Goal: Information Seeking & Learning: Find specific fact

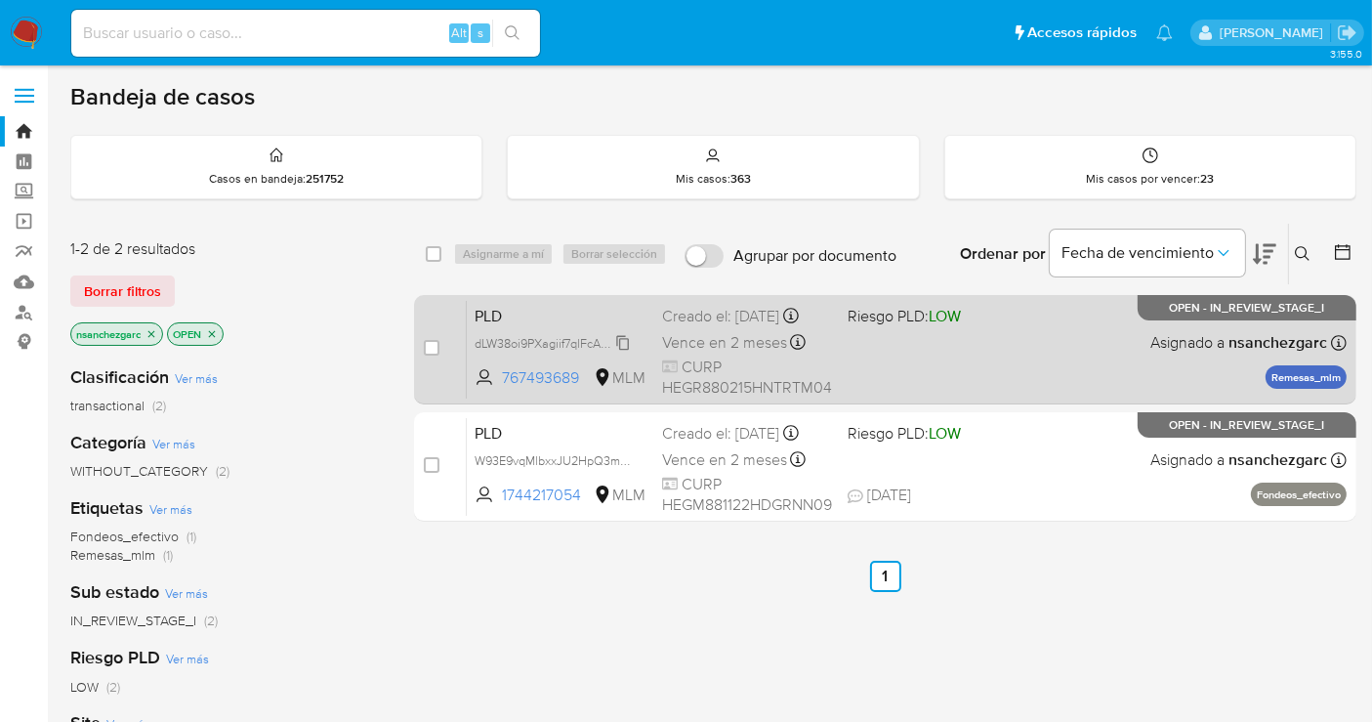
click at [628, 350] on icon at bounding box center [623, 342] width 13 height 15
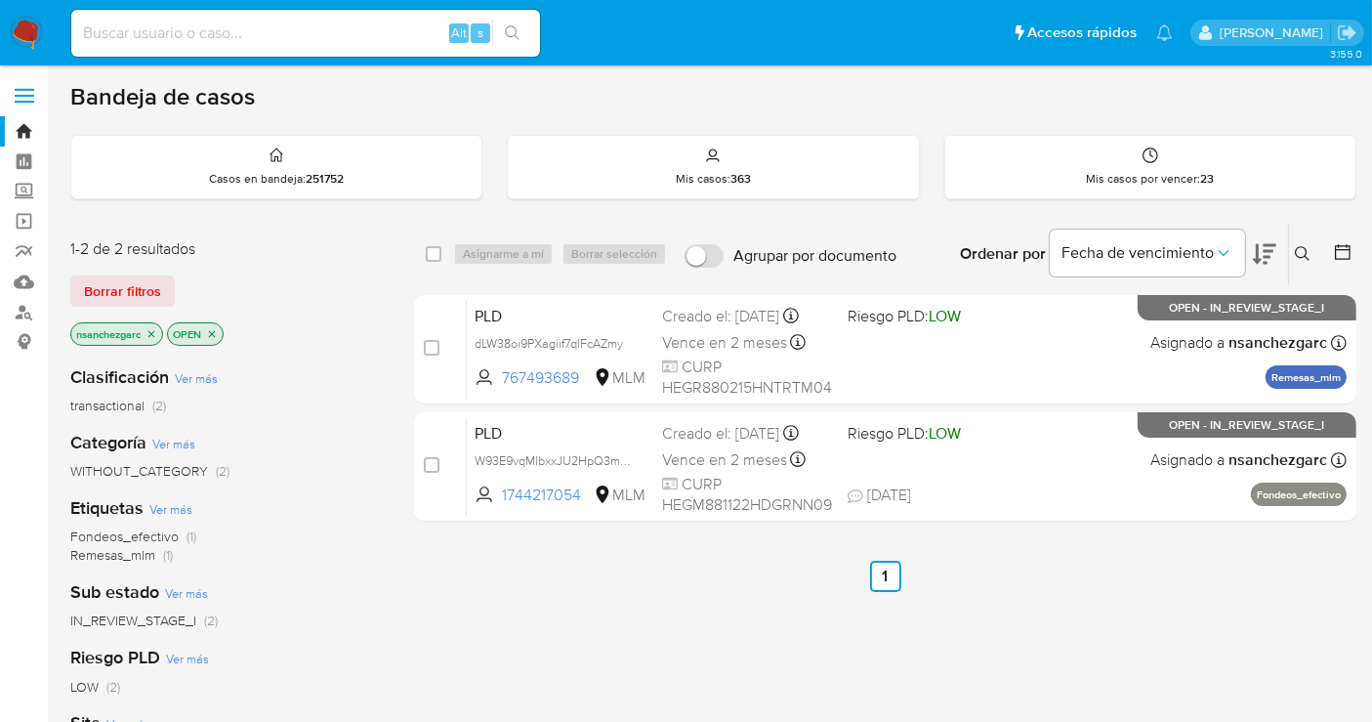
click at [1249, 255] on icon at bounding box center [1302, 253] width 15 height 15
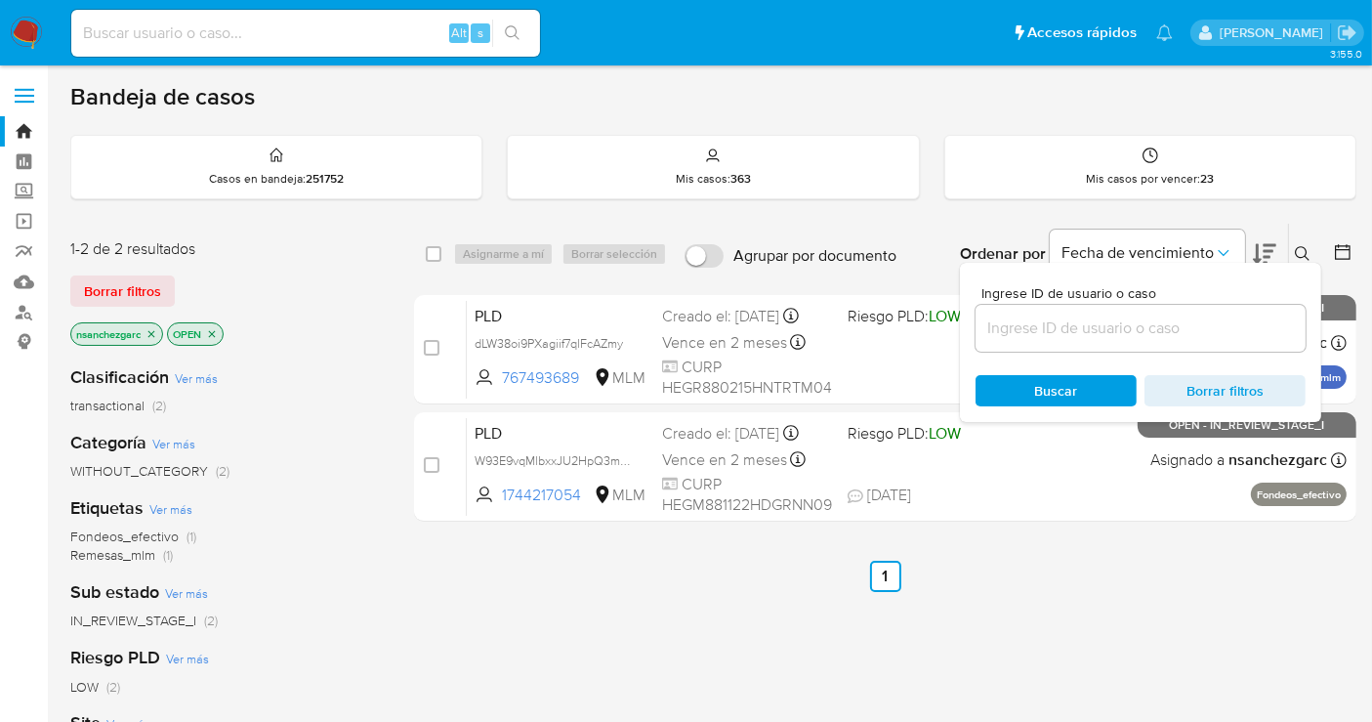
click at [1022, 332] on input at bounding box center [1141, 327] width 330 height 25
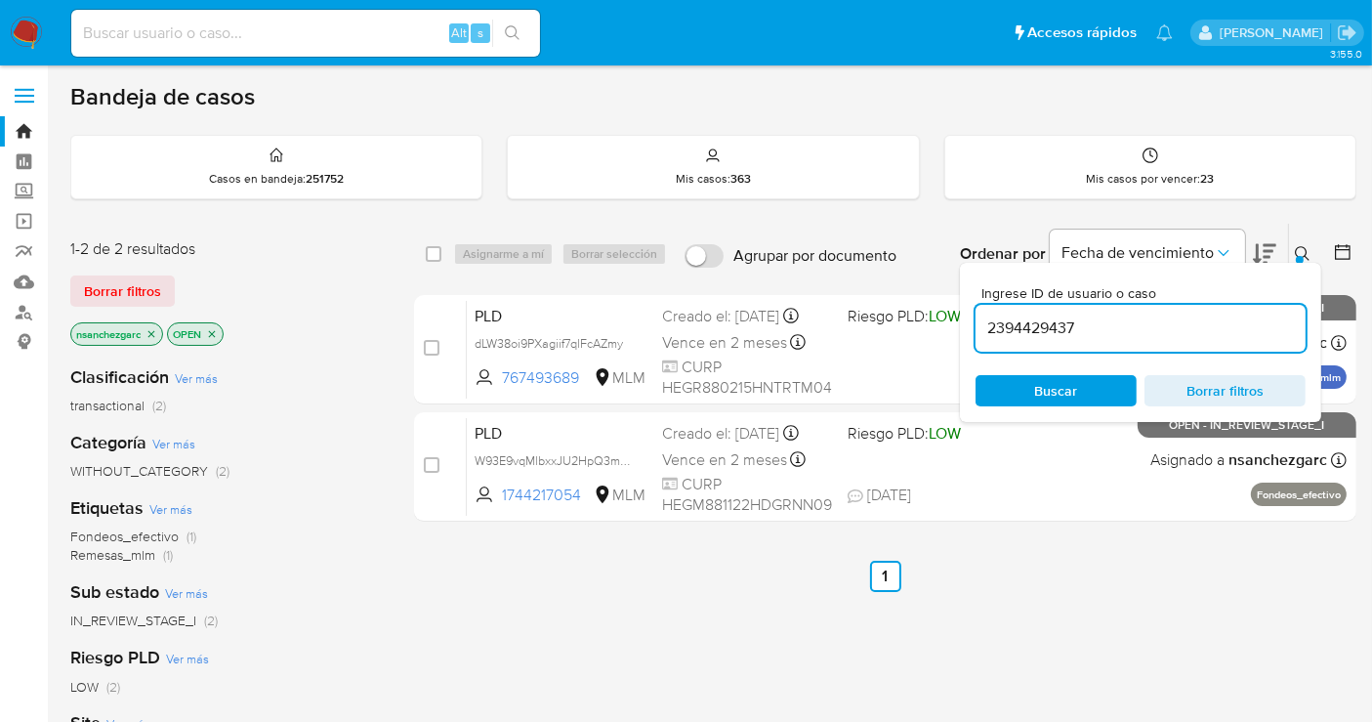
type input "2394429437"
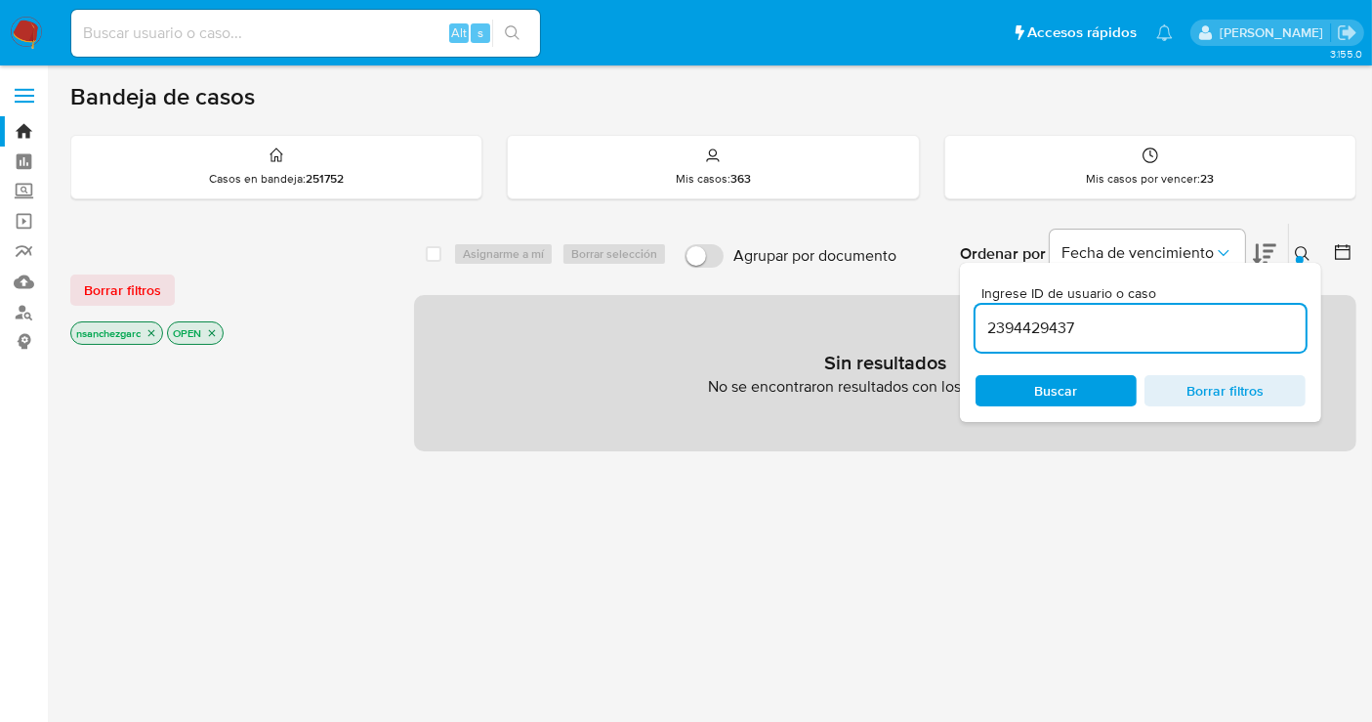
click at [155, 330] on icon "close-filter" at bounding box center [151, 333] width 7 height 7
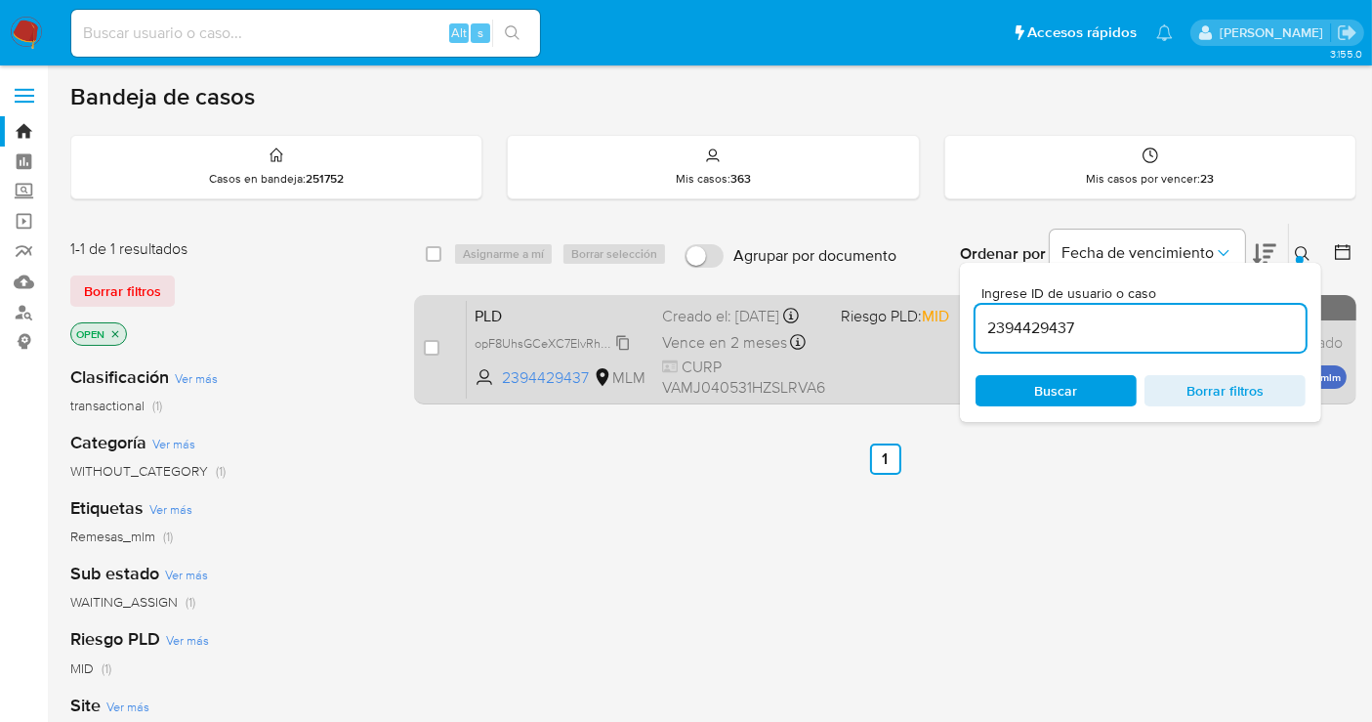
click at [622, 353] on span "opF8UhsGCeXC7ElvRhepH9MA" at bounding box center [561, 341] width 173 height 21
click at [437, 344] on input "checkbox" at bounding box center [432, 348] width 16 height 16
checkbox input "true"
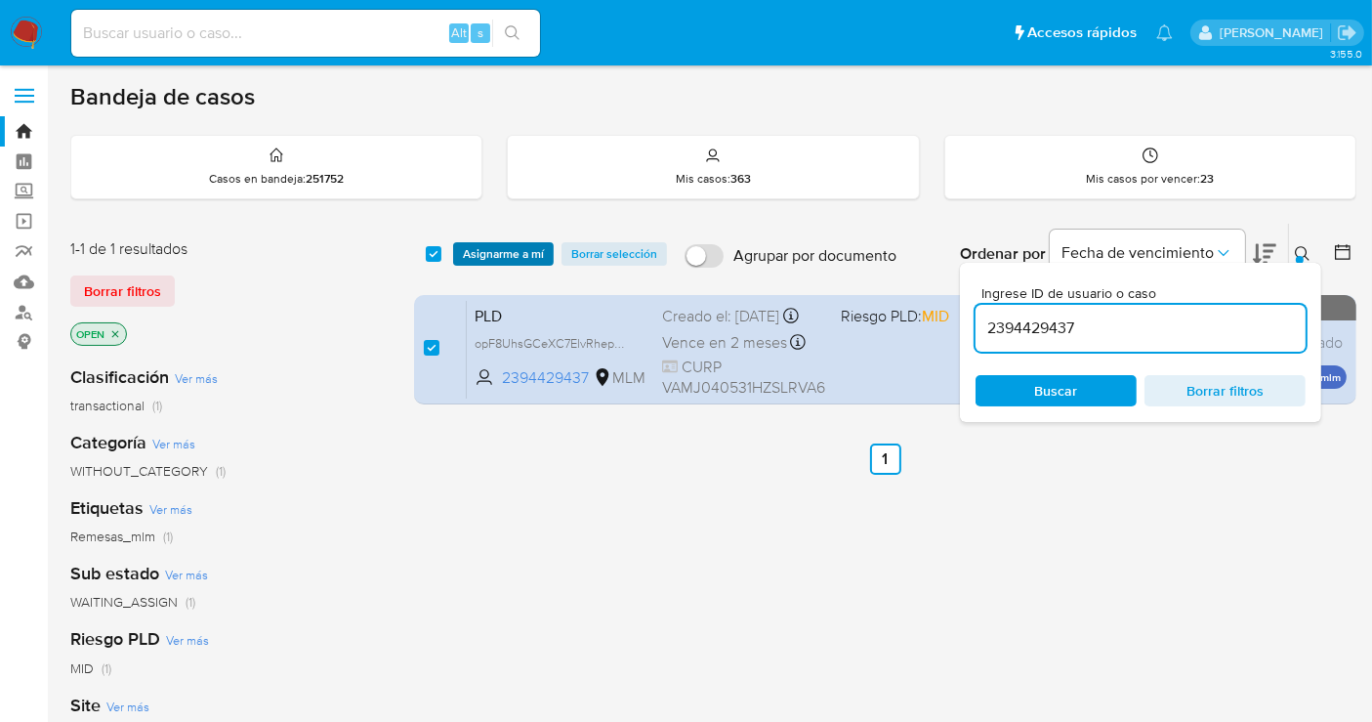
click at [483, 252] on span "Asignarme a mí" at bounding box center [503, 254] width 81 height 20
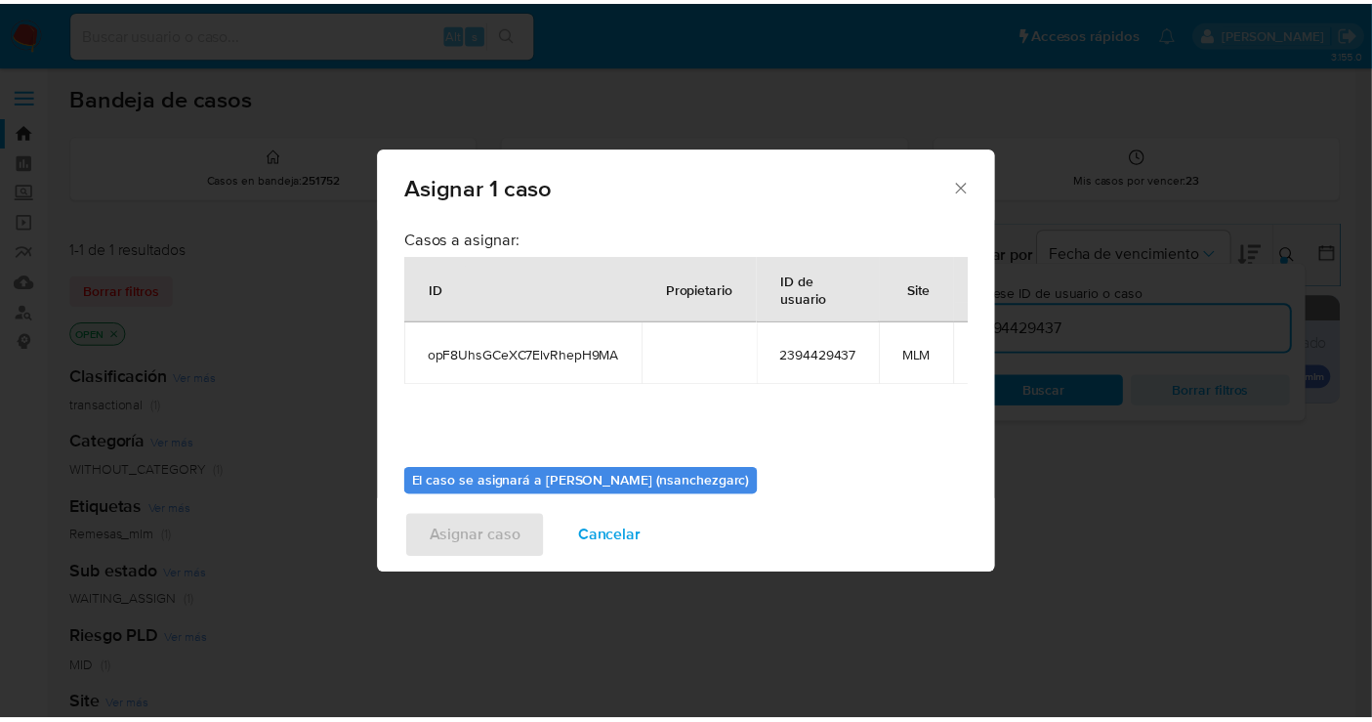
scroll to position [100, 0]
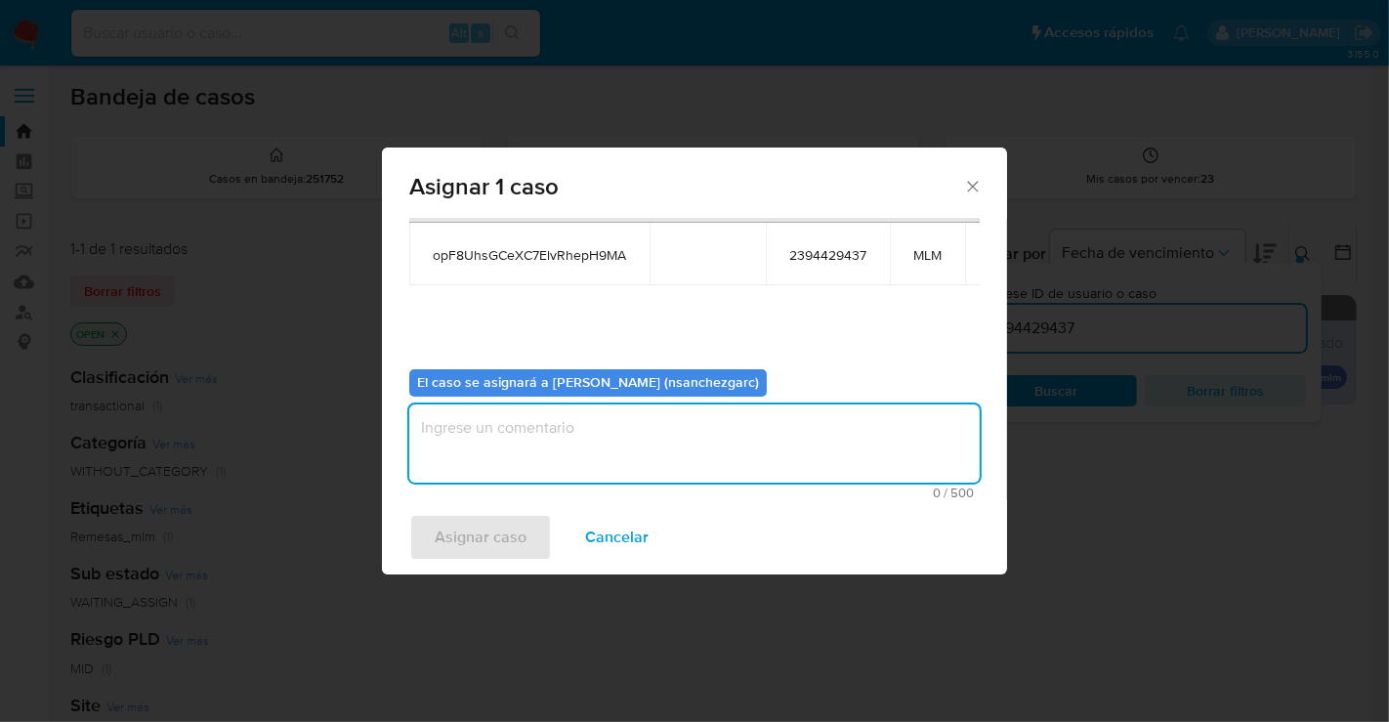
click at [485, 437] on textarea "assign-modal" at bounding box center [694, 443] width 570 height 78
type textarea "nesg"
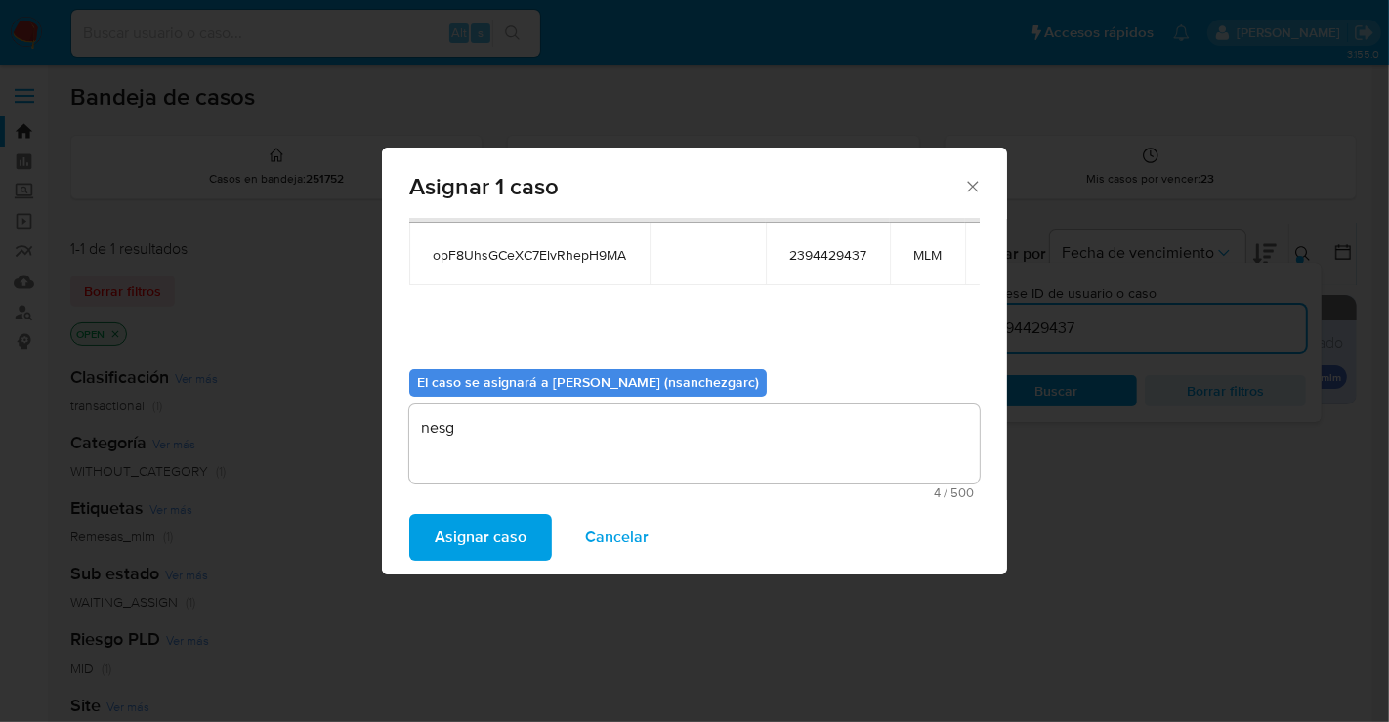
click at [498, 527] on span "Asignar caso" at bounding box center [481, 537] width 92 height 43
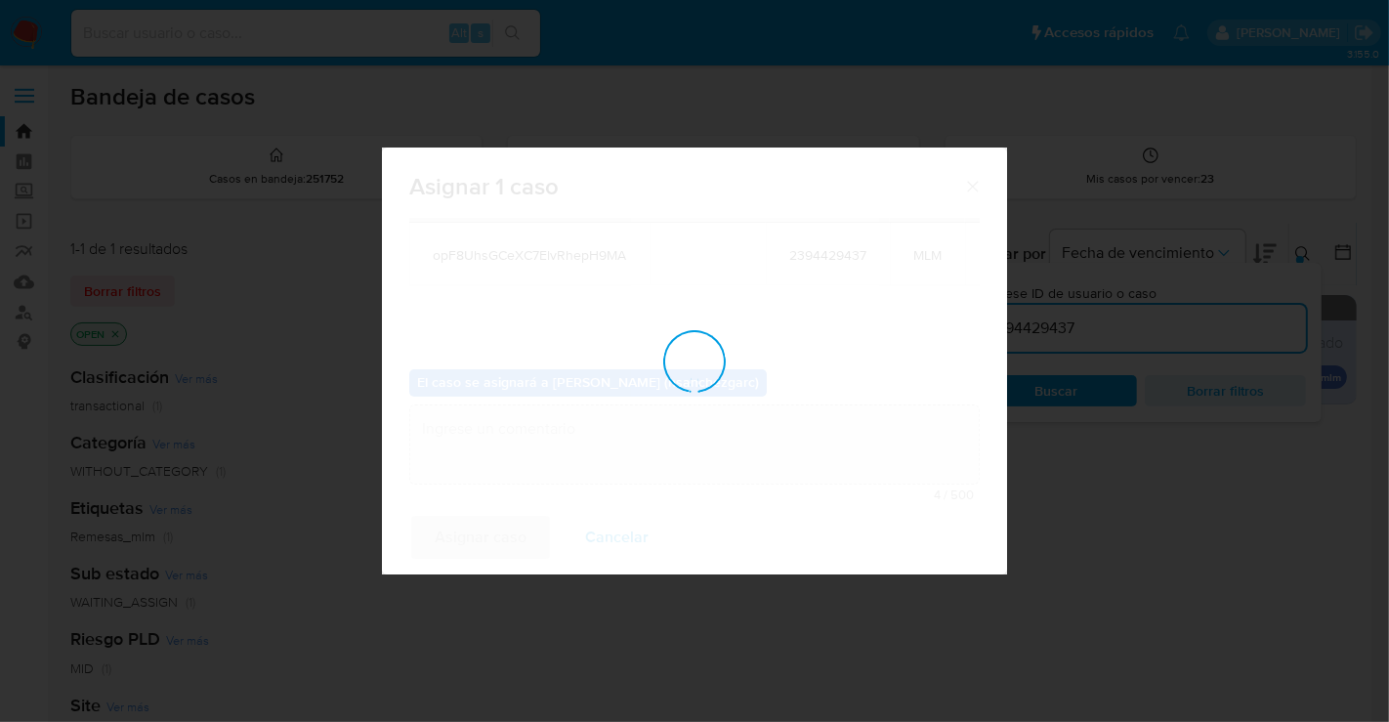
checkbox input "false"
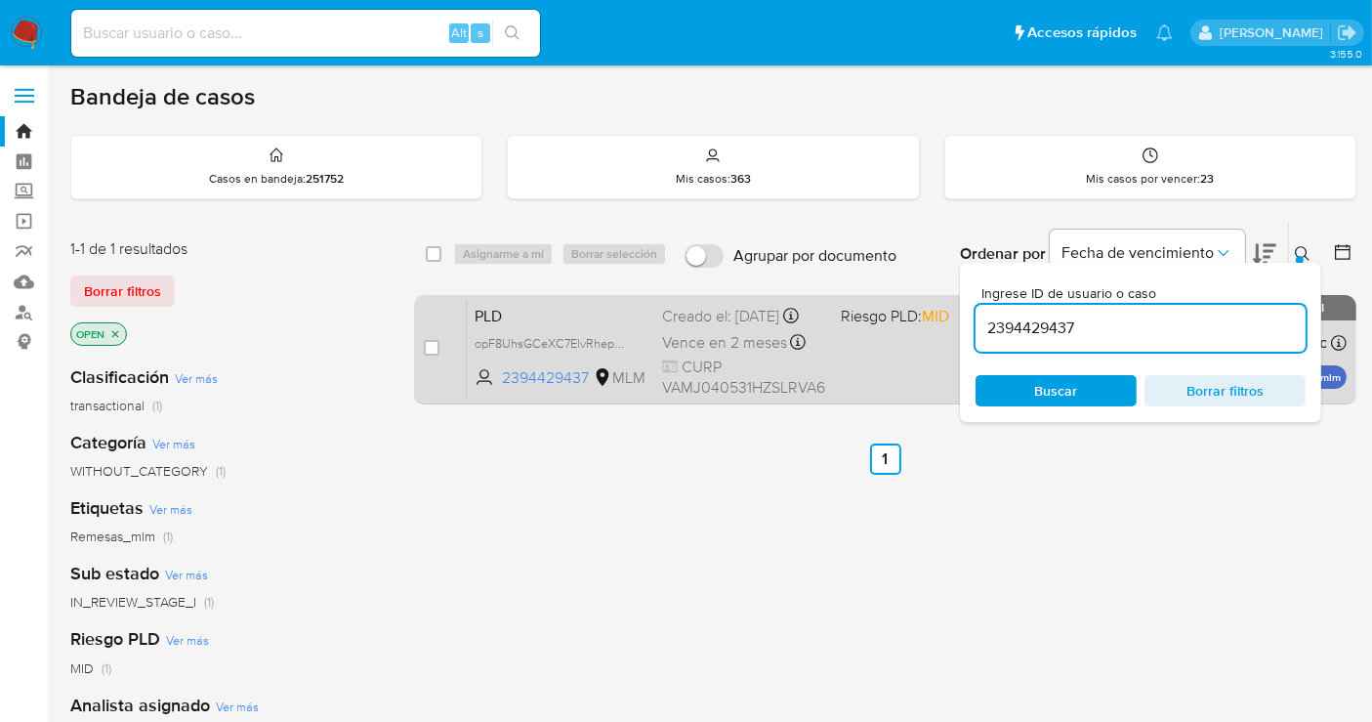
click at [674, 327] on div "Creado el: 12/08/2025 Creado el: 12/08/2025 02:09:38" at bounding box center [743, 316] width 163 height 21
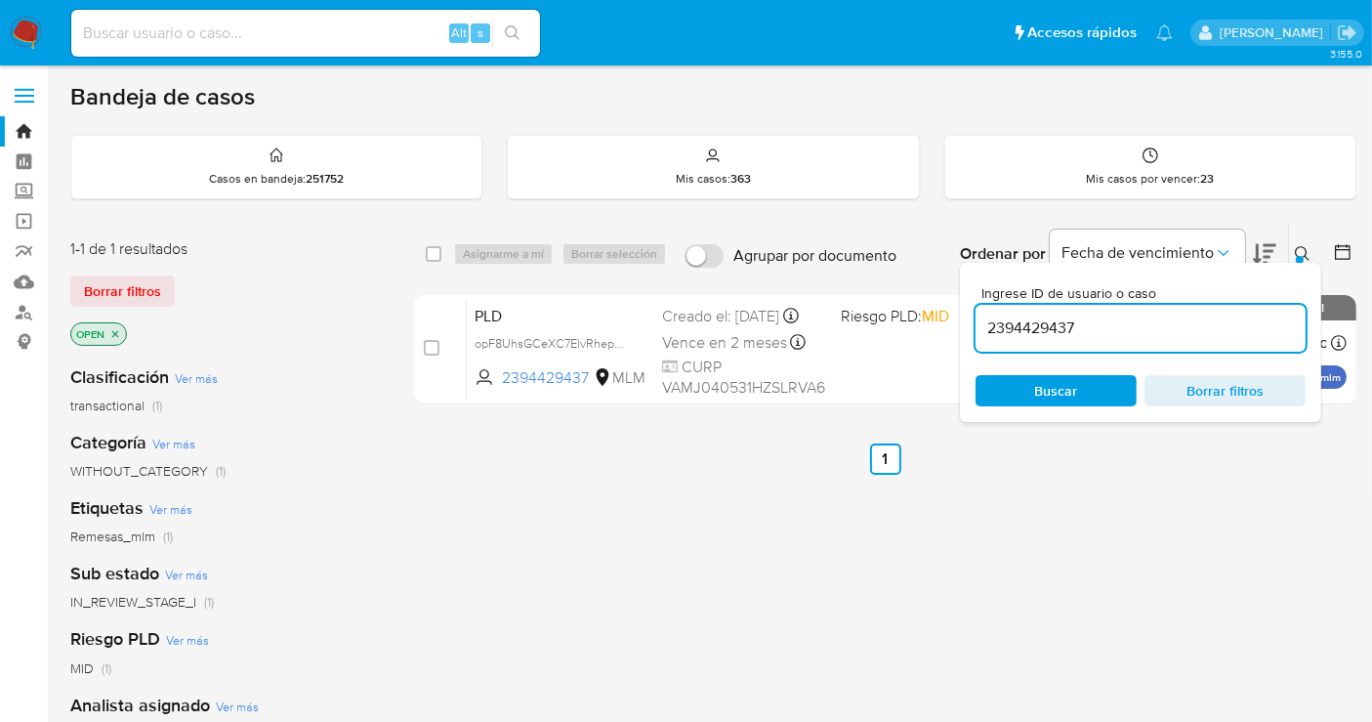
click at [16, 29] on img at bounding box center [26, 33] width 33 height 33
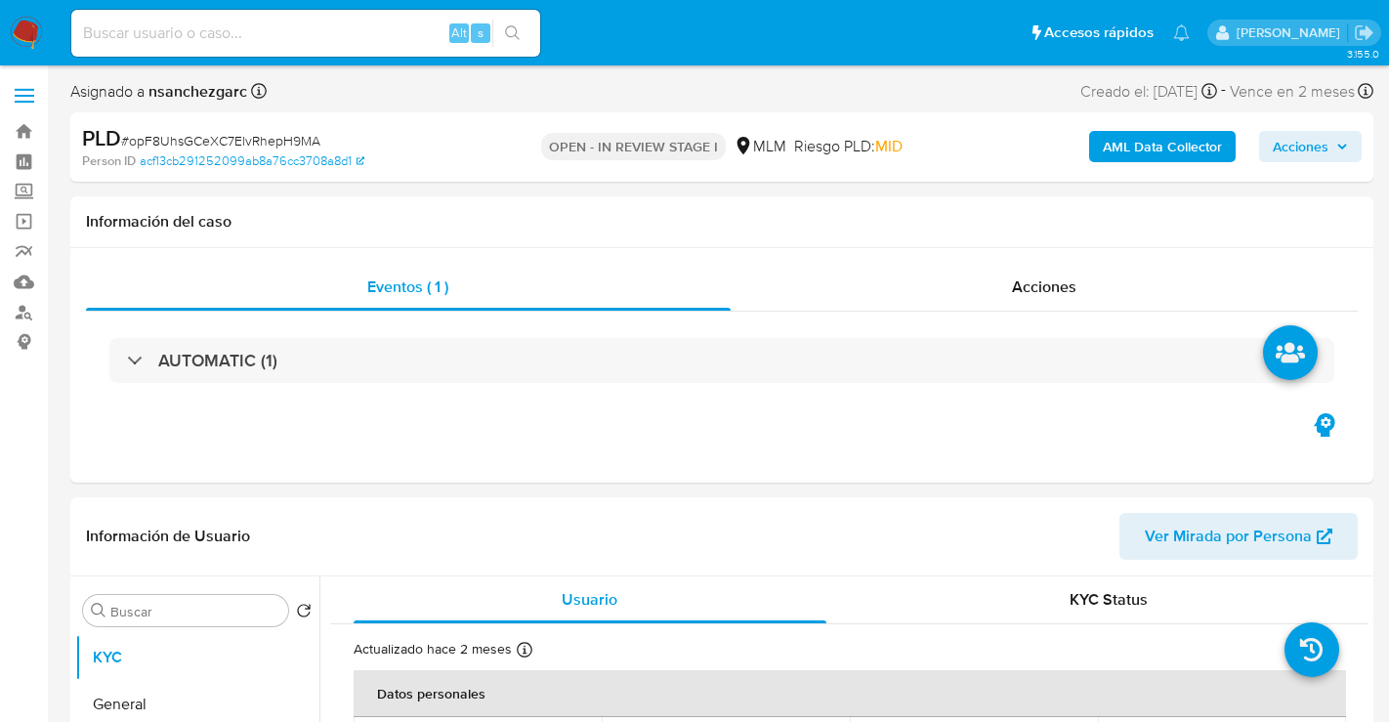
select select "10"
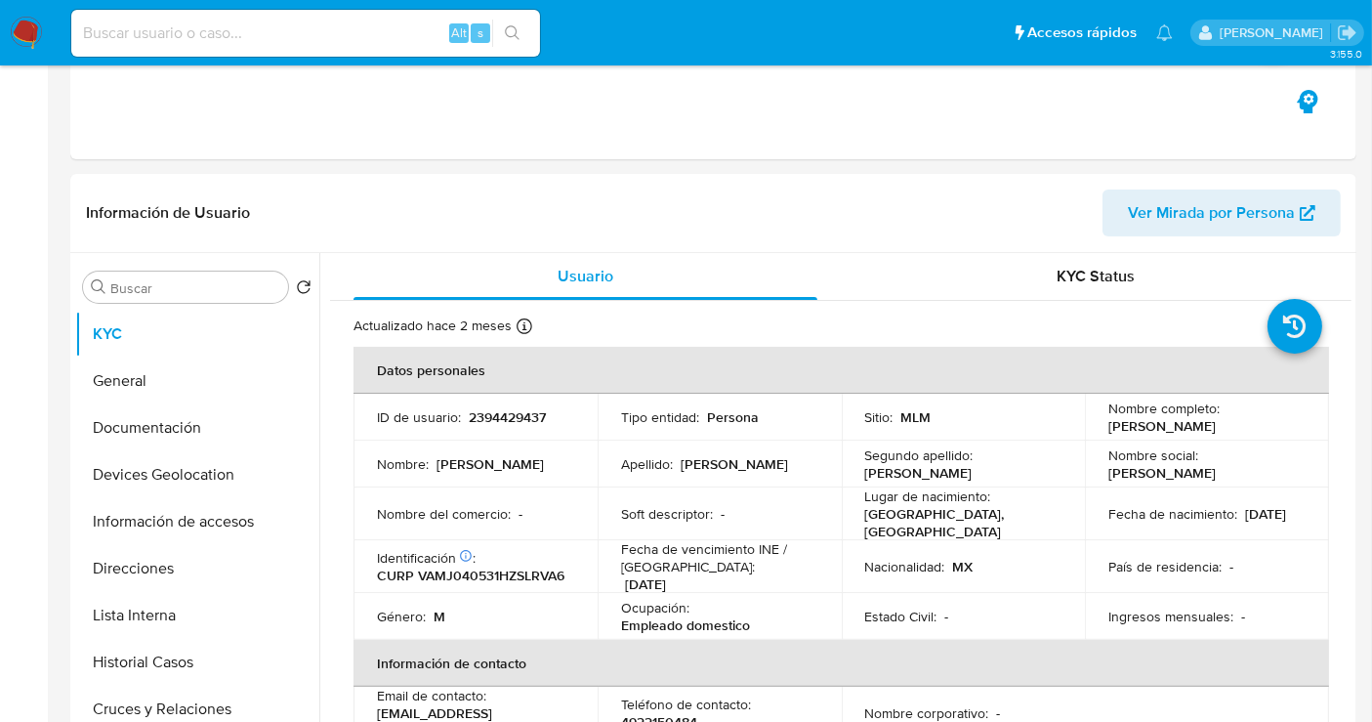
scroll to position [434, 0]
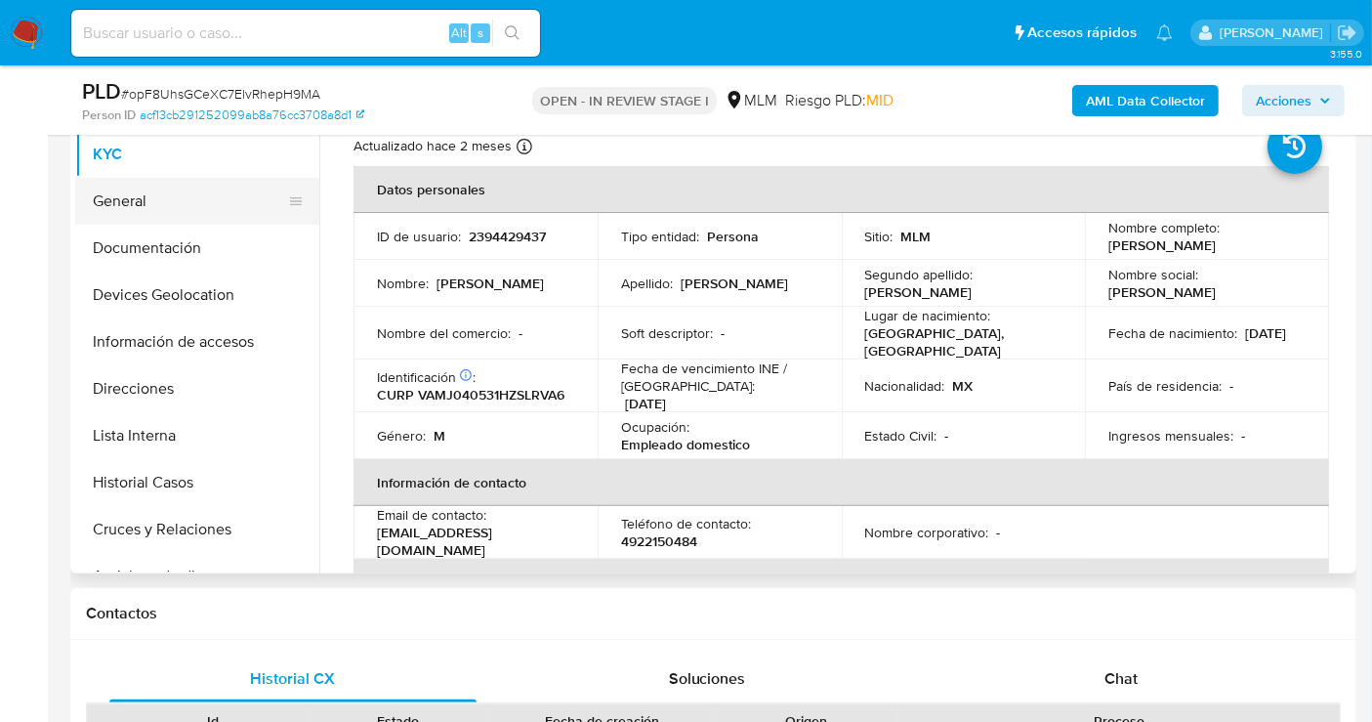
click at [152, 204] on button "General" at bounding box center [189, 201] width 229 height 47
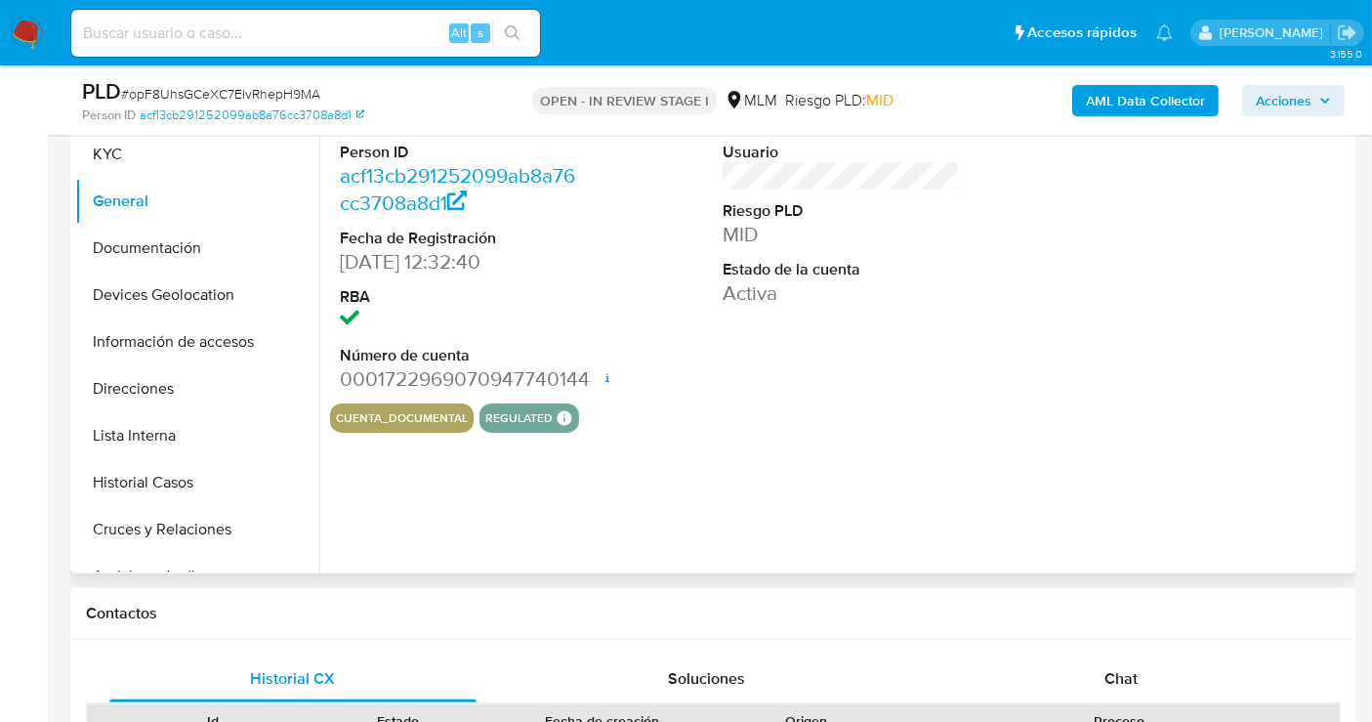
scroll to position [325, 0]
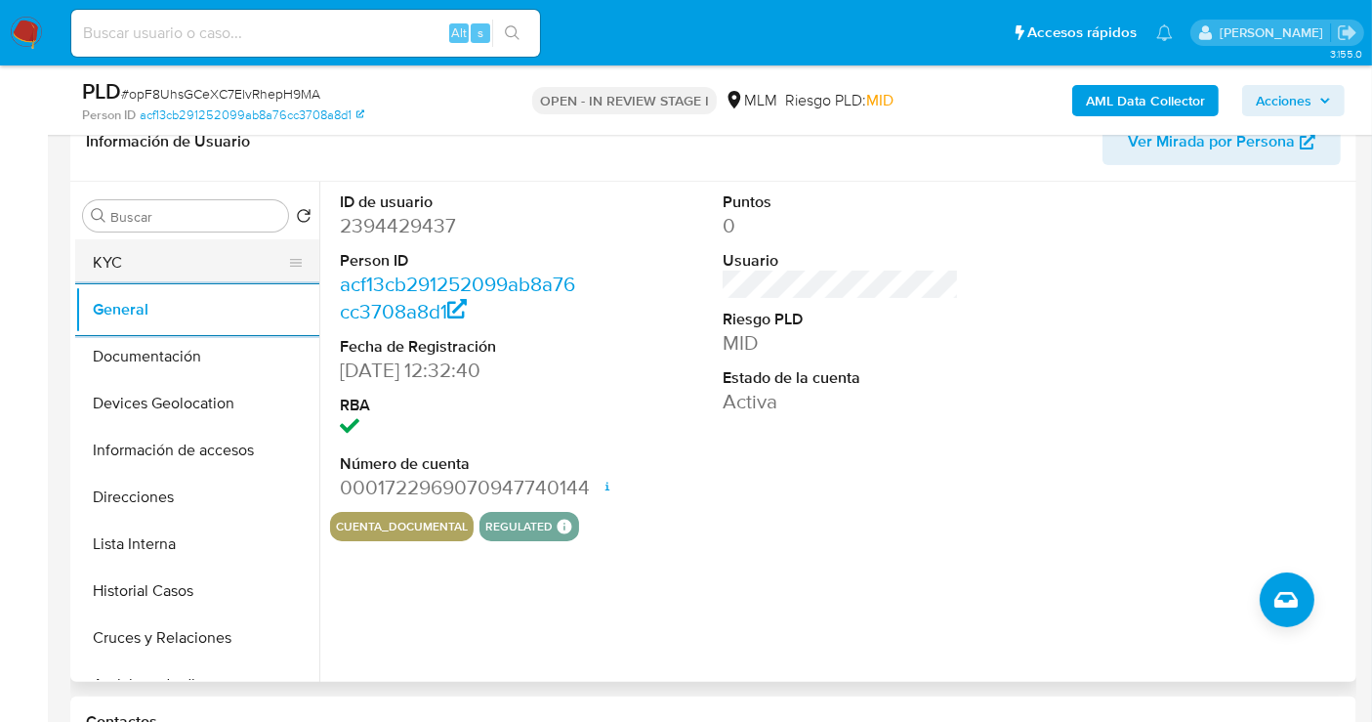
click at [124, 271] on button "KYC" at bounding box center [189, 262] width 229 height 47
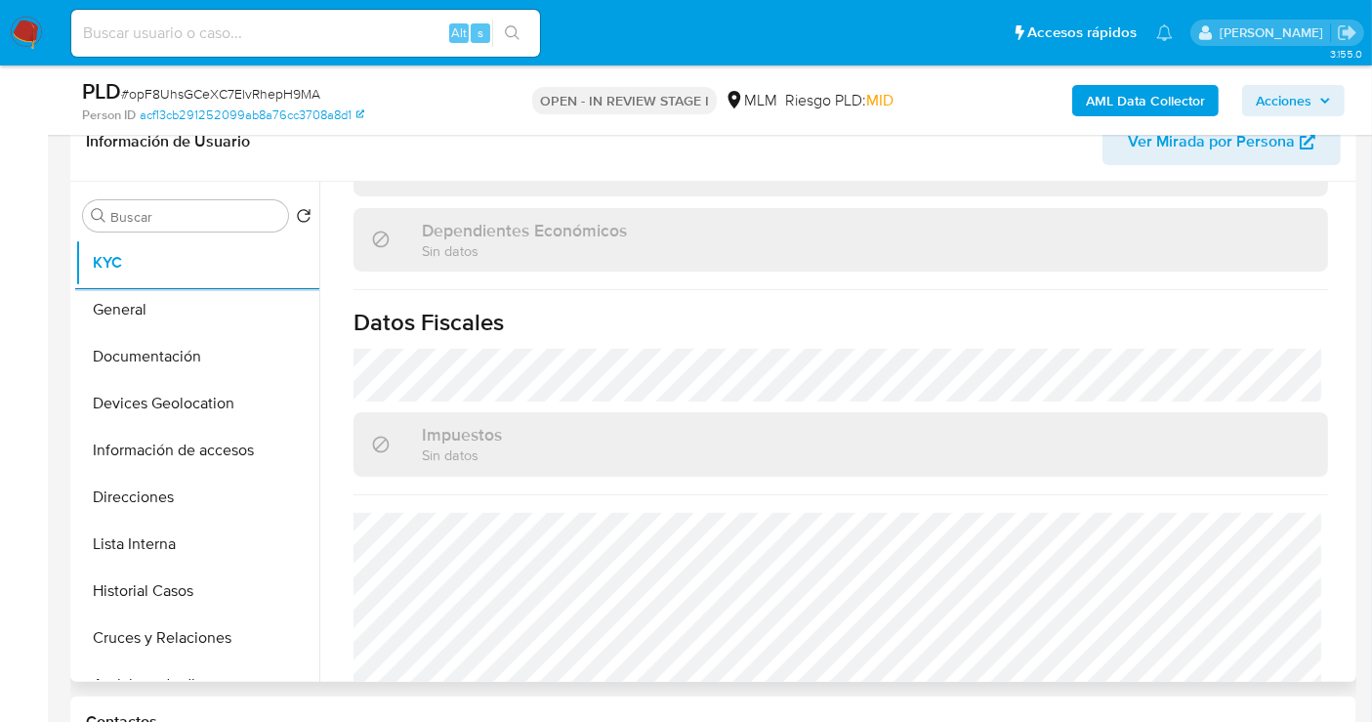
scroll to position [1213, 0]
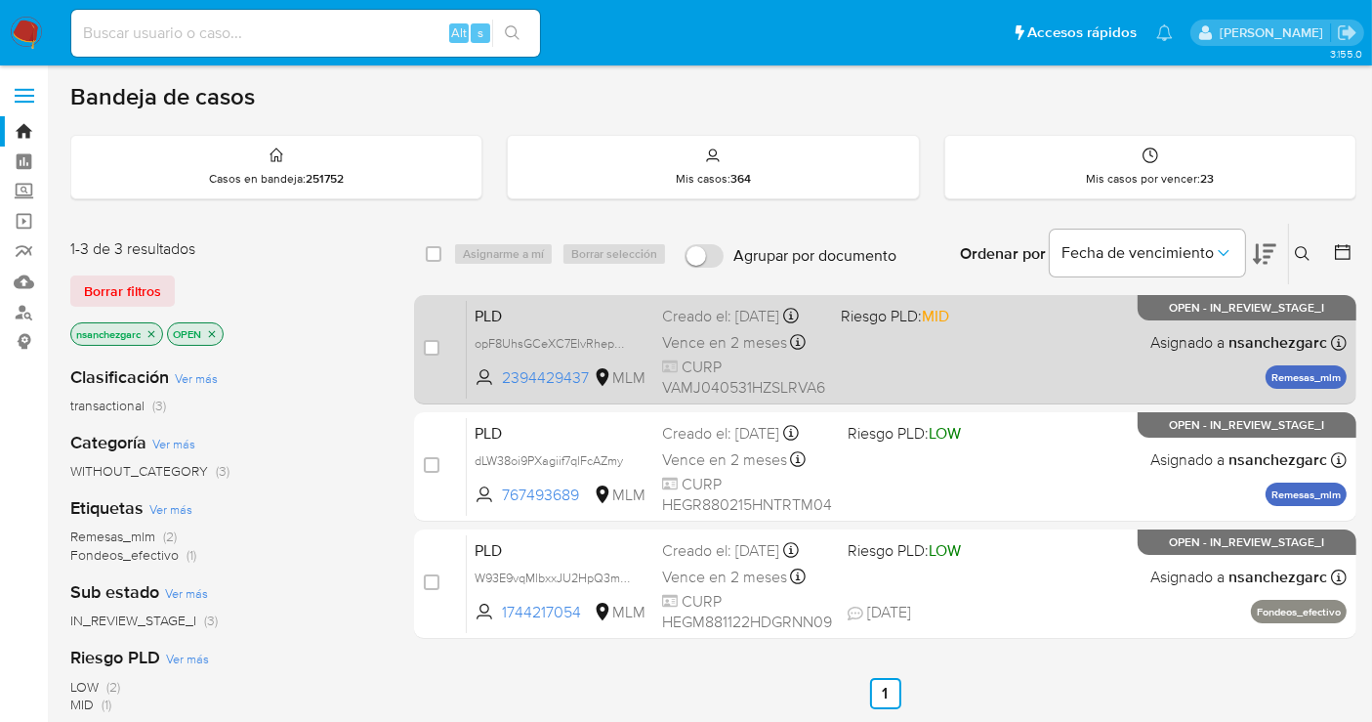
click at [675, 354] on span "Vence en 2 meses" at bounding box center [724, 342] width 125 height 21
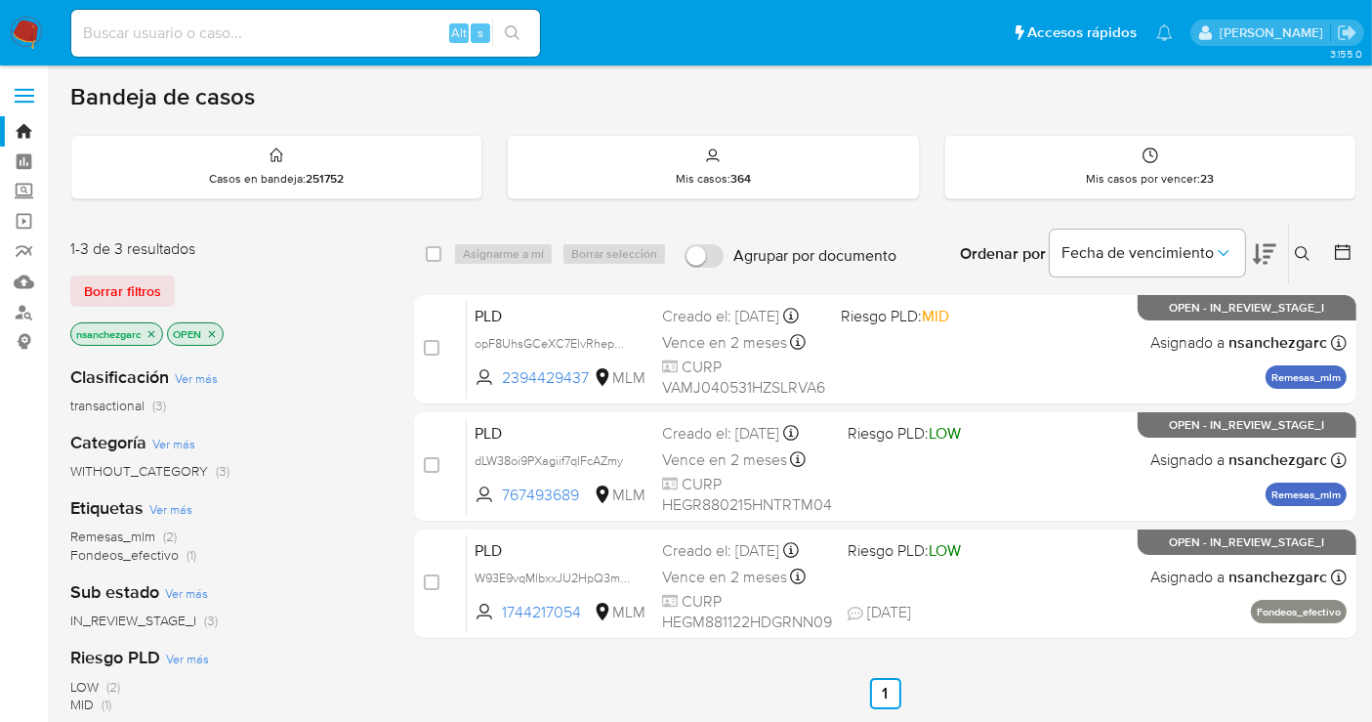
click at [27, 29] on img at bounding box center [26, 33] width 33 height 33
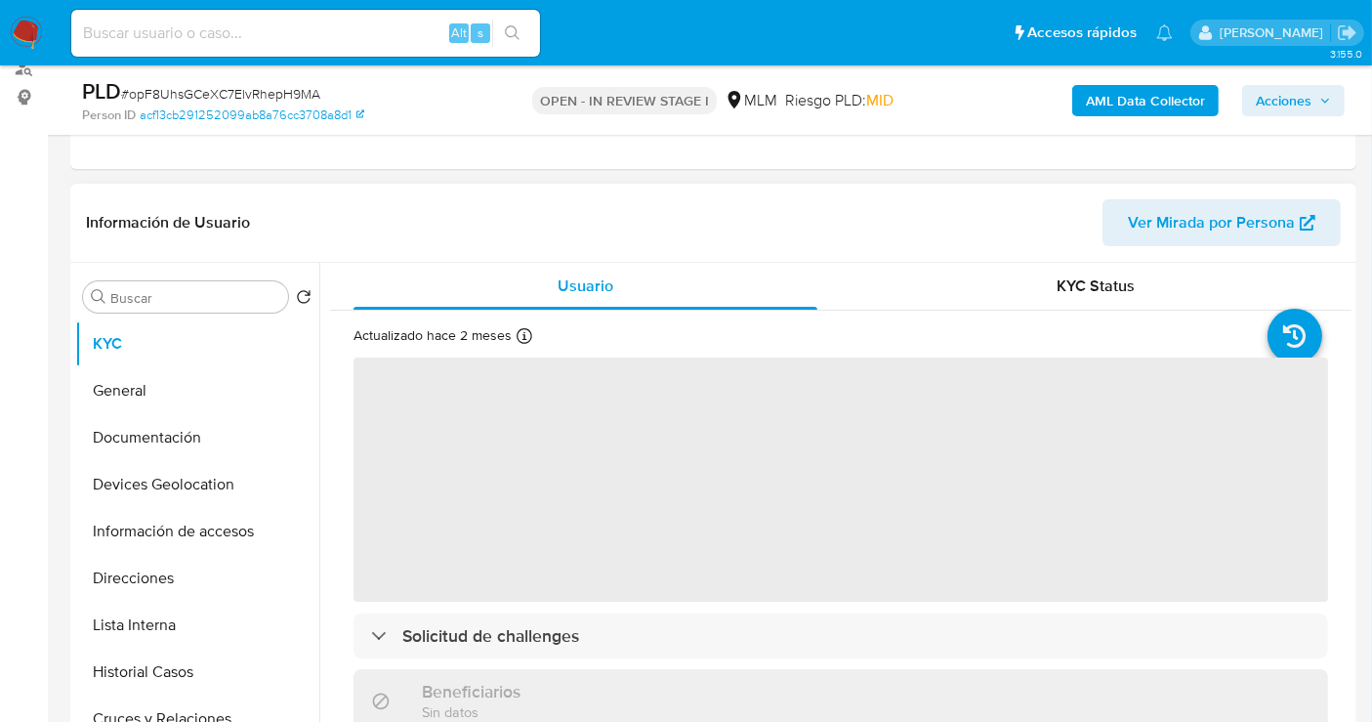
scroll to position [325, 0]
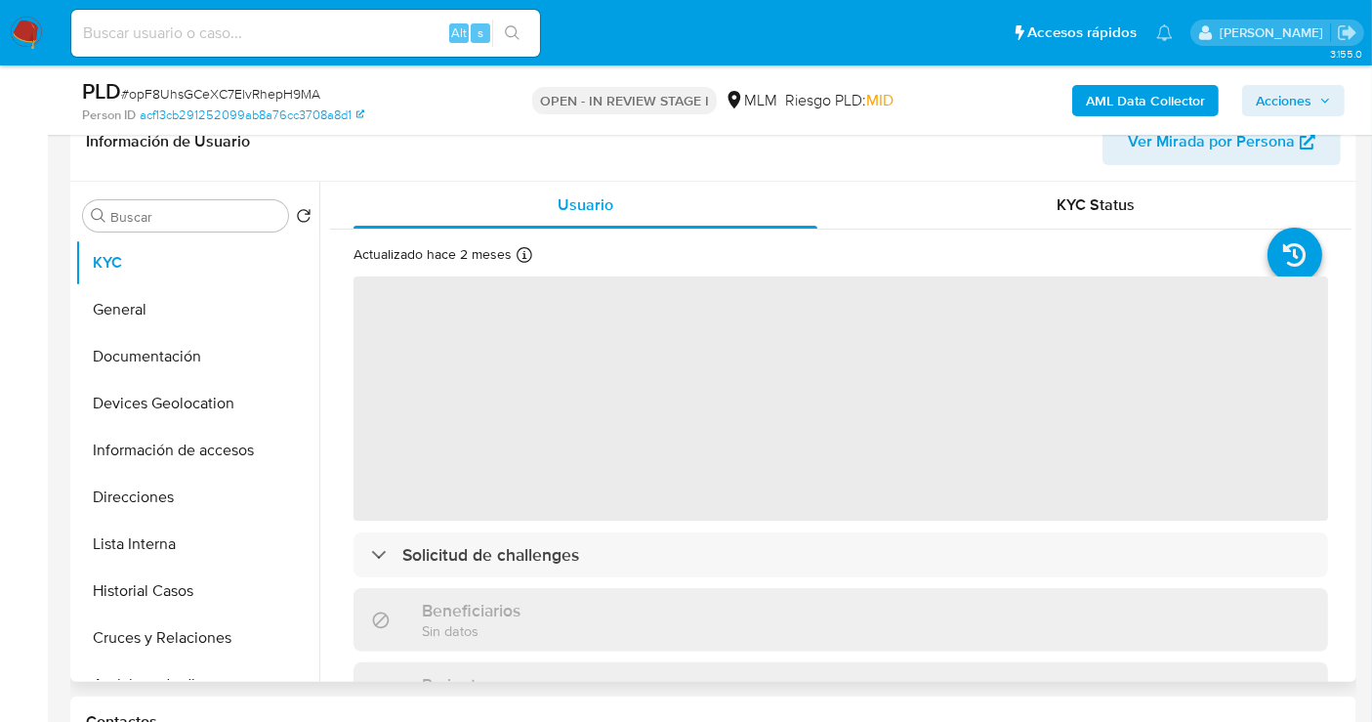
select select "10"
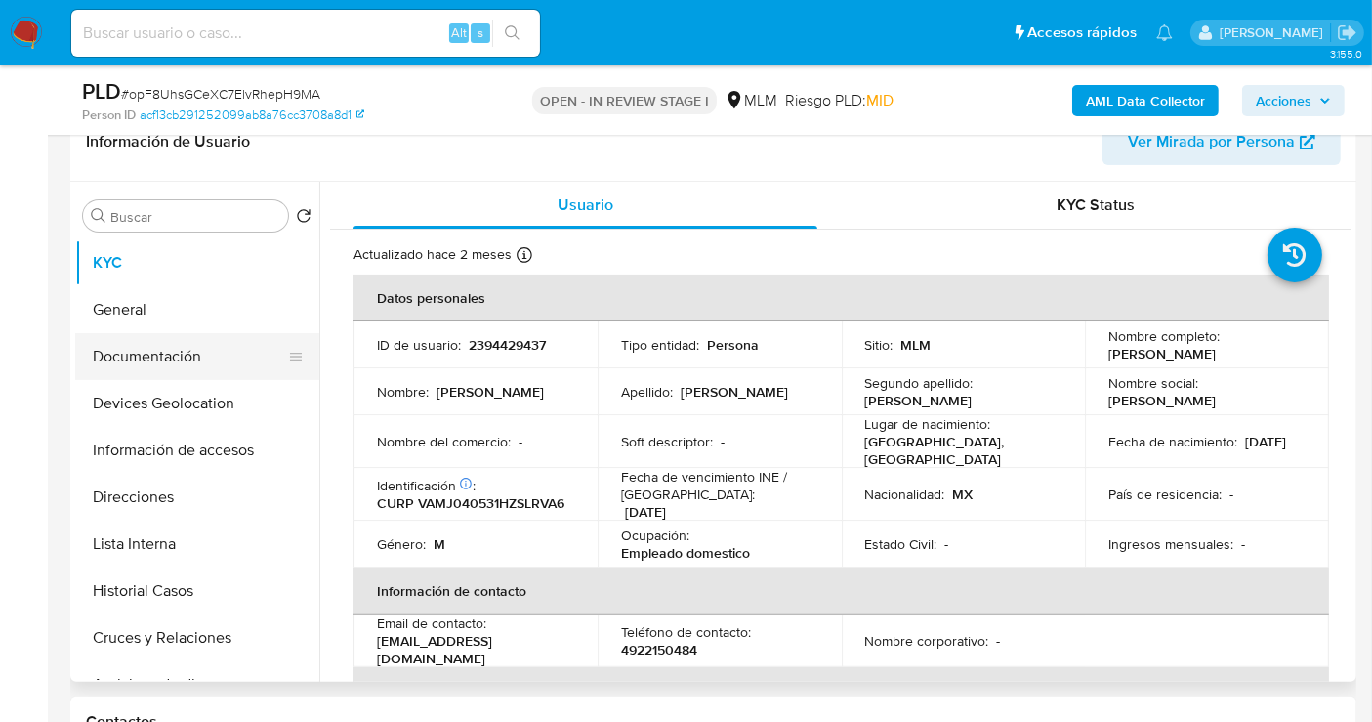
click at [128, 362] on button "Documentación" at bounding box center [189, 356] width 229 height 47
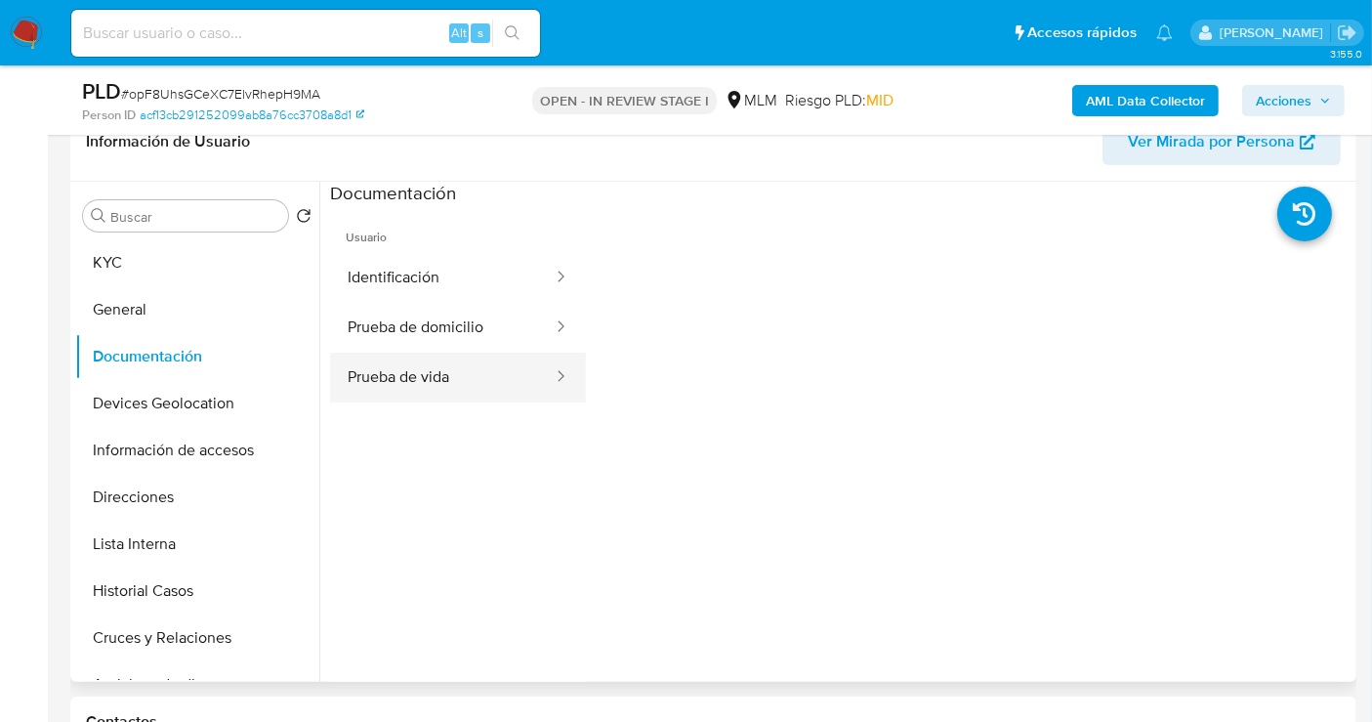
click at [447, 383] on button "Prueba de vida" at bounding box center [442, 378] width 225 height 50
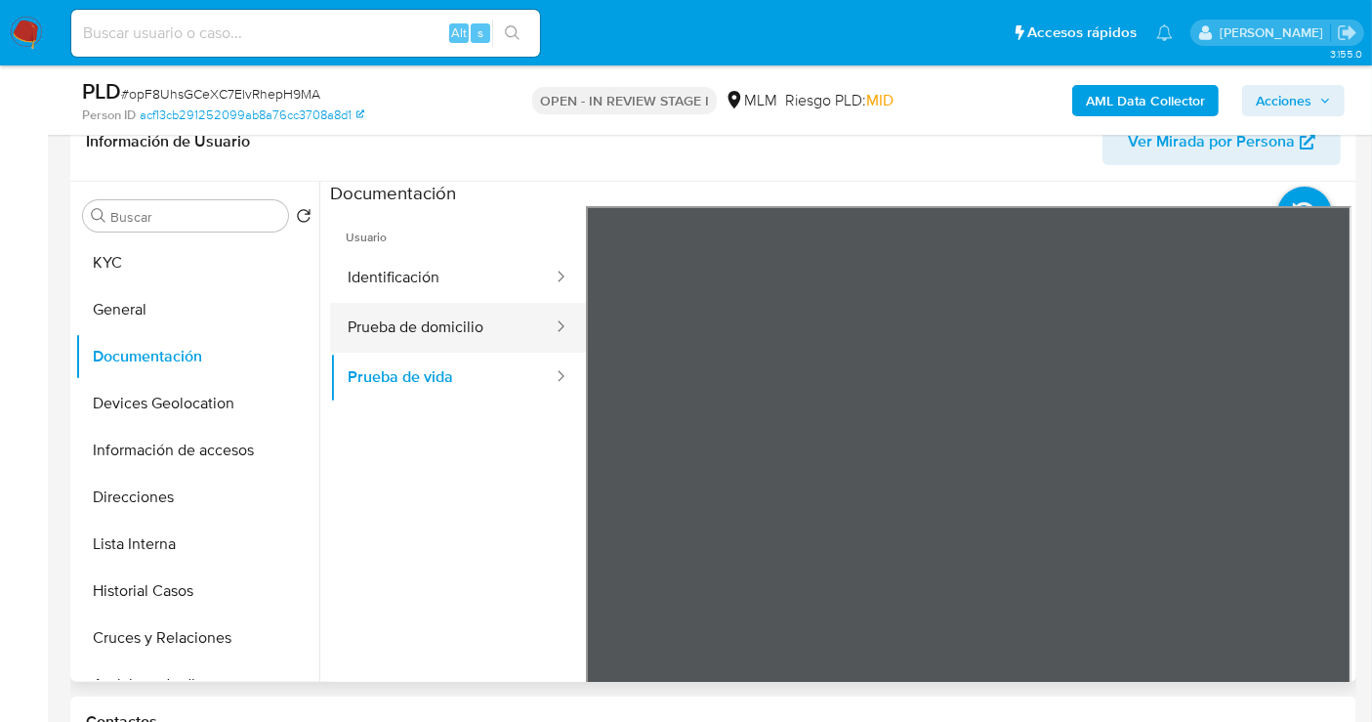
click at [408, 319] on button "Prueba de domicilio" at bounding box center [442, 328] width 225 height 50
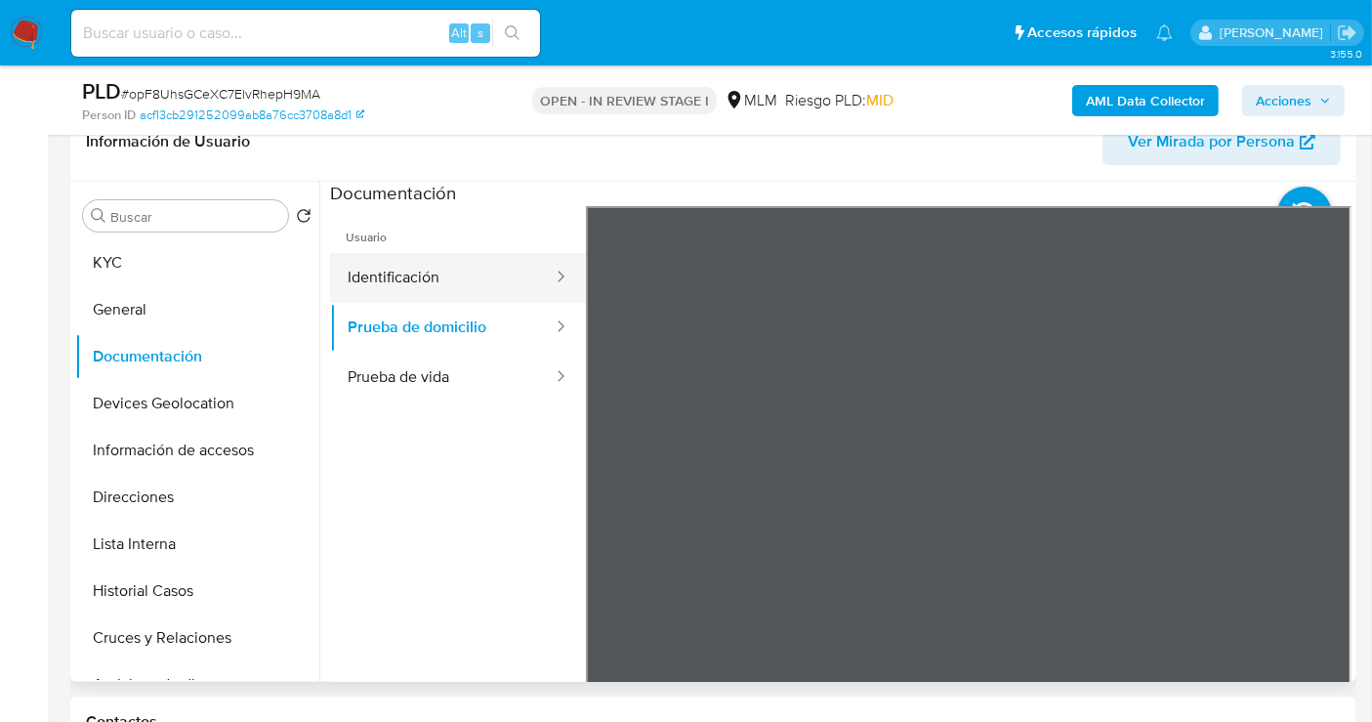
click at [452, 275] on button "Identificación" at bounding box center [442, 278] width 225 height 50
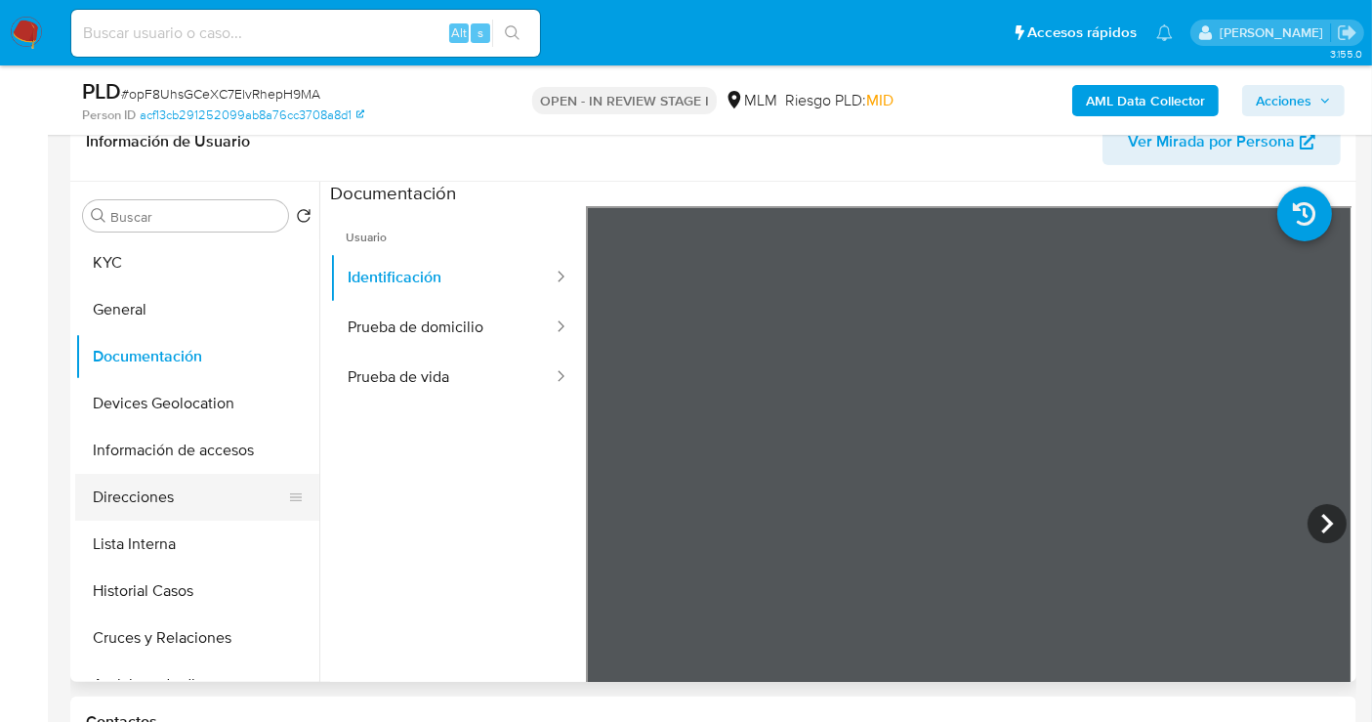
click at [143, 510] on button "Direcciones" at bounding box center [189, 497] width 229 height 47
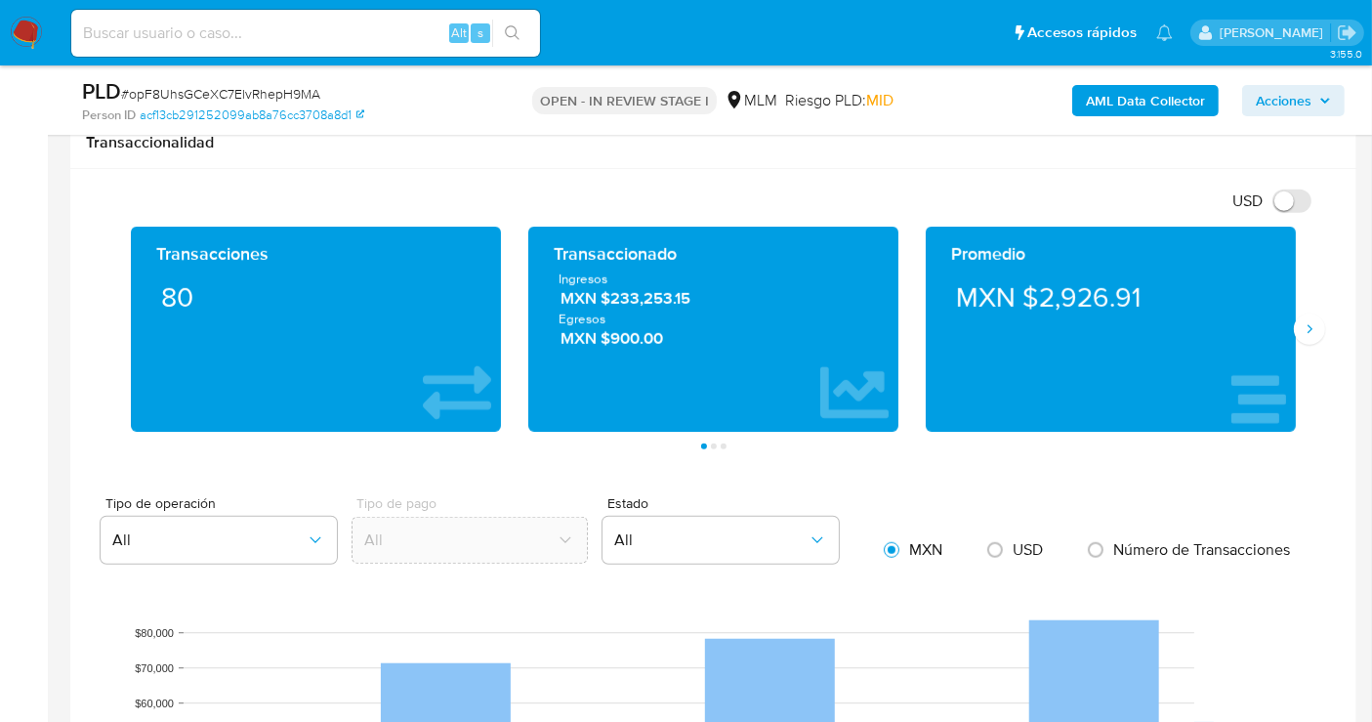
scroll to position [1410, 0]
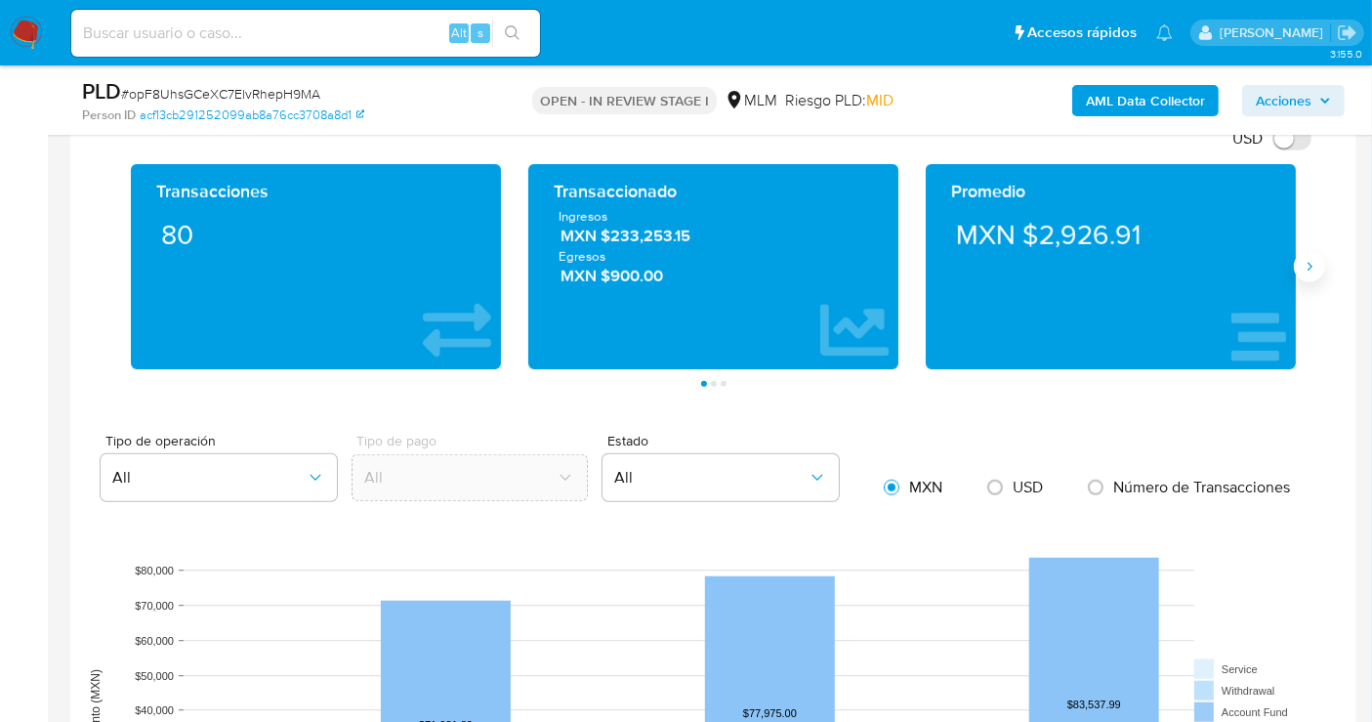
click at [1311, 264] on icon "Siguiente" at bounding box center [1310, 266] width 5 height 9
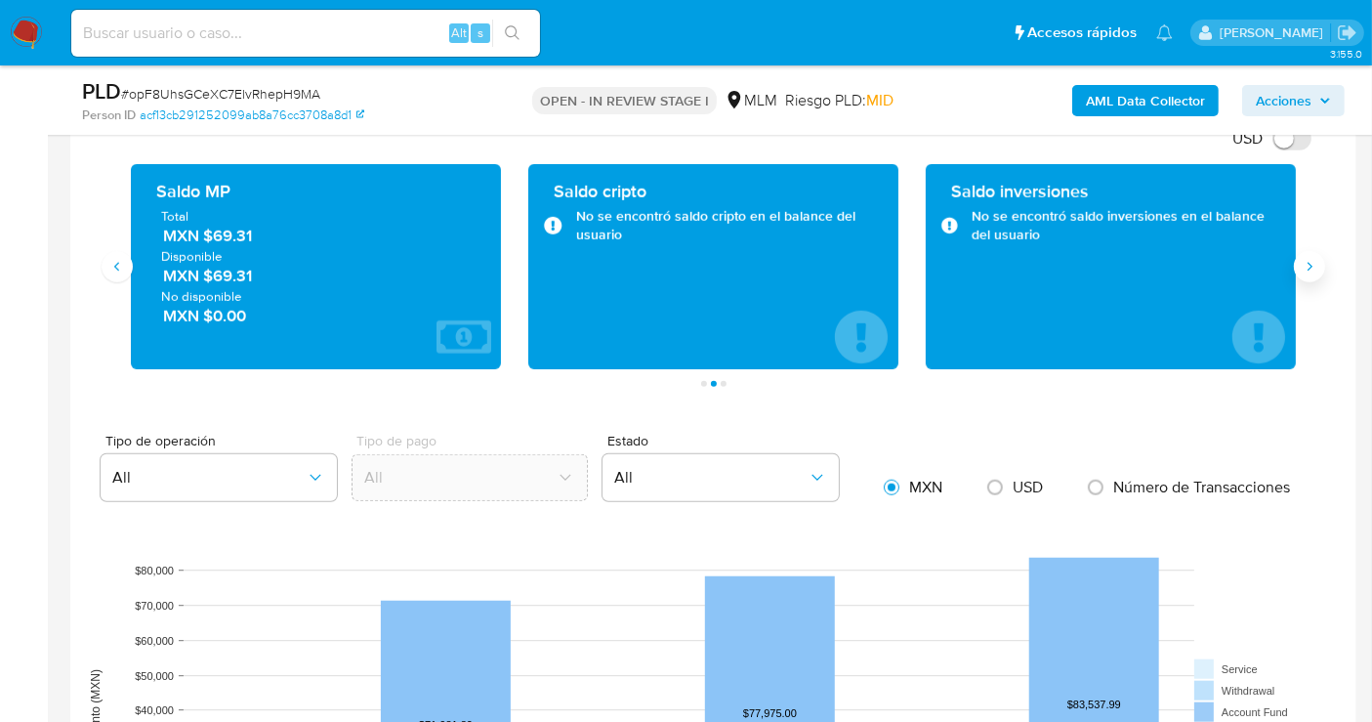
scroll to position [1302, 0]
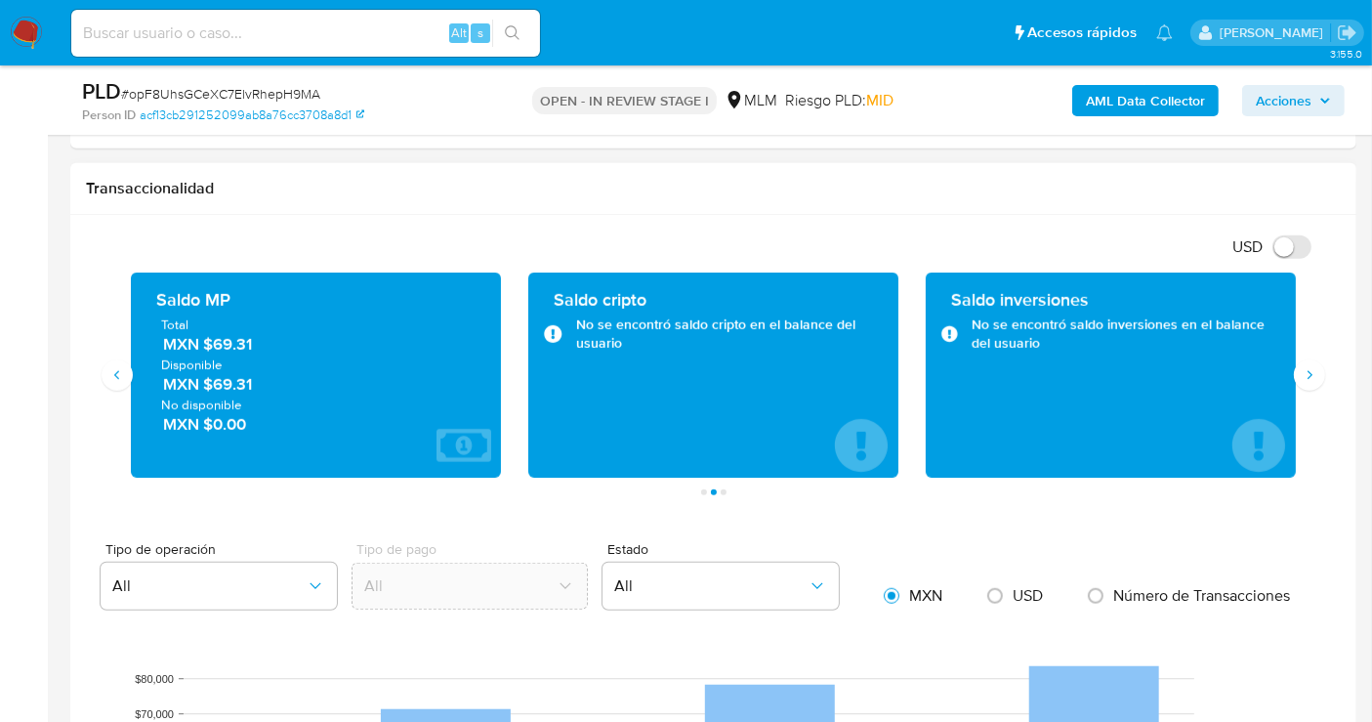
click at [239, 336] on span "MXN $69.31" at bounding box center [317, 344] width 308 height 22
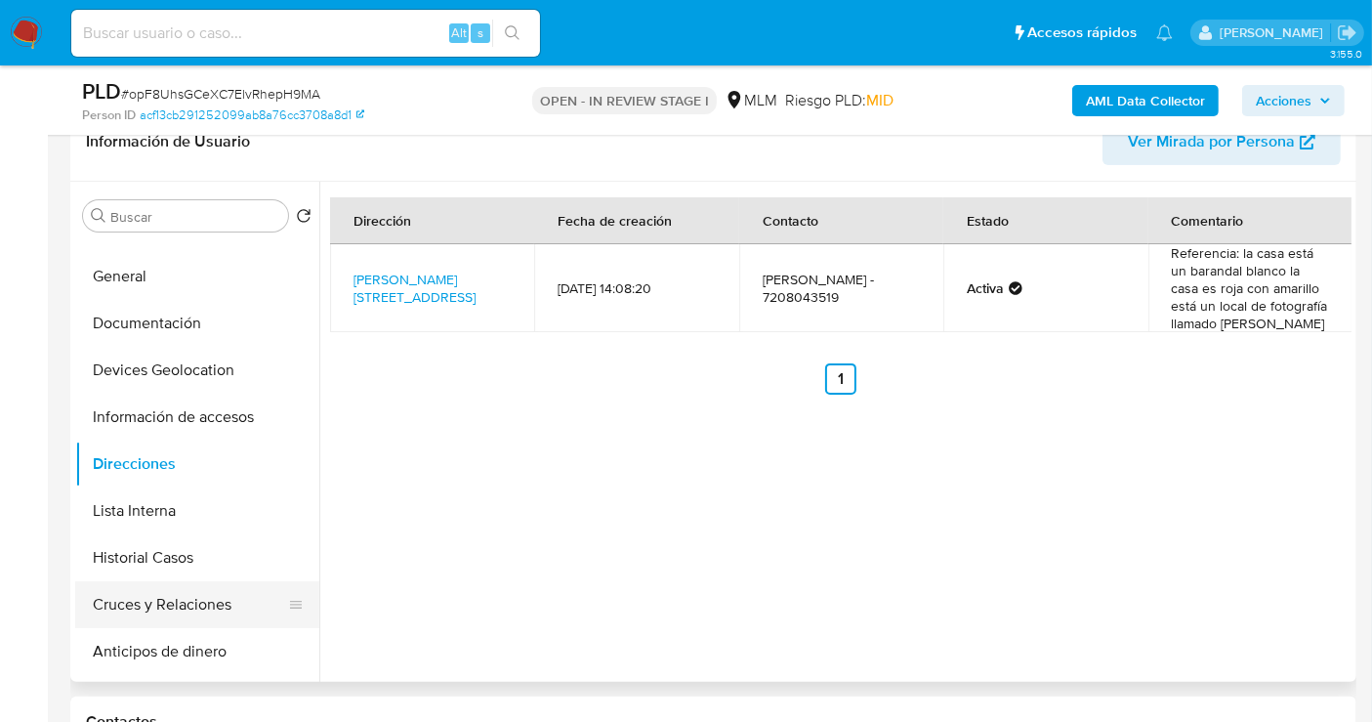
scroll to position [0, 0]
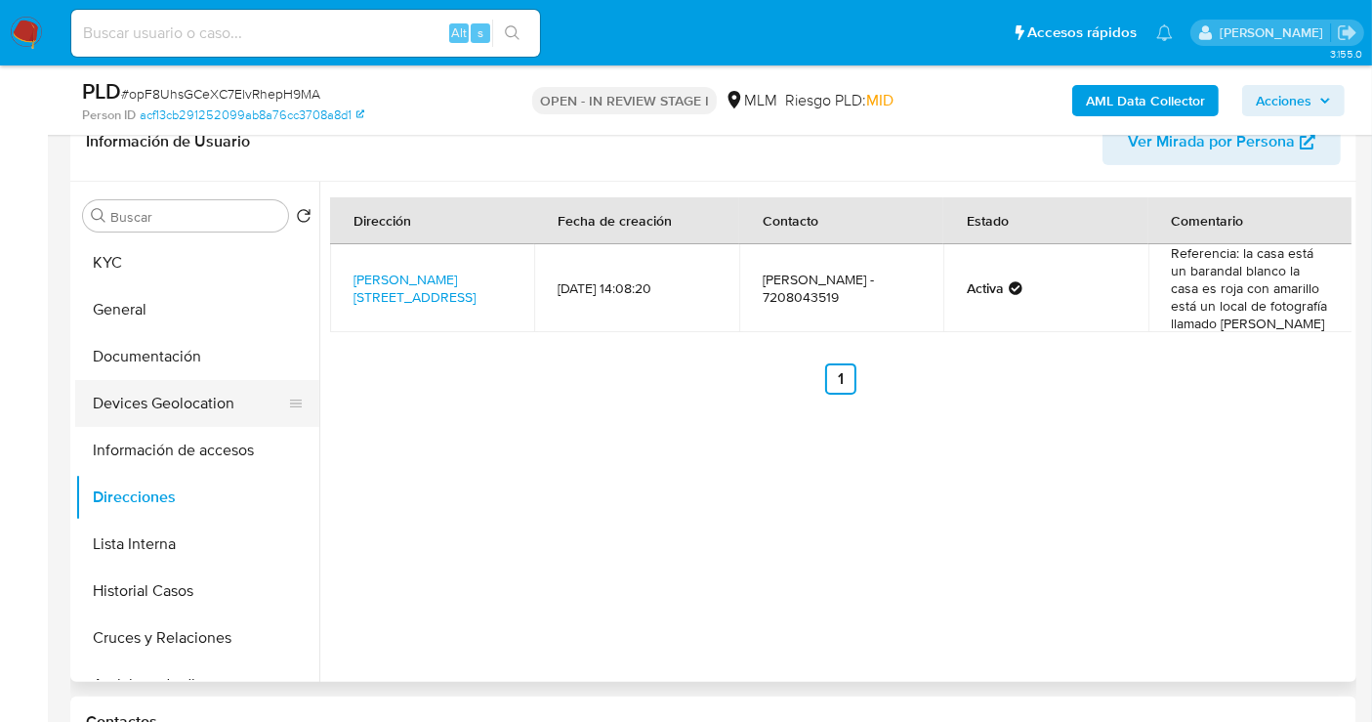
click at [146, 399] on button "Devices Geolocation" at bounding box center [189, 403] width 229 height 47
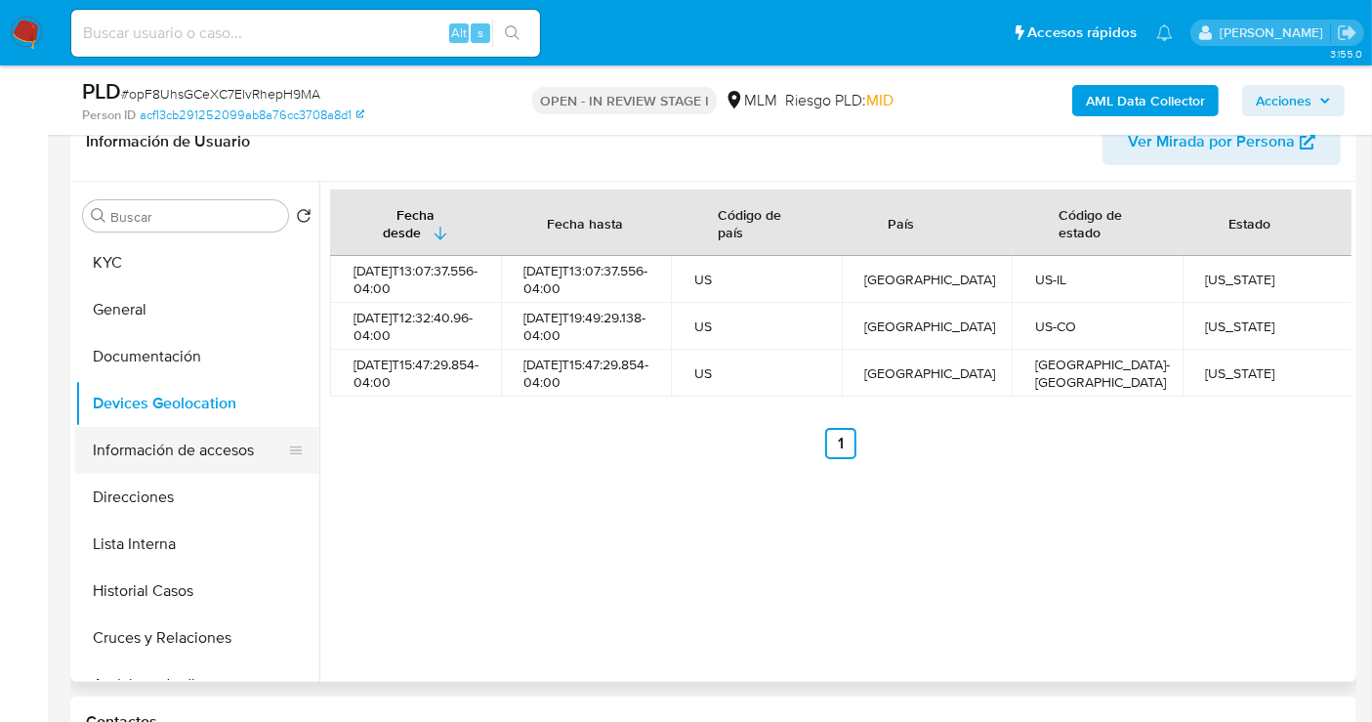
click at [170, 450] on button "Información de accesos" at bounding box center [189, 450] width 229 height 47
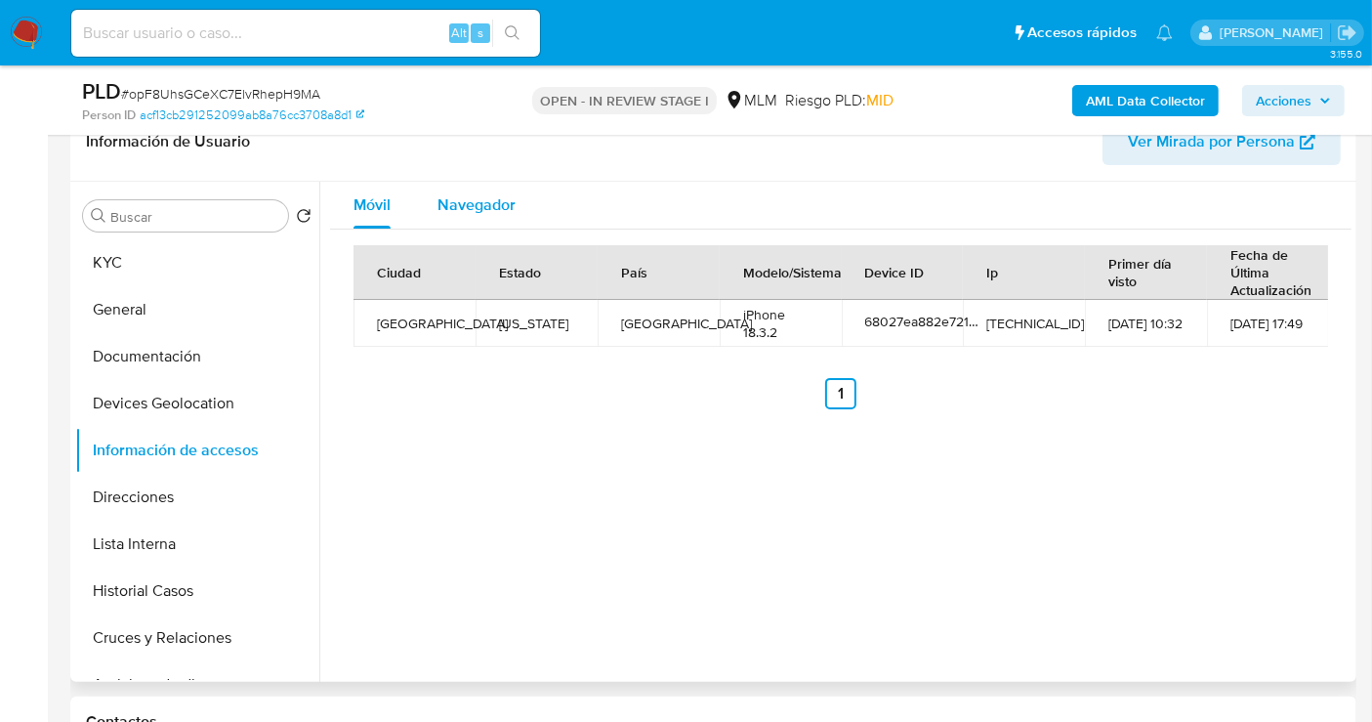
click at [472, 206] on span "Navegador" at bounding box center [477, 204] width 78 height 22
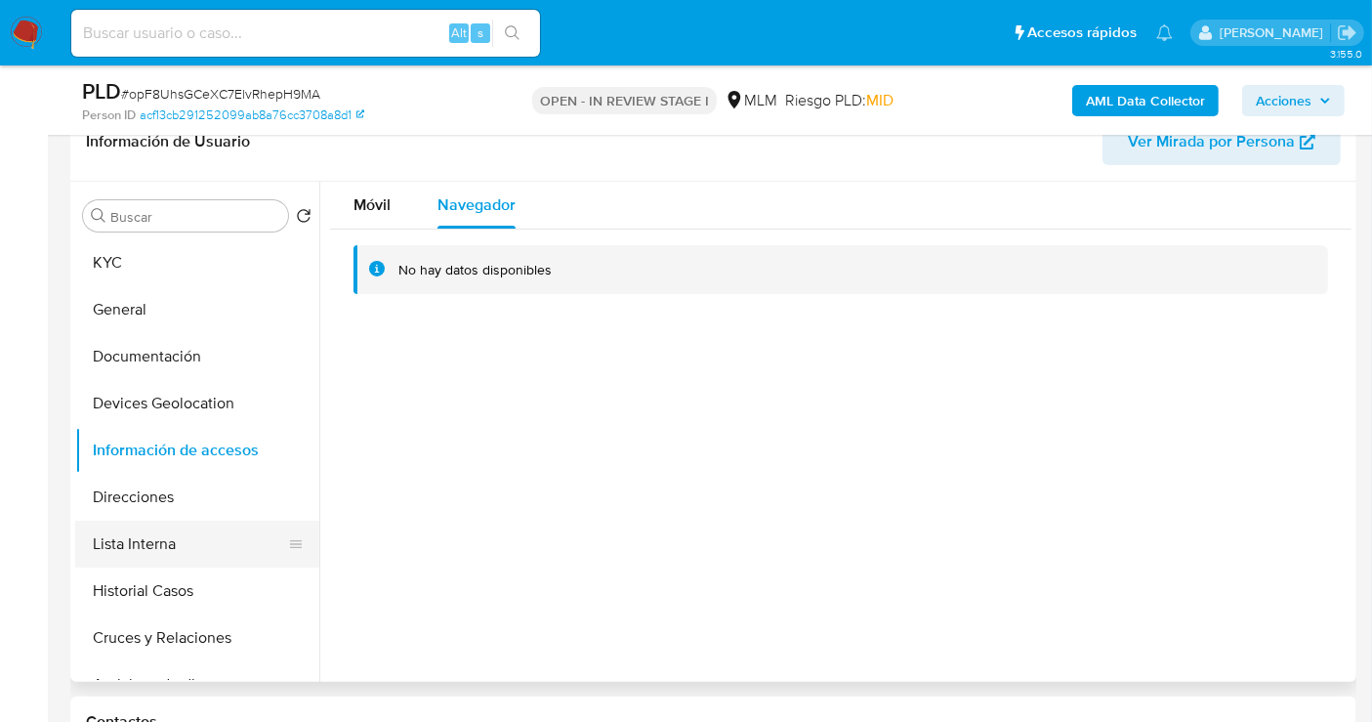
click at [152, 531] on button "Lista Interna" at bounding box center [189, 544] width 229 height 47
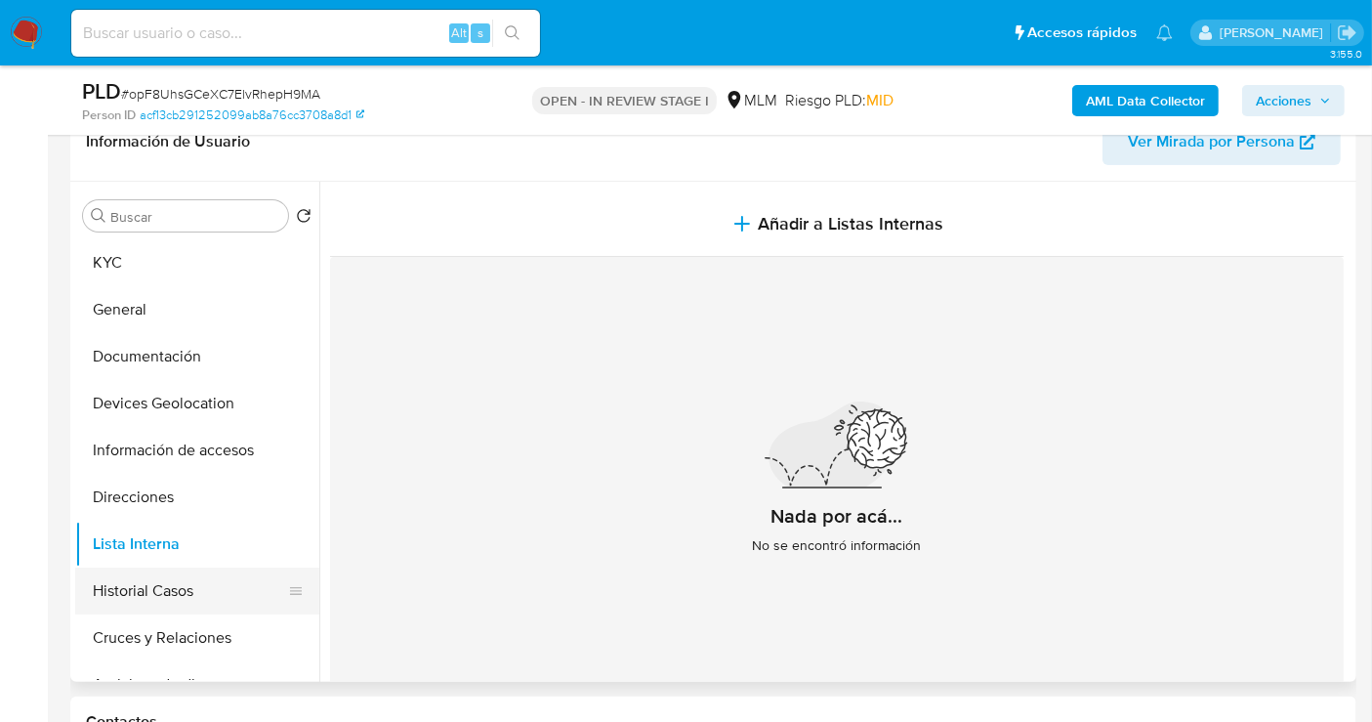
click at [161, 590] on button "Historial Casos" at bounding box center [189, 590] width 229 height 47
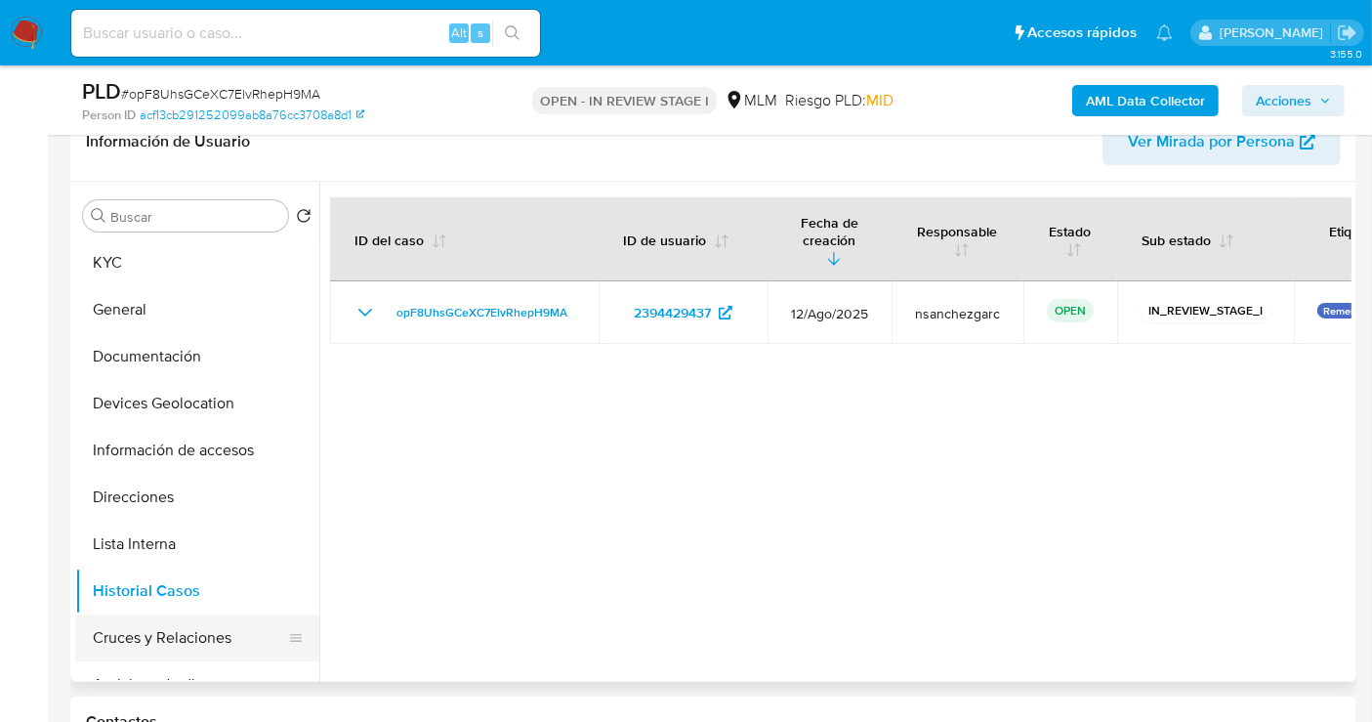
click at [170, 632] on button "Cruces y Relaciones" at bounding box center [189, 637] width 229 height 47
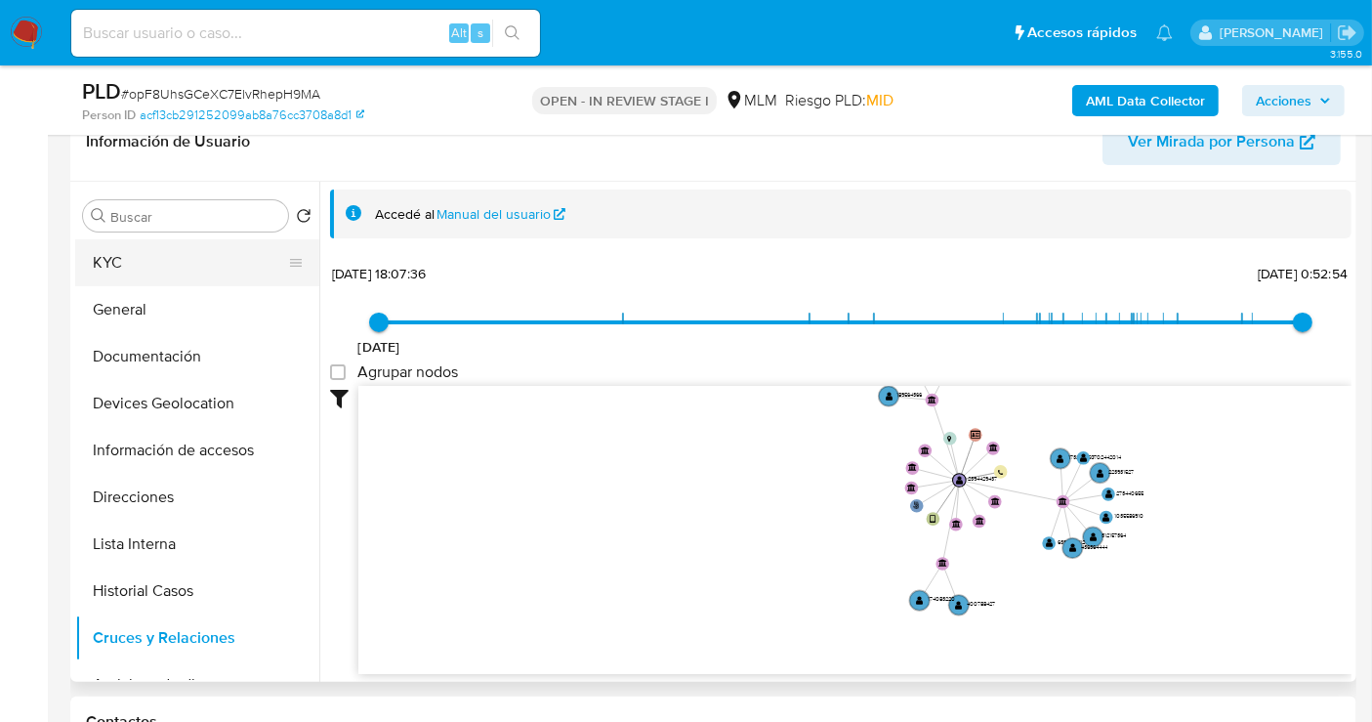
click at [130, 256] on button "KYC" at bounding box center [189, 262] width 229 height 47
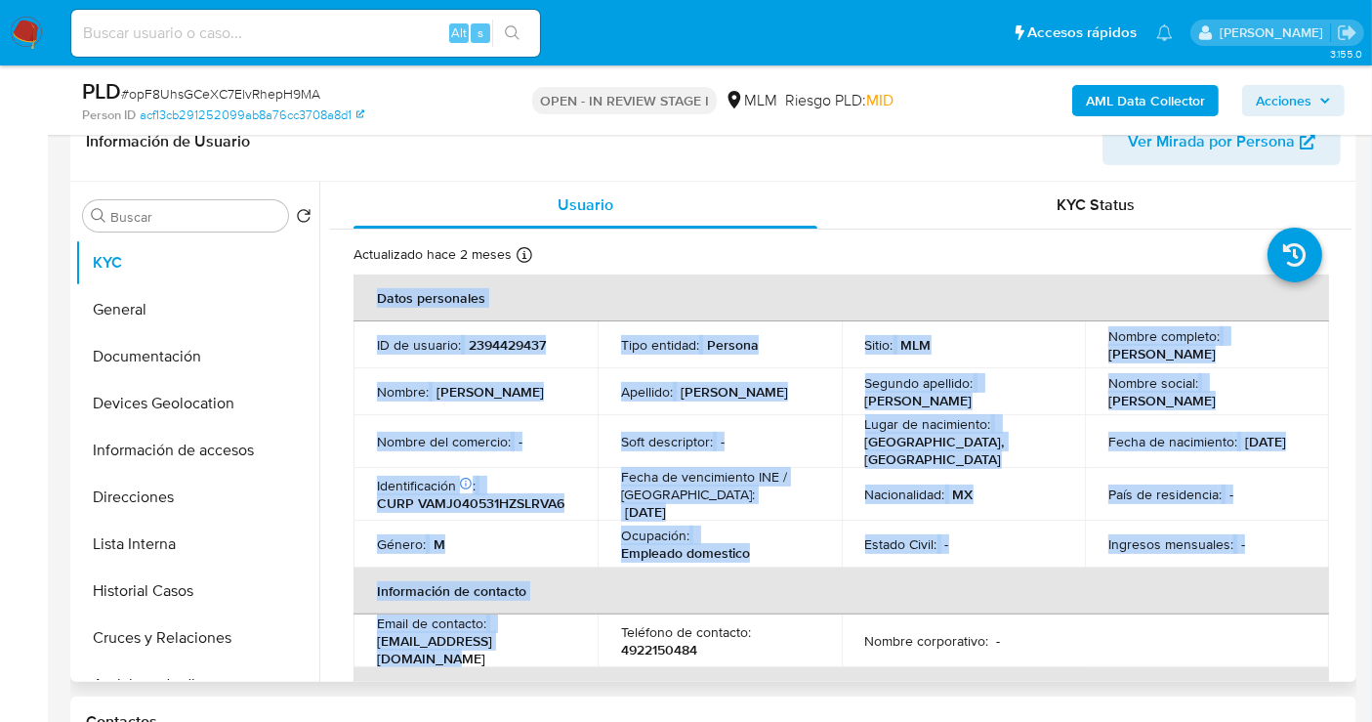
drag, startPoint x: 539, startPoint y: 643, endPoint x: 345, endPoint y: 639, distance: 194.4
click at [522, 648] on p "javier31murillo@gmail.com" at bounding box center [471, 649] width 189 height 35
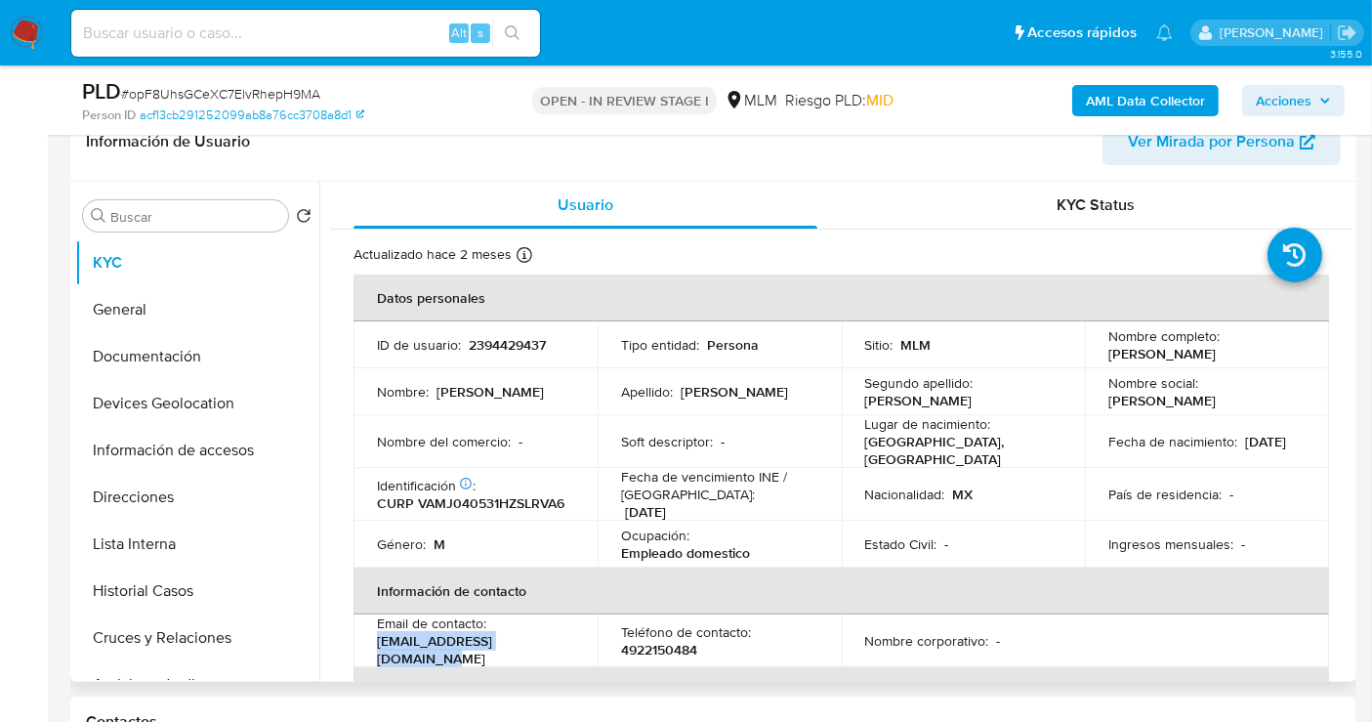
drag, startPoint x: 545, startPoint y: 644, endPoint x: 370, endPoint y: 645, distance: 174.8
click at [370, 645] on td "Email de contacto : javier31murillo@gmail.com" at bounding box center [476, 640] width 244 height 53
copy p "javier31murillo@gmail.com"
click at [670, 649] on p "4922150484" at bounding box center [659, 650] width 76 height 18
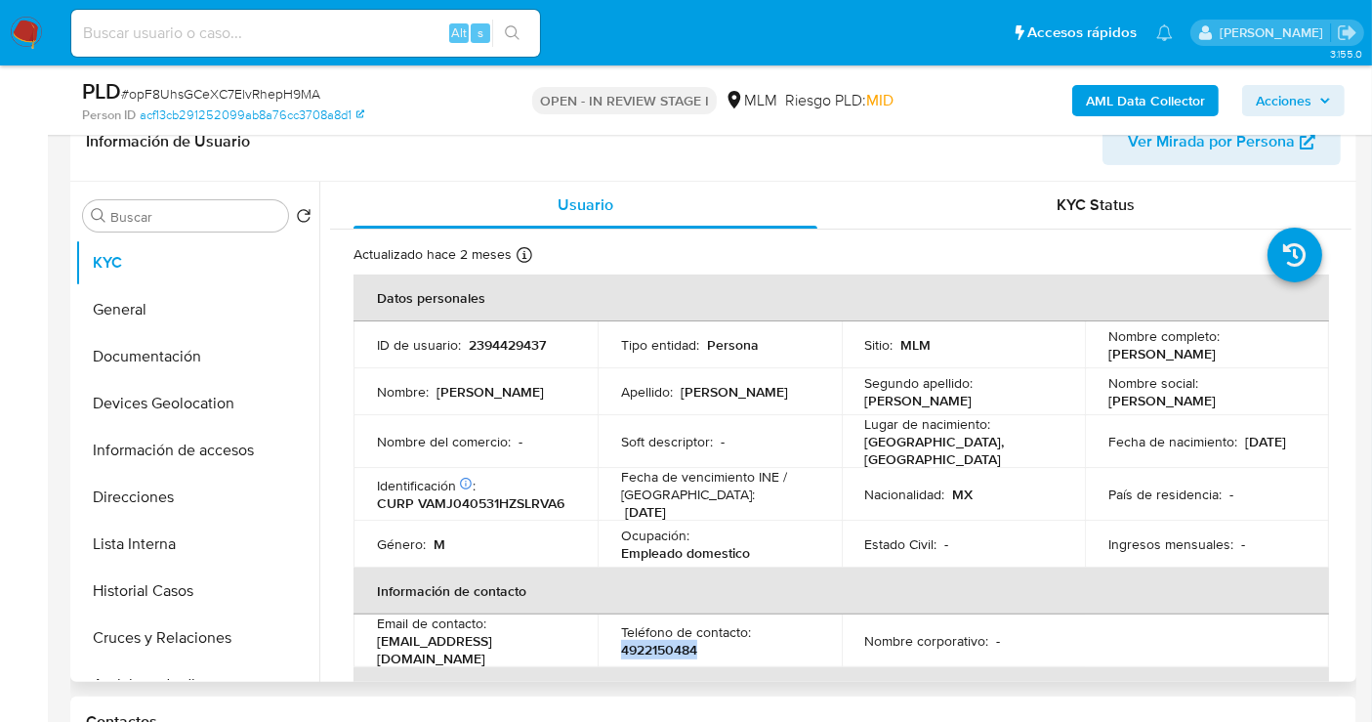
copy p "4922150484"
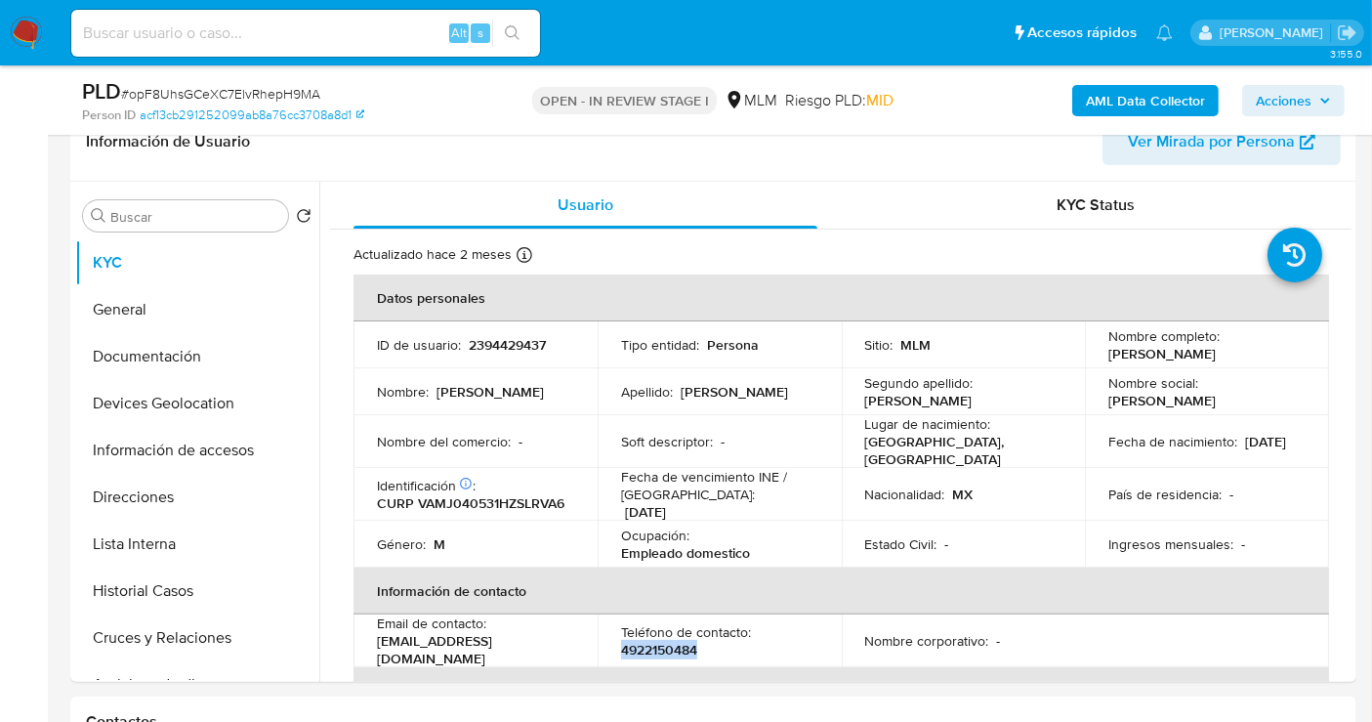
click at [30, 35] on img at bounding box center [26, 33] width 33 height 33
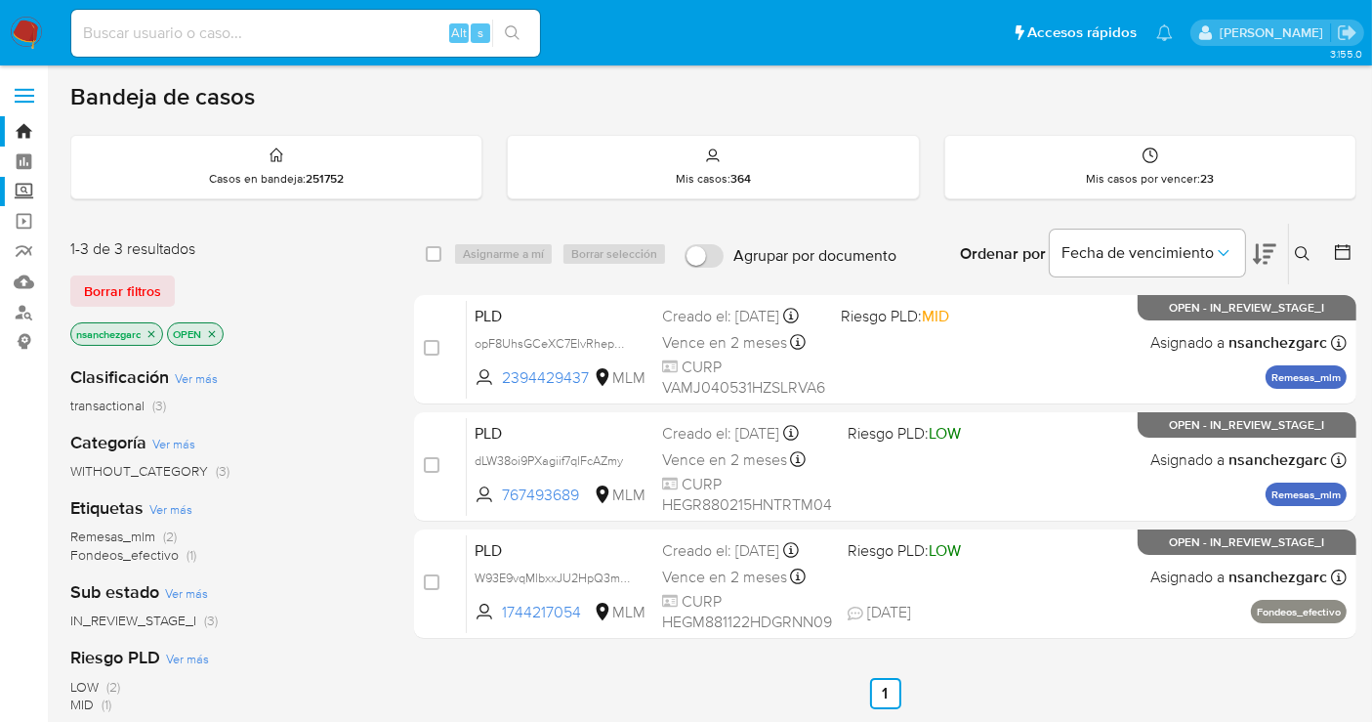
click at [24, 196] on label "Screening" at bounding box center [116, 192] width 232 height 30
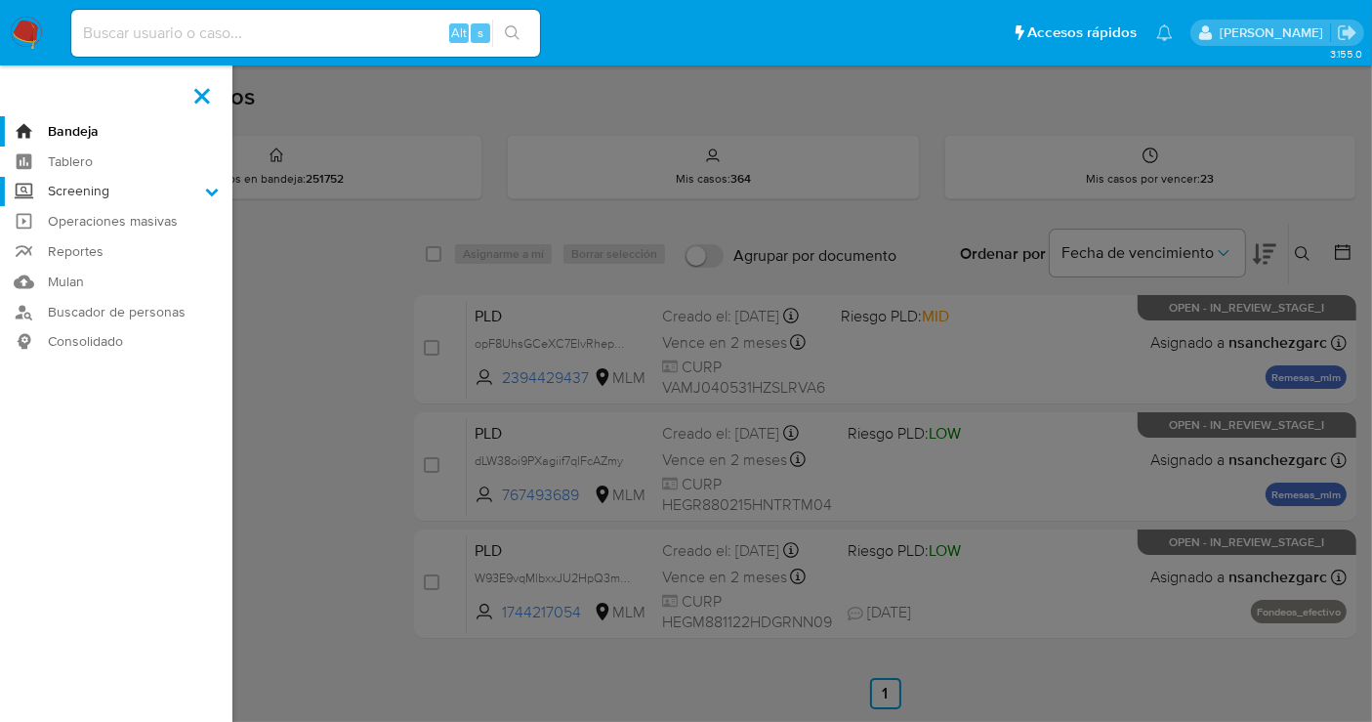
click at [0, 0] on input "Screening" at bounding box center [0, 0] width 0 height 0
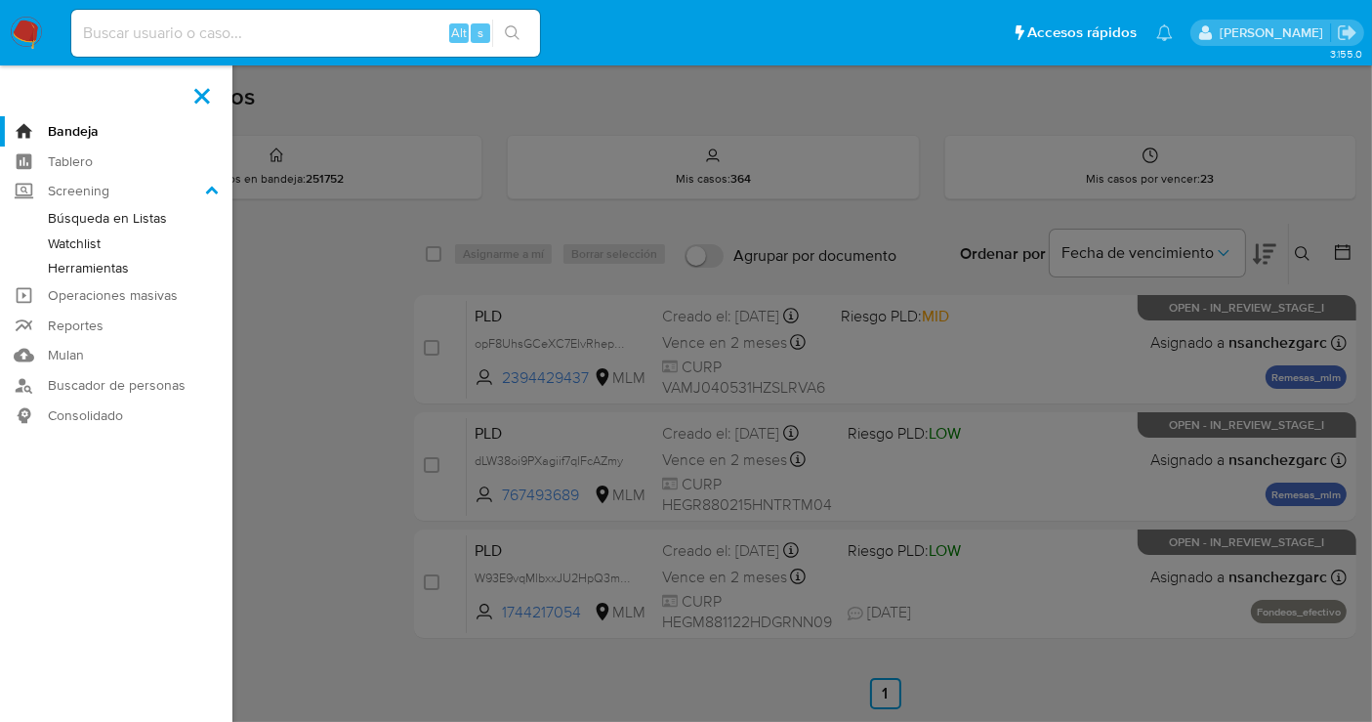
click at [81, 268] on link "Herramientas" at bounding box center [116, 268] width 232 height 24
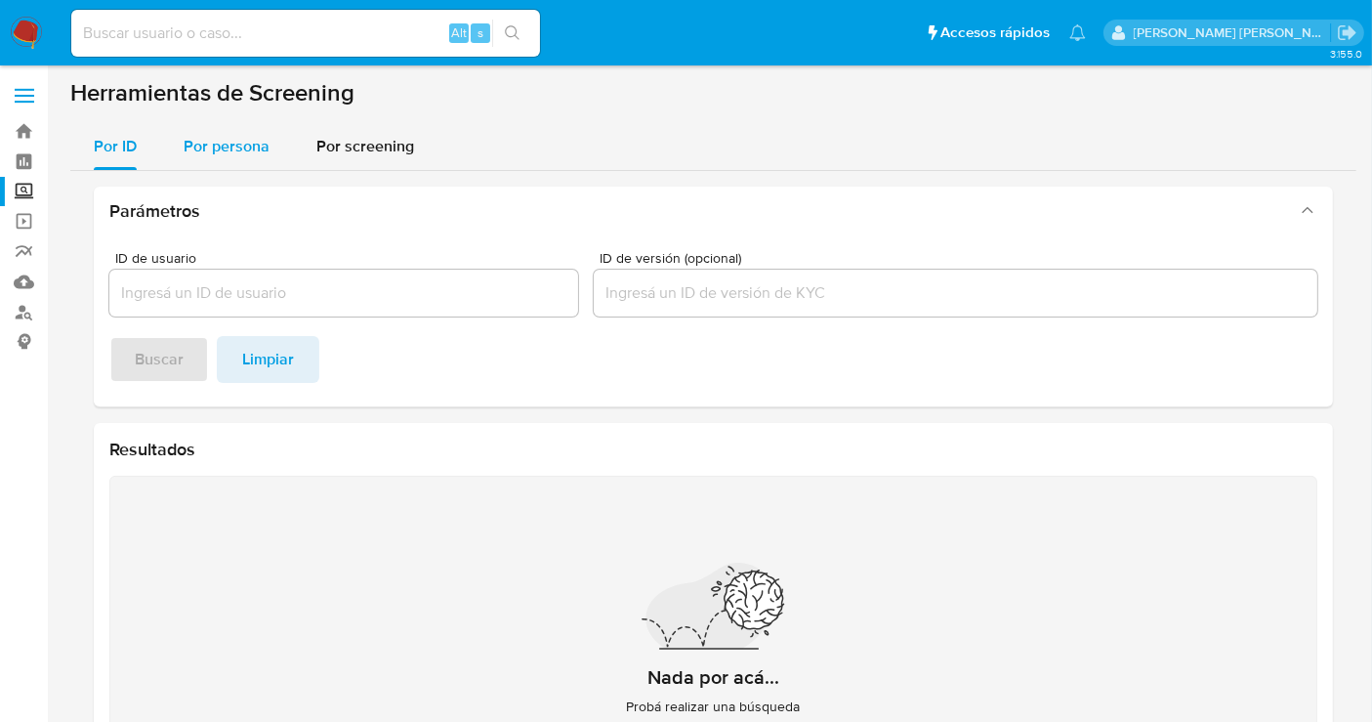
click at [241, 163] on div "Por persona" at bounding box center [227, 146] width 86 height 47
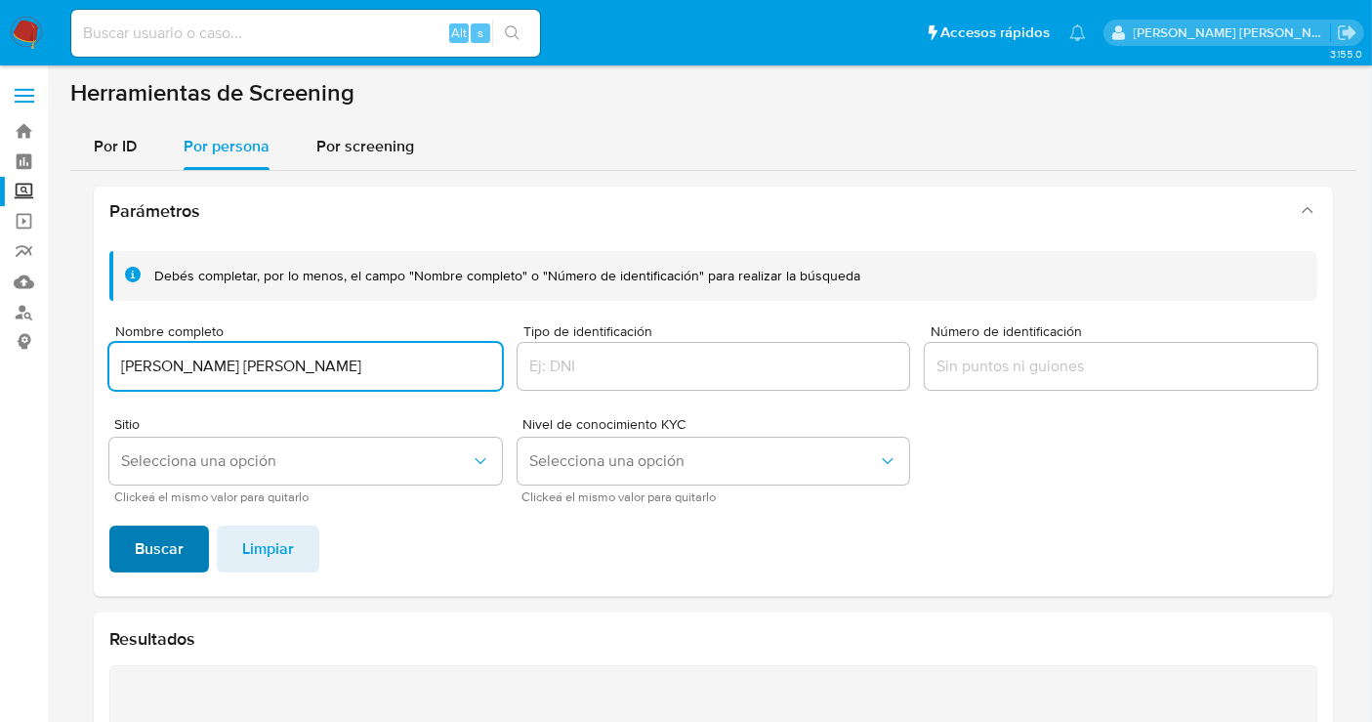
type input "OLIVA MURILLO JAIME"
click at [142, 542] on span "Buscar" at bounding box center [159, 548] width 49 height 43
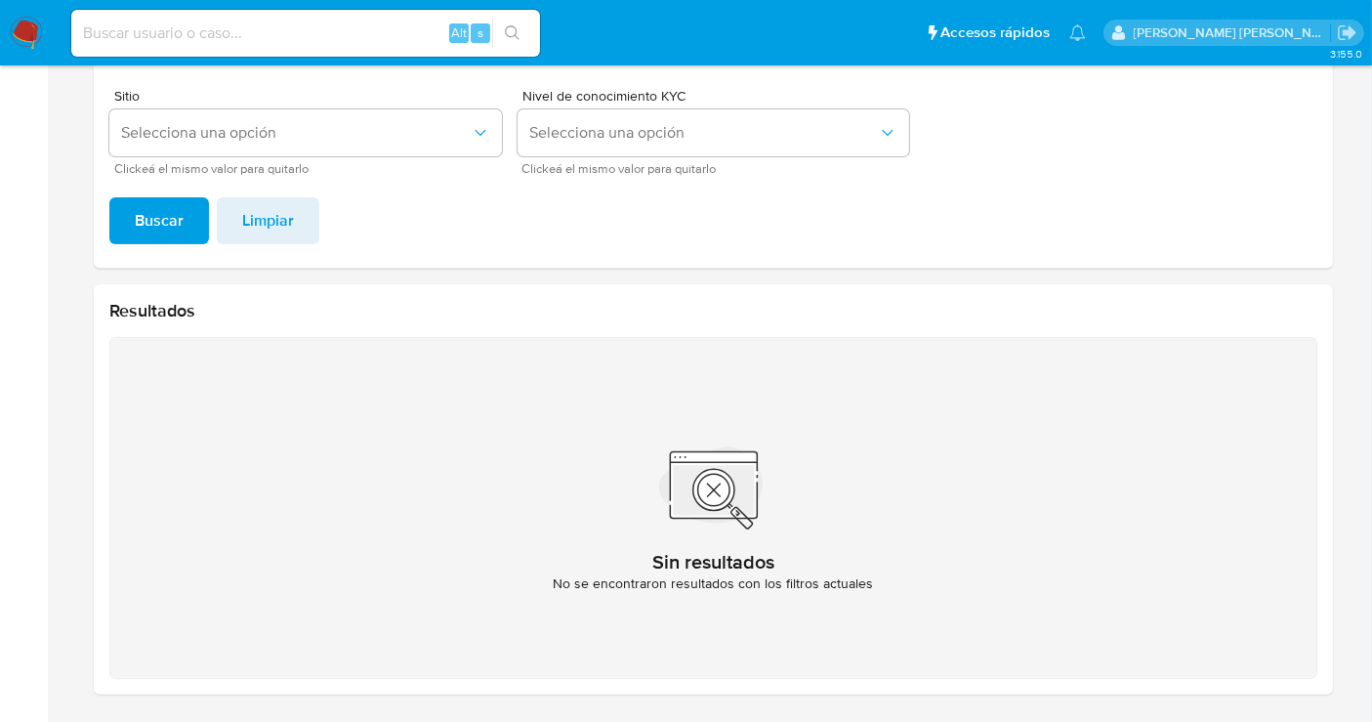
click at [29, 27] on img at bounding box center [26, 33] width 33 height 33
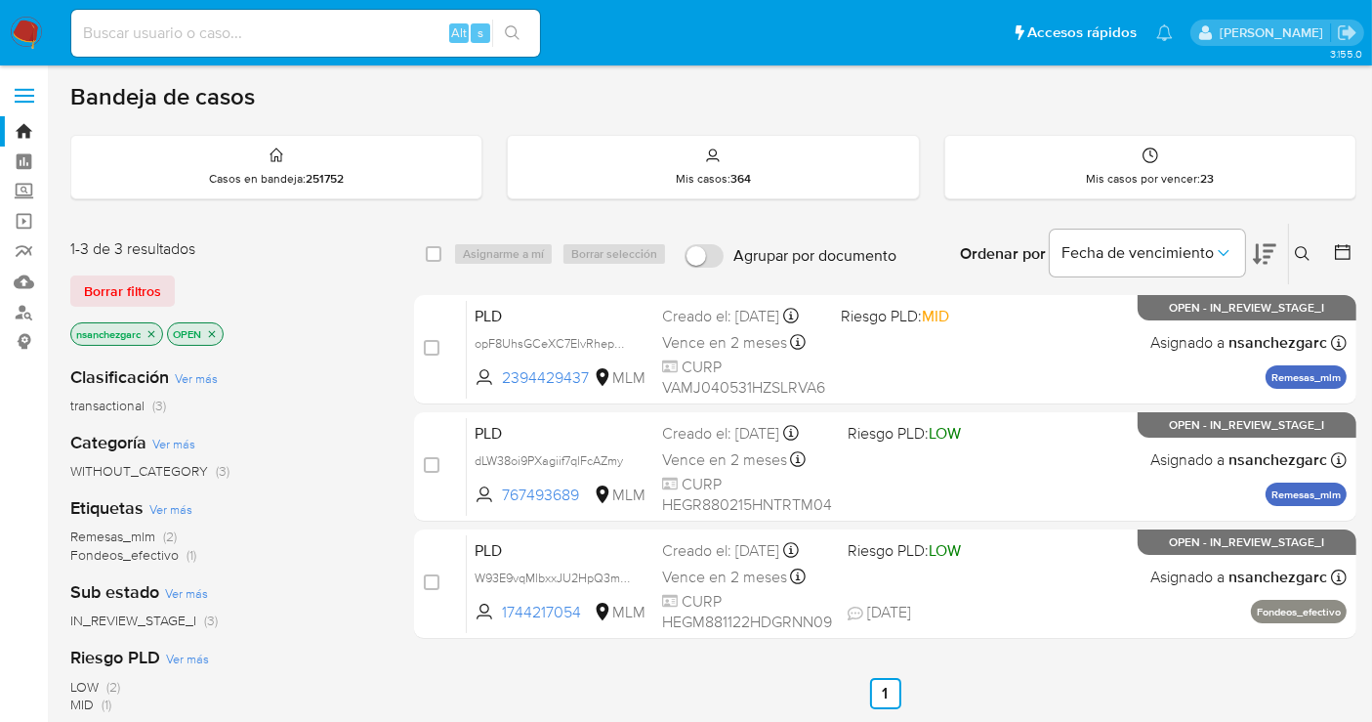
click at [1305, 249] on icon at bounding box center [1303, 254] width 16 height 16
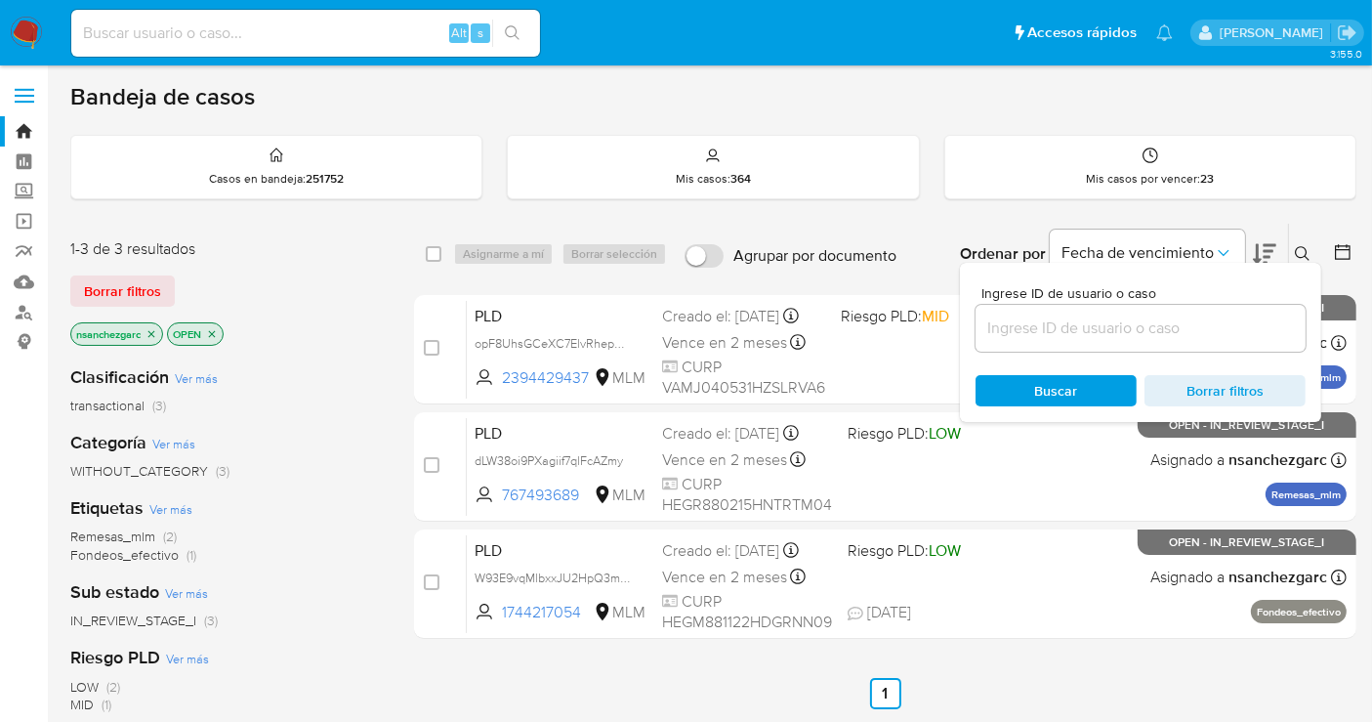
click at [1001, 313] on div at bounding box center [1141, 328] width 330 height 47
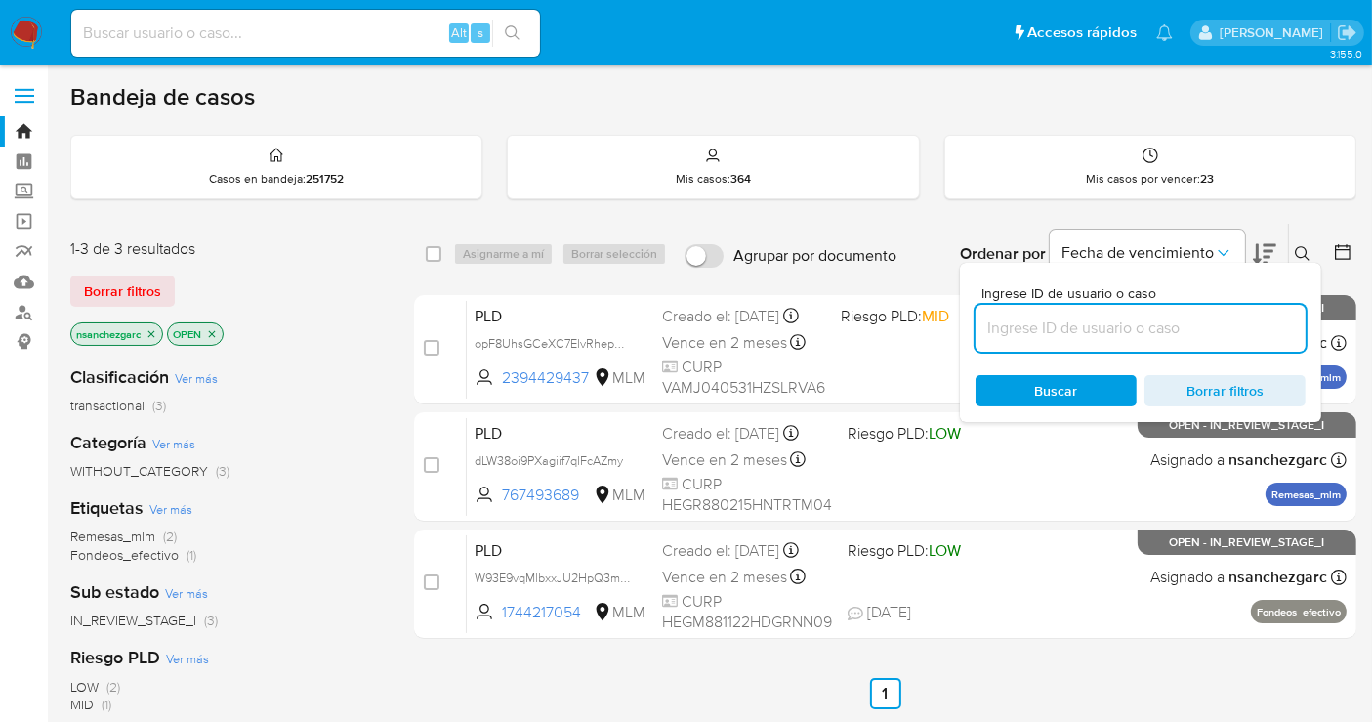
click at [1016, 335] on input at bounding box center [1141, 327] width 330 height 25
paste input "1363580364"
type input "1363580364"
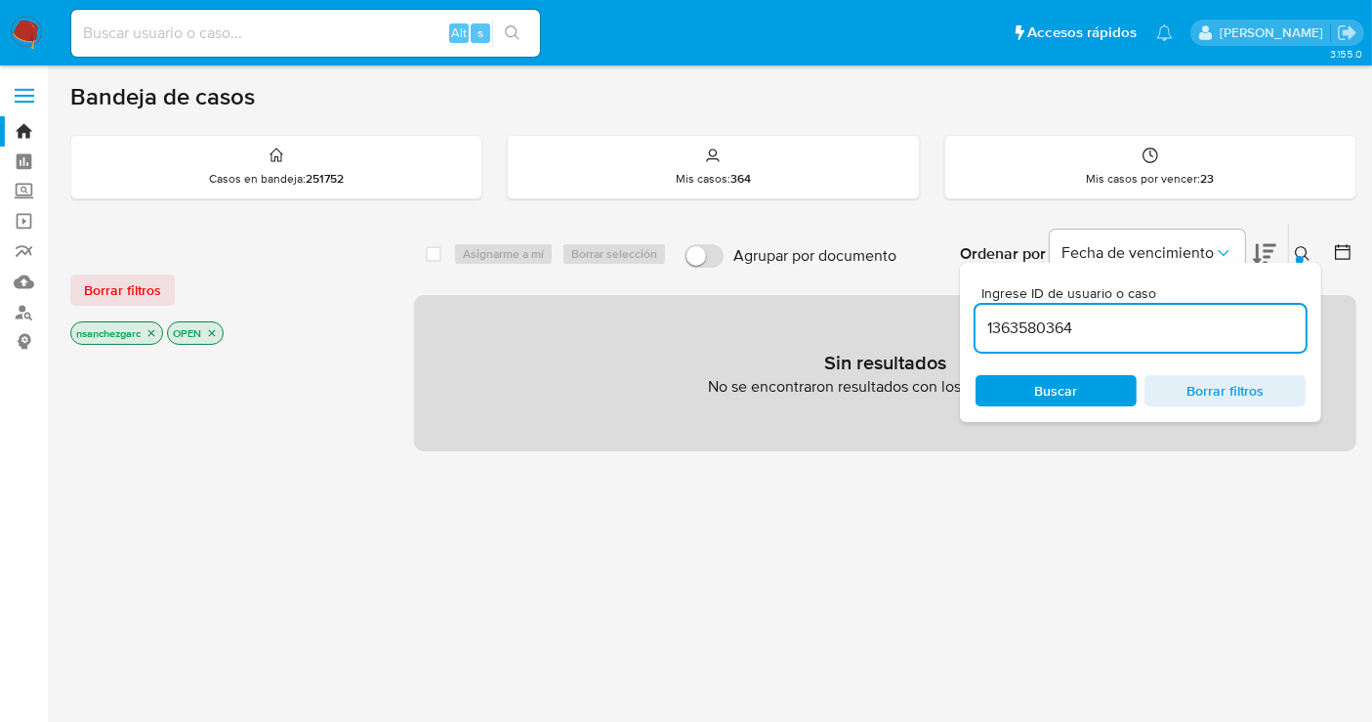
click at [154, 333] on icon "close-filter" at bounding box center [152, 333] width 12 height 12
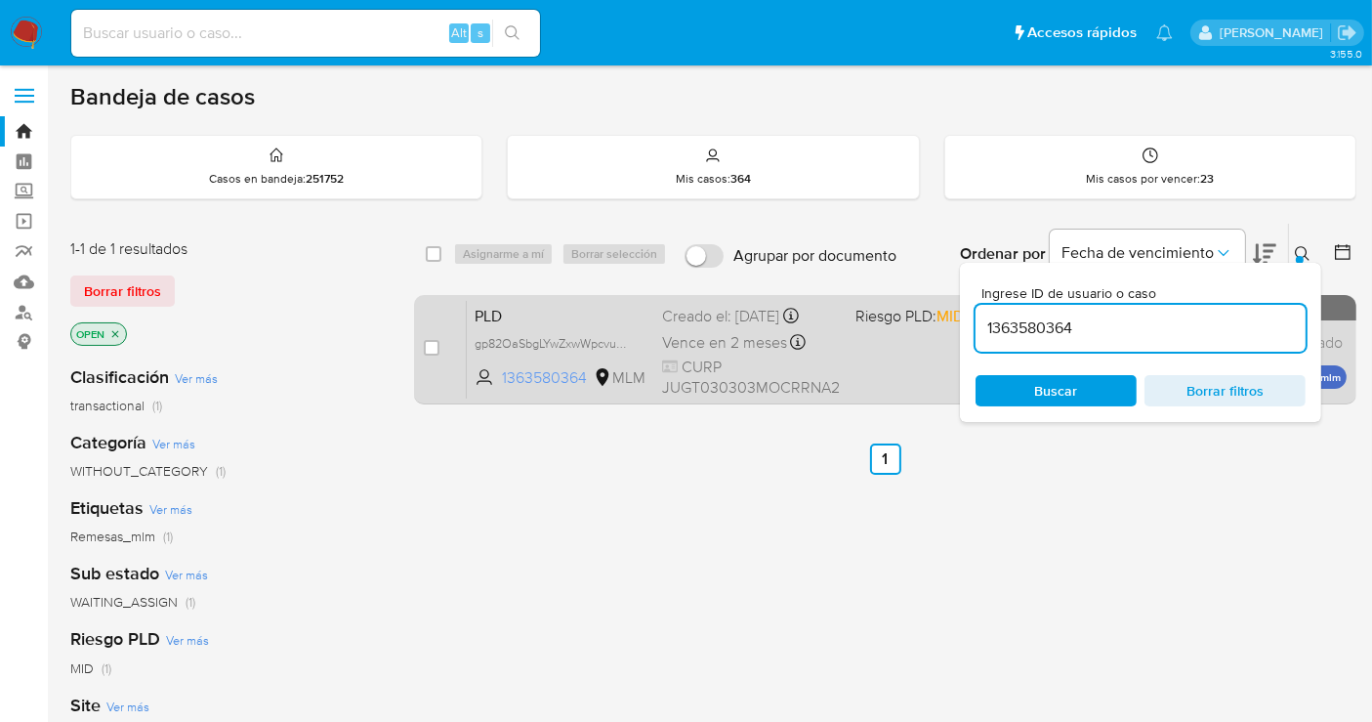
drag, startPoint x: 622, startPoint y: 337, endPoint x: 630, endPoint y: 376, distance: 39.8
click at [622, 342] on span "gp82OaSbgLYwZxwWpcvuF8uS" at bounding box center [559, 341] width 169 height 21
click at [432, 348] on input "checkbox" at bounding box center [432, 348] width 16 height 16
checkbox input "true"
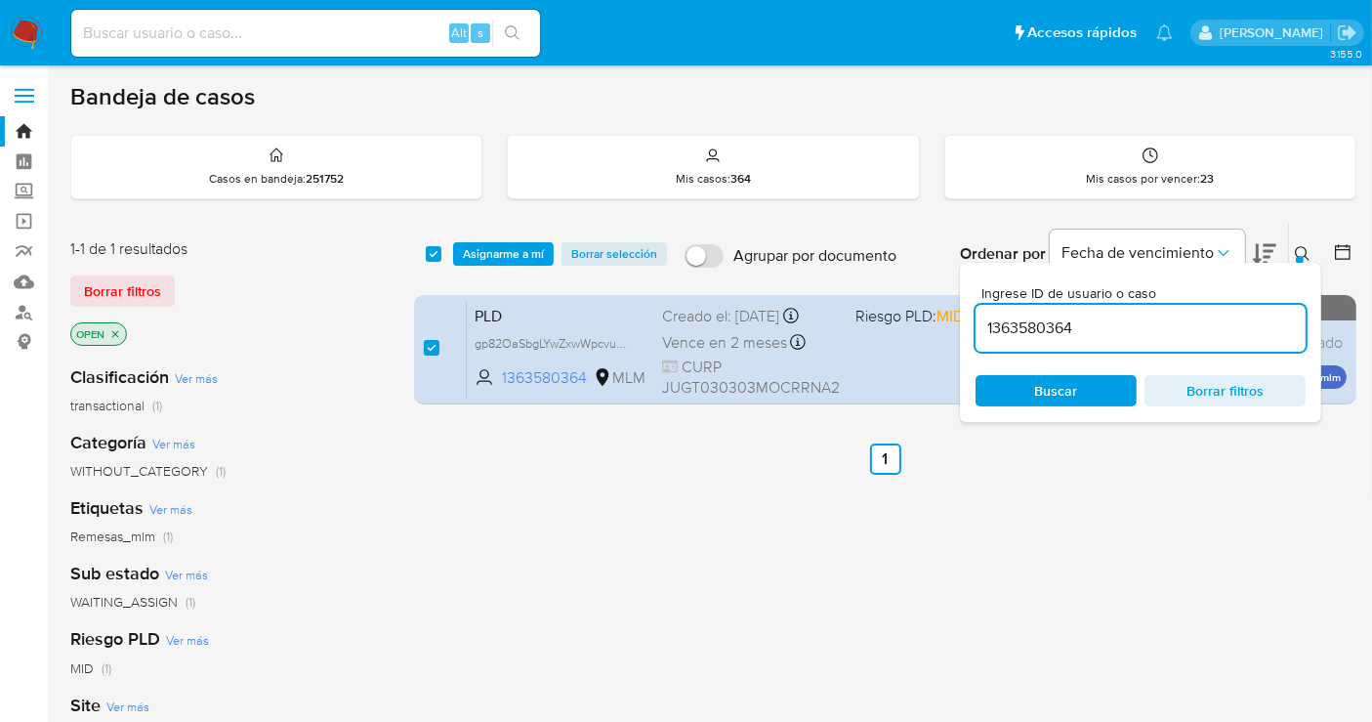
click at [499, 264] on span "Asignarme a mí" at bounding box center [503, 254] width 81 height 20
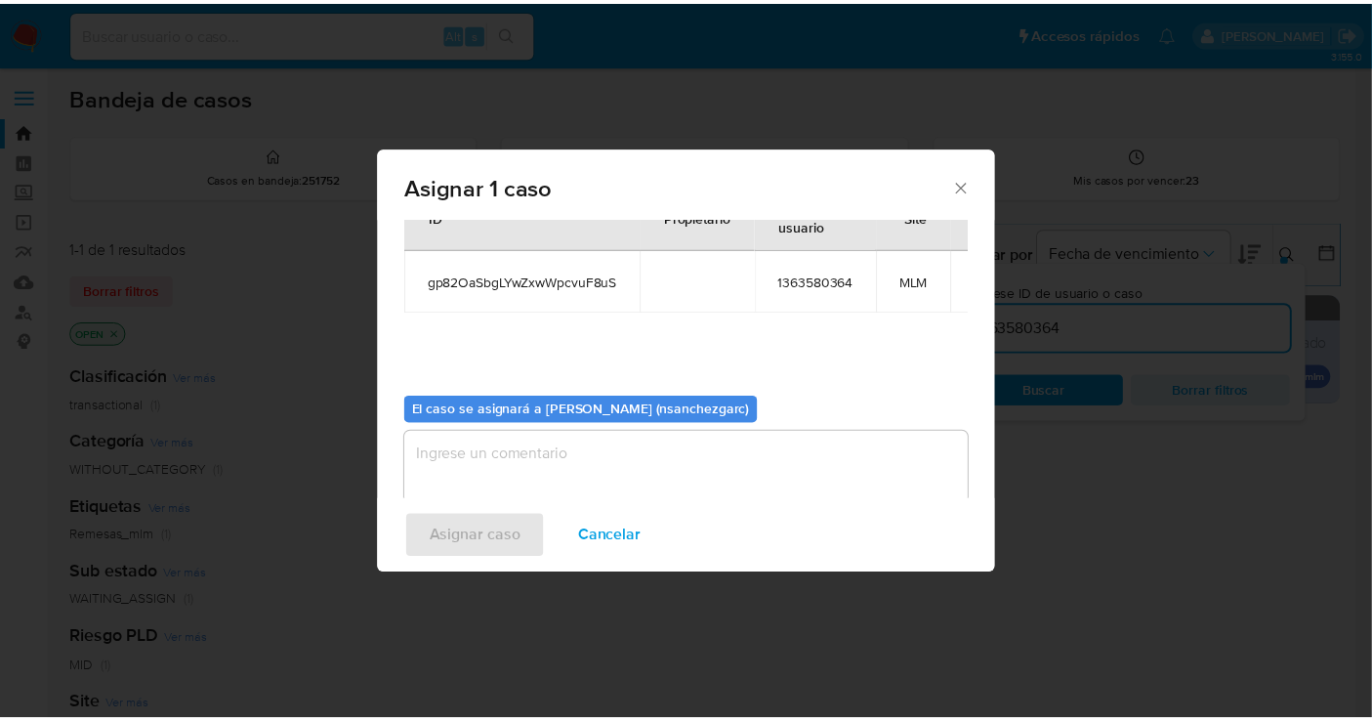
scroll to position [100, 0]
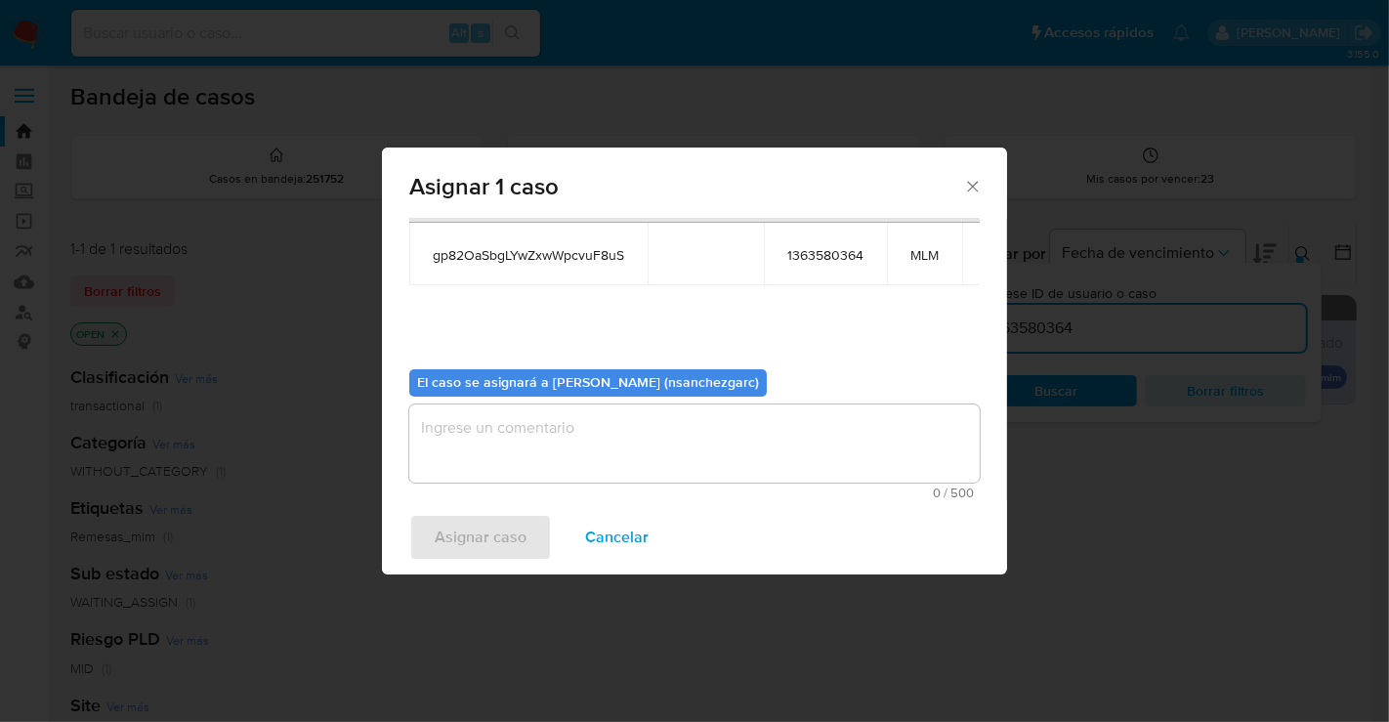
click at [488, 451] on textarea "assign-modal" at bounding box center [694, 443] width 570 height 78
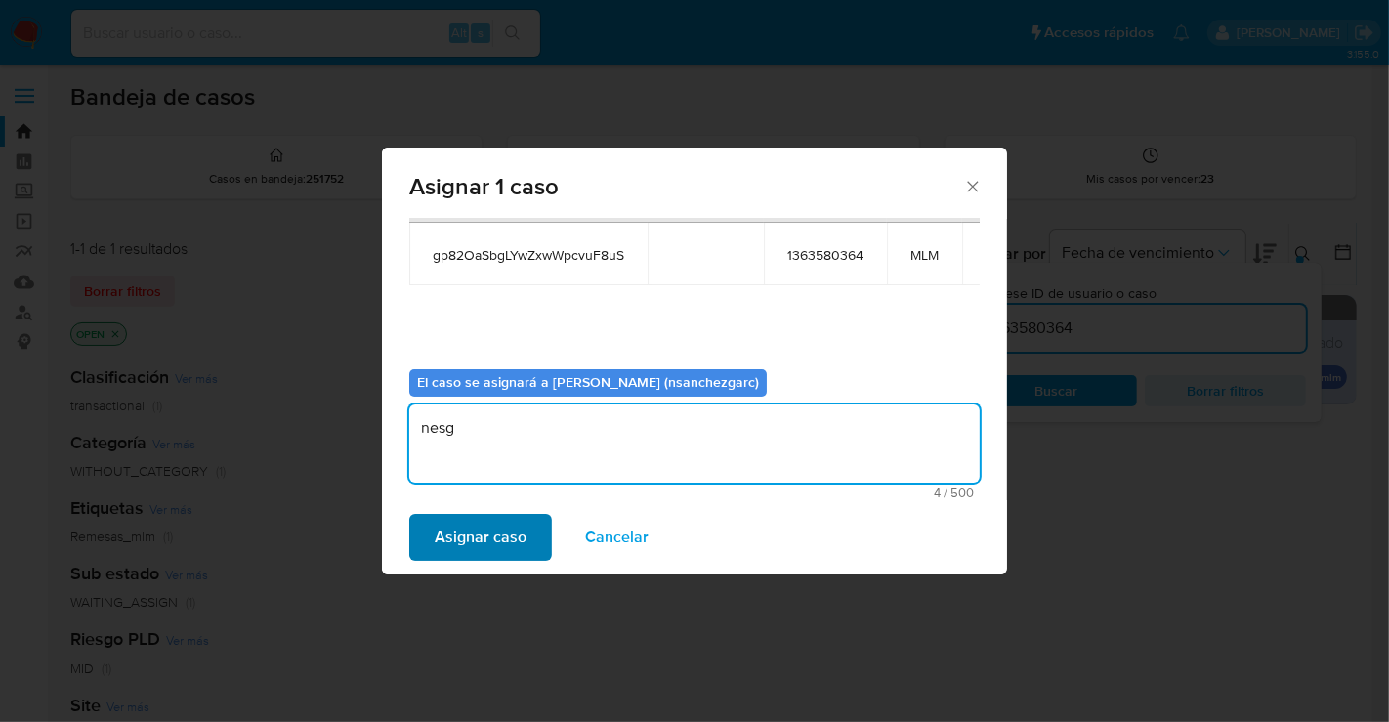
type textarea "nesg"
click at [471, 529] on span "Asignar caso" at bounding box center [481, 537] width 92 height 43
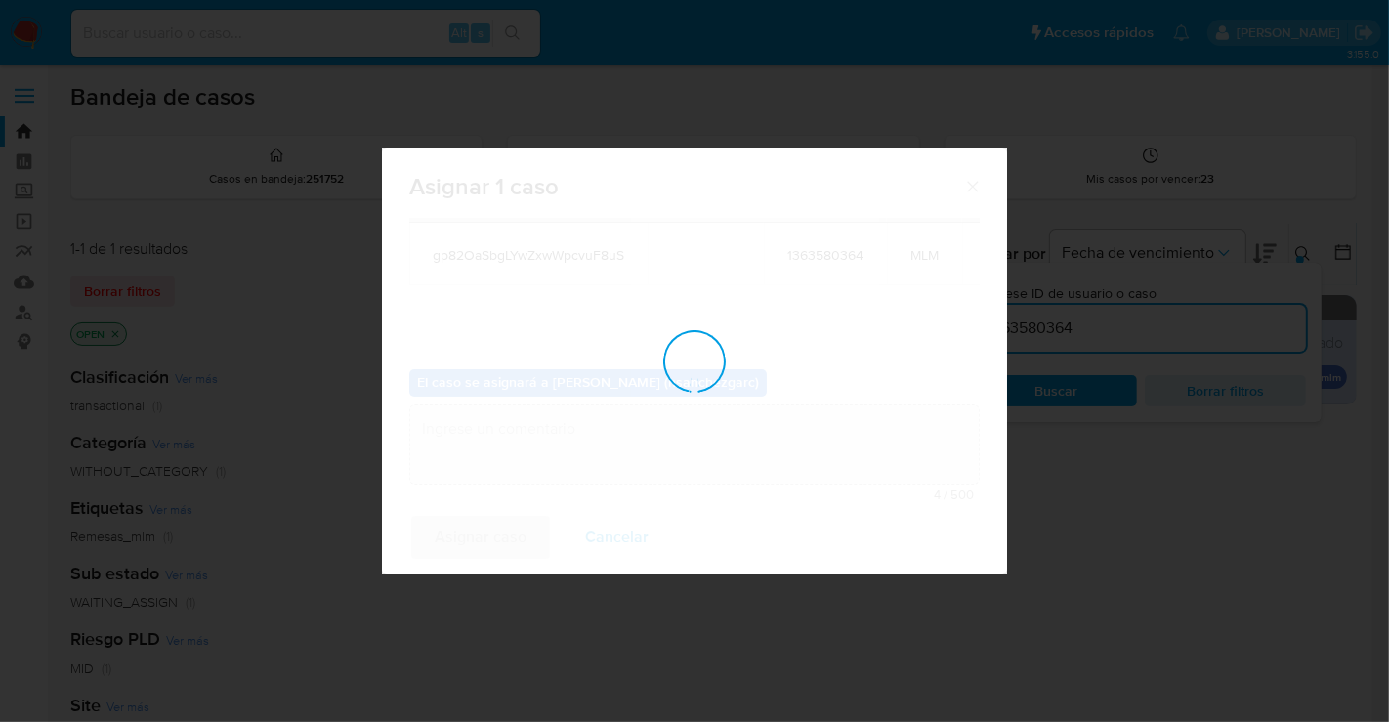
checkbox input "false"
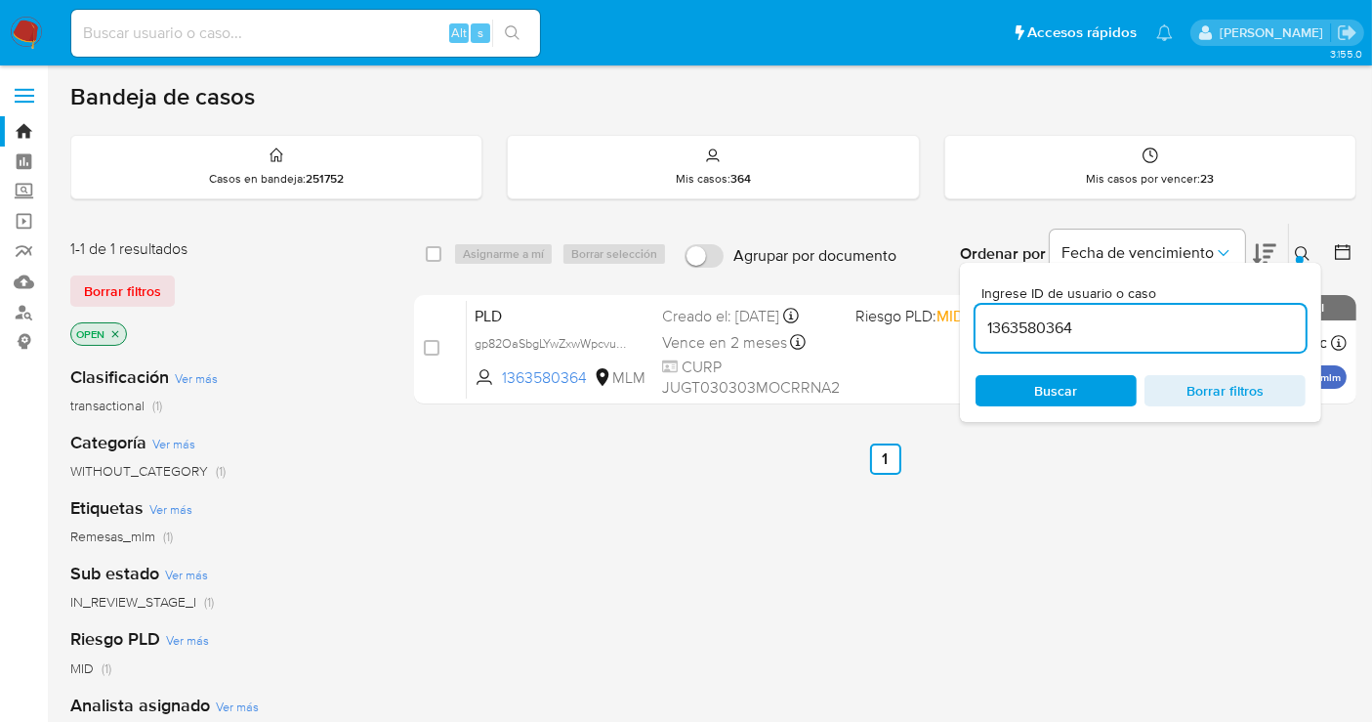
click at [1296, 249] on icon at bounding box center [1302, 253] width 15 height 15
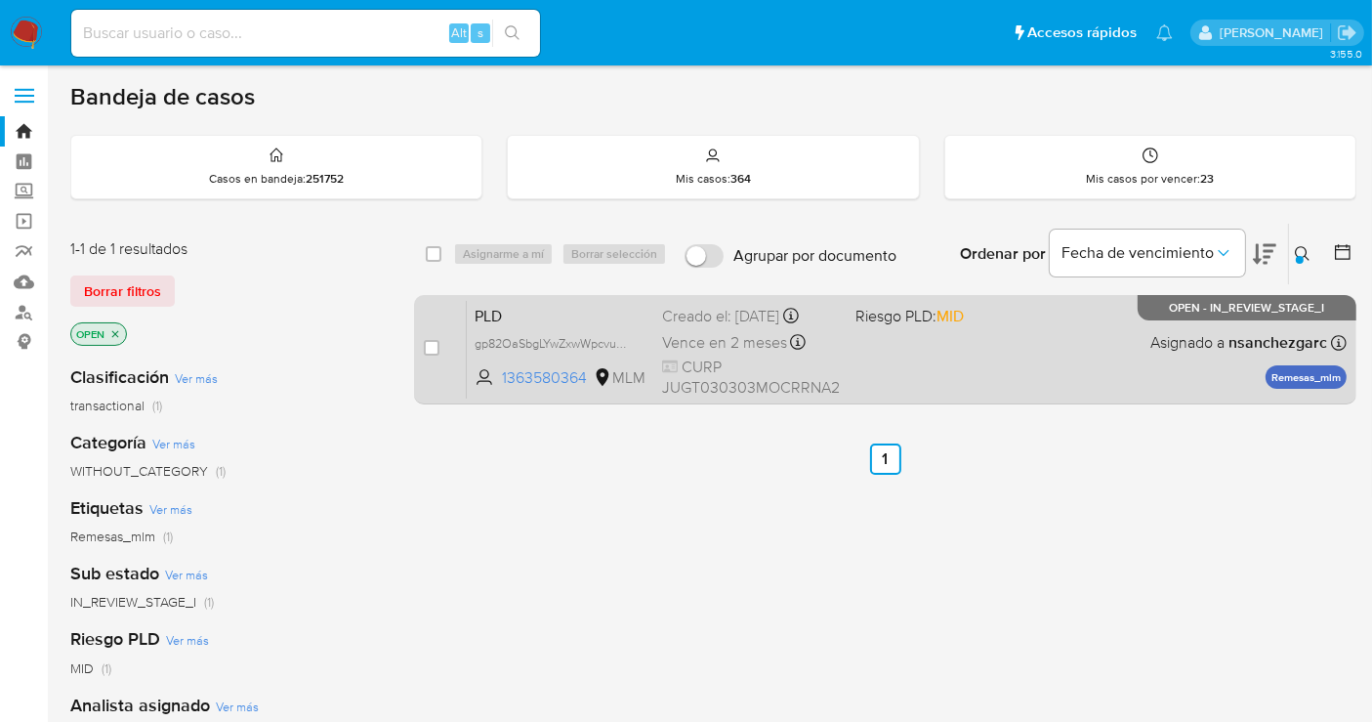
click at [696, 364] on span "CURP JUGT030303MOCRRNA2" at bounding box center [751, 378] width 178 height 42
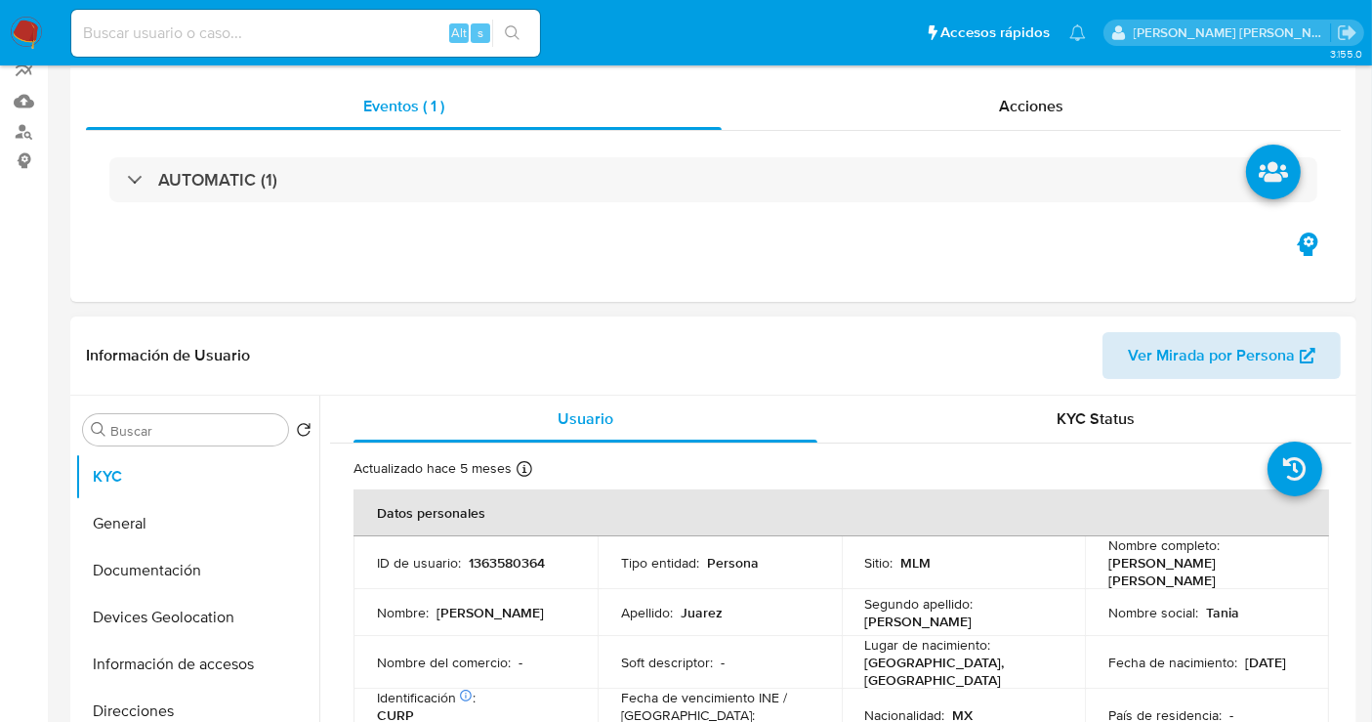
select select "10"
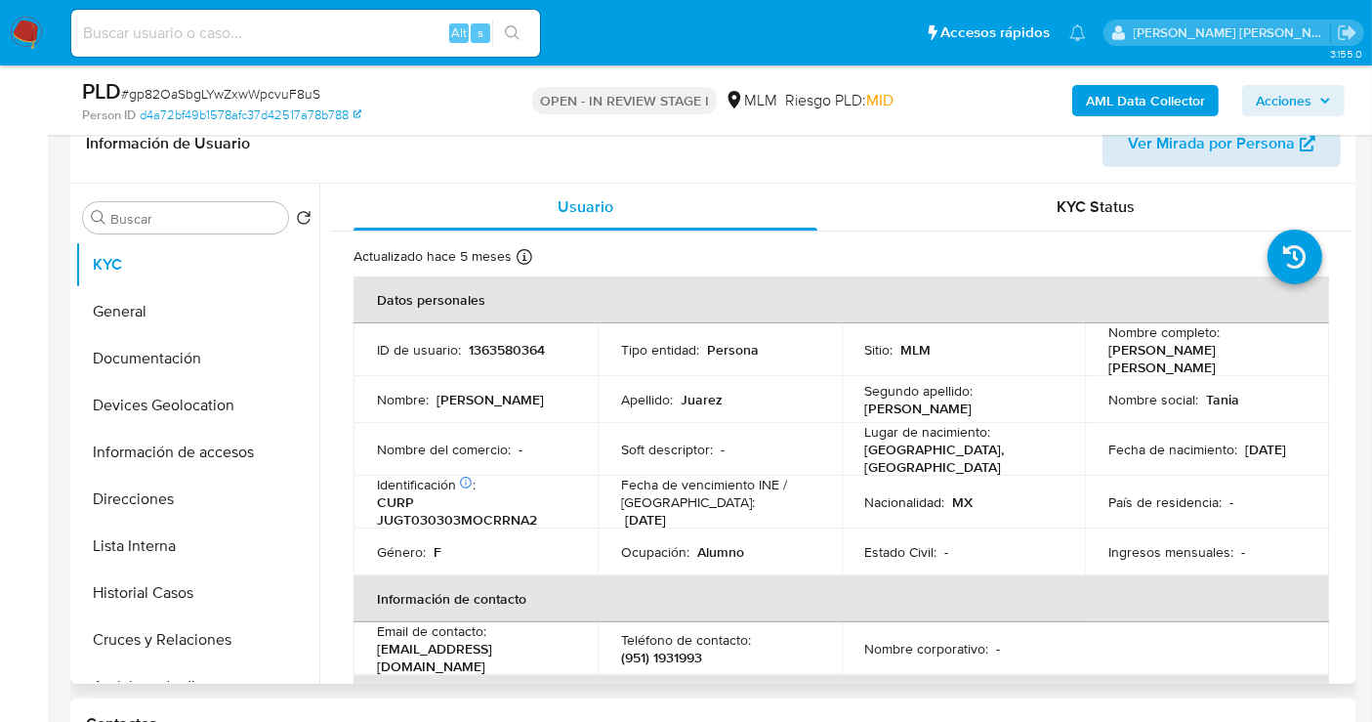
scroll to position [325, 0]
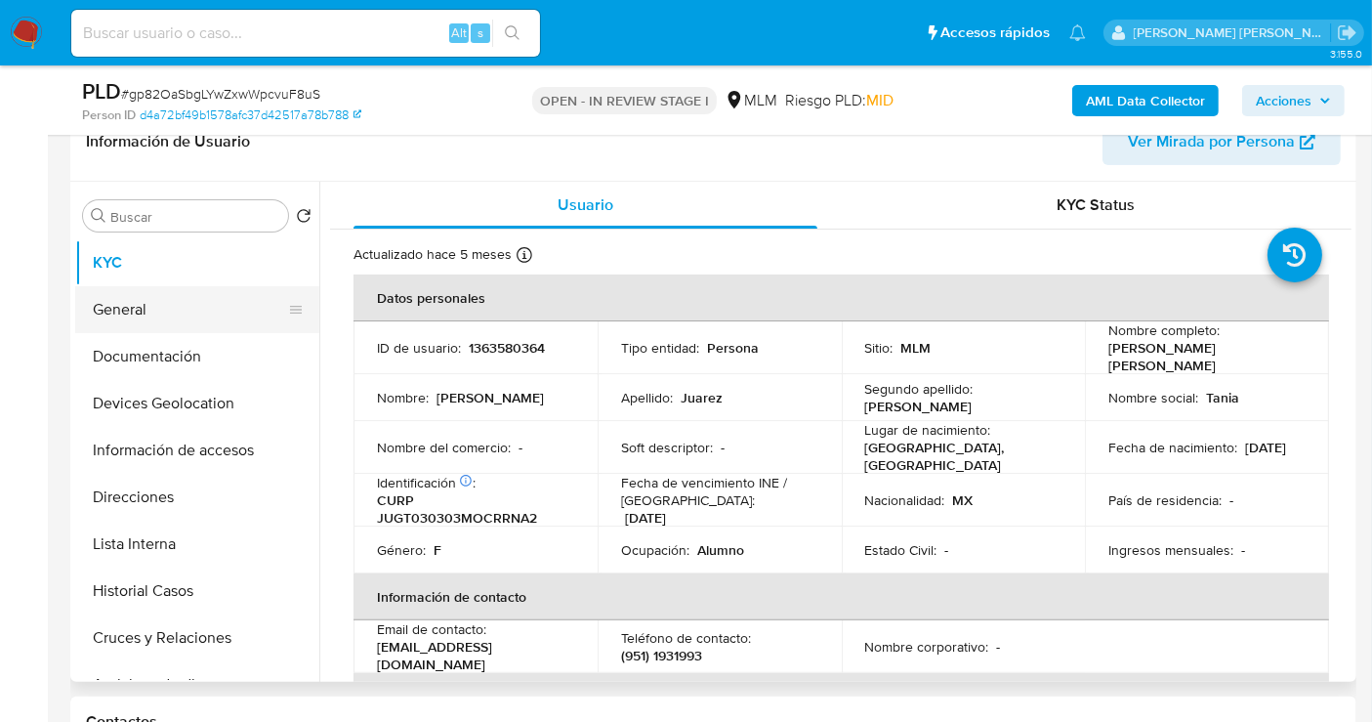
click at [184, 305] on button "General" at bounding box center [189, 309] width 229 height 47
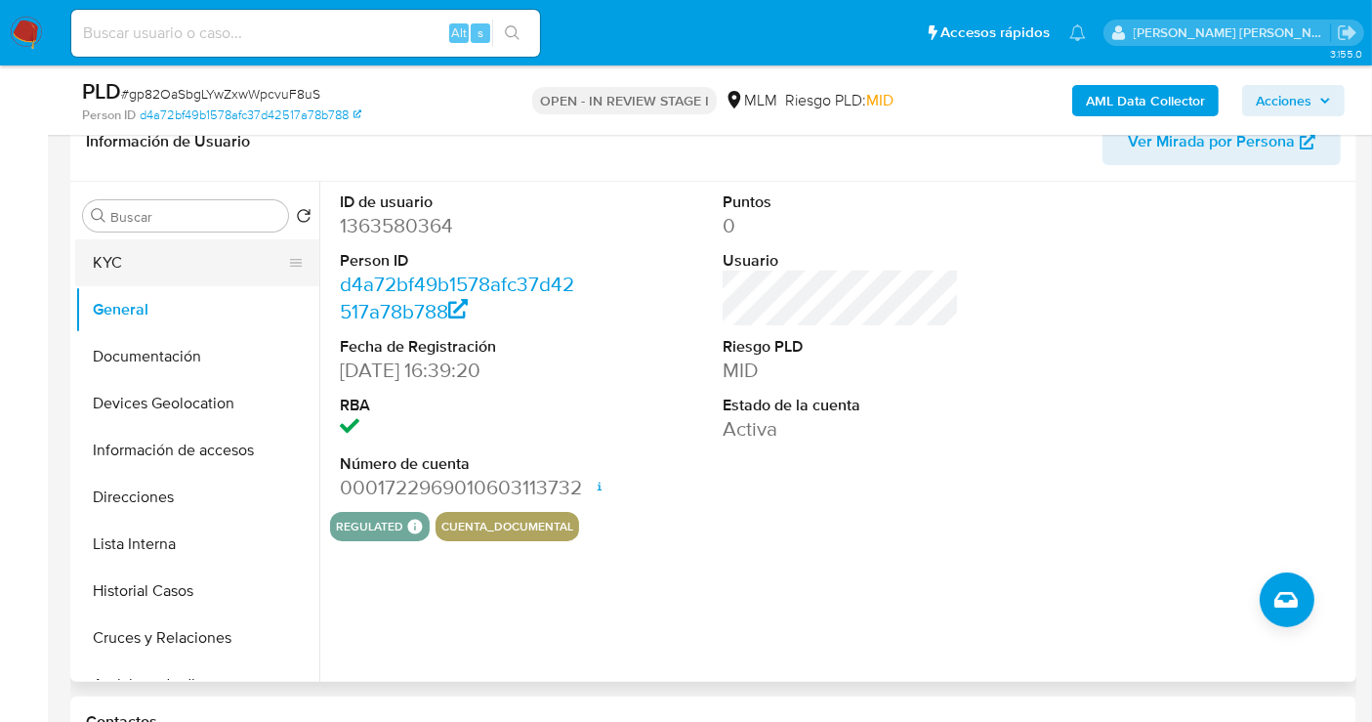
click at [144, 269] on button "KYC" at bounding box center [189, 262] width 229 height 47
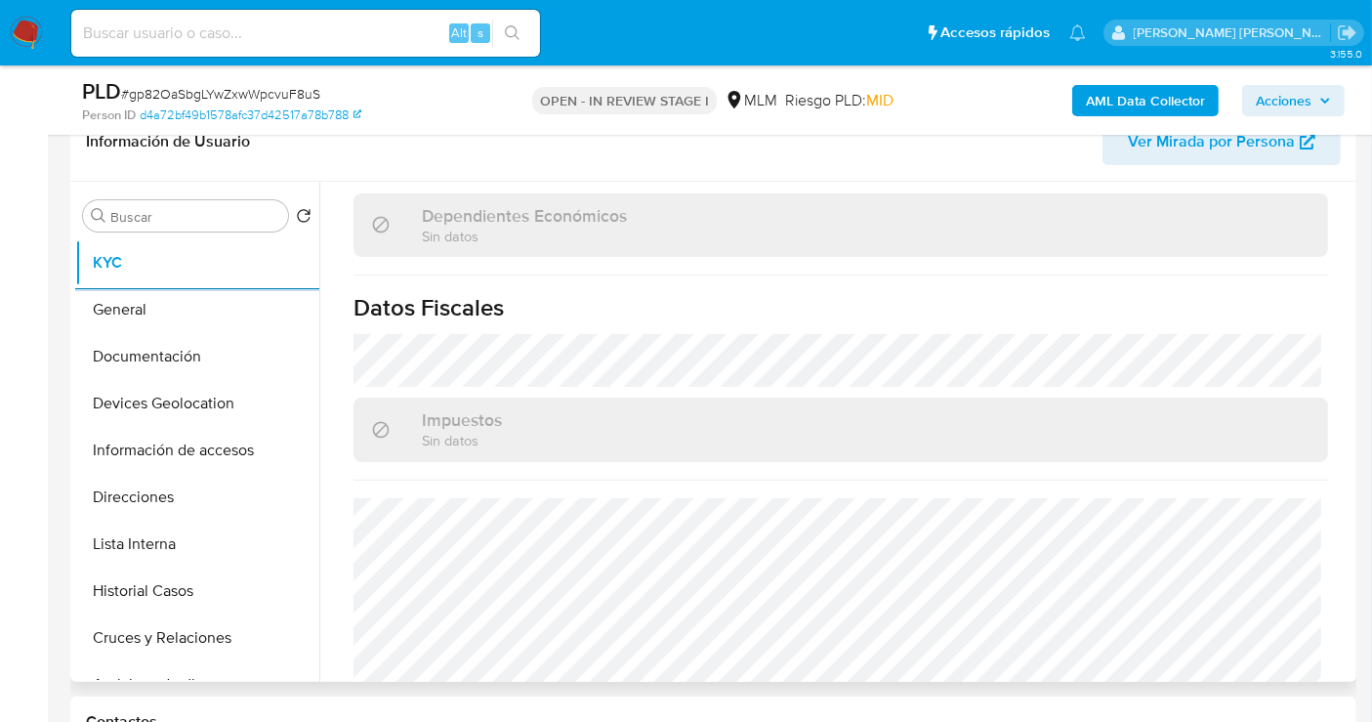
scroll to position [1213, 0]
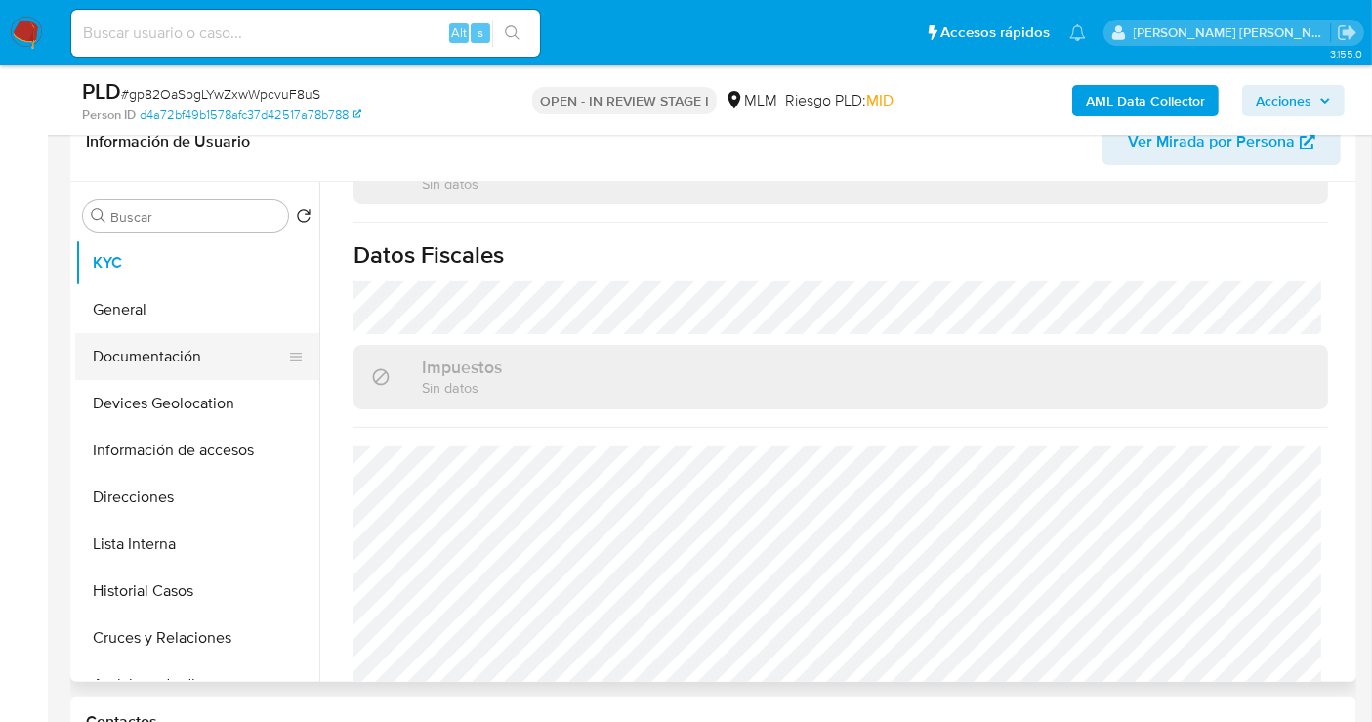
drag, startPoint x: 146, startPoint y: 361, endPoint x: 165, endPoint y: 370, distance: 21.4
click at [146, 361] on button "Documentación" at bounding box center [189, 356] width 229 height 47
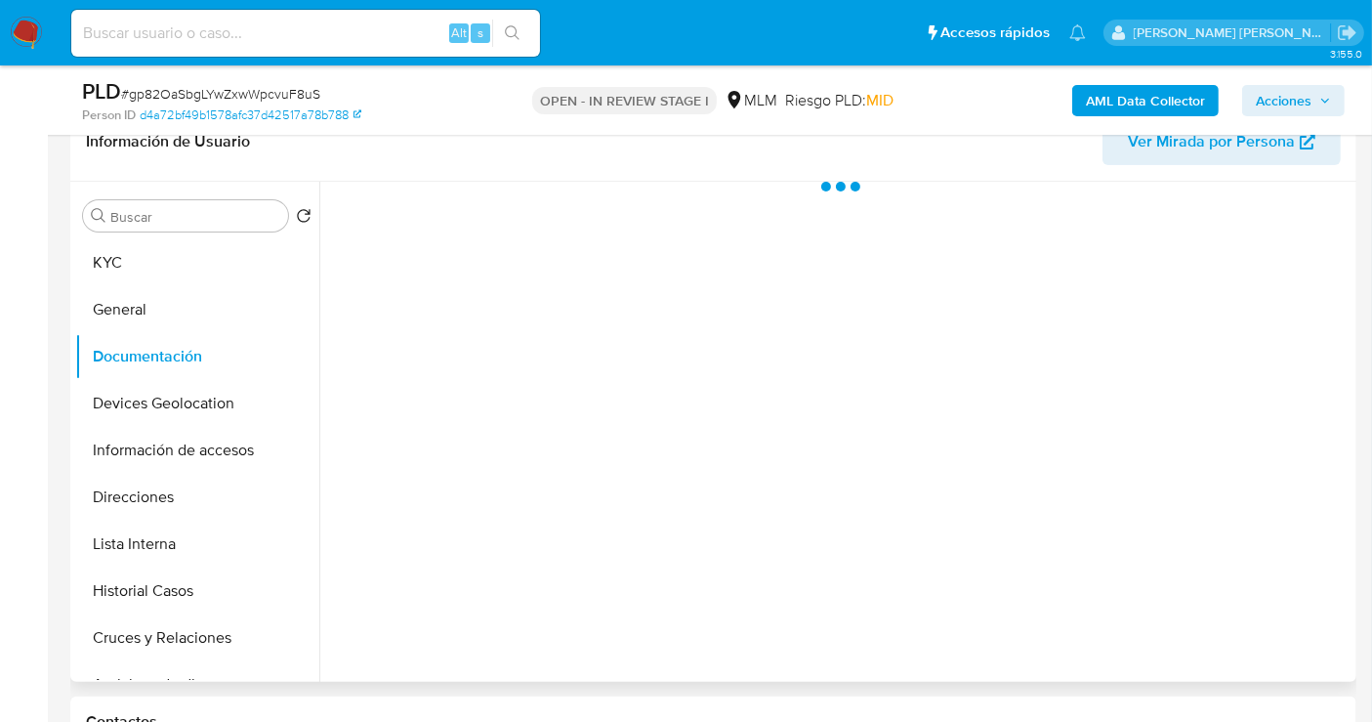
scroll to position [0, 0]
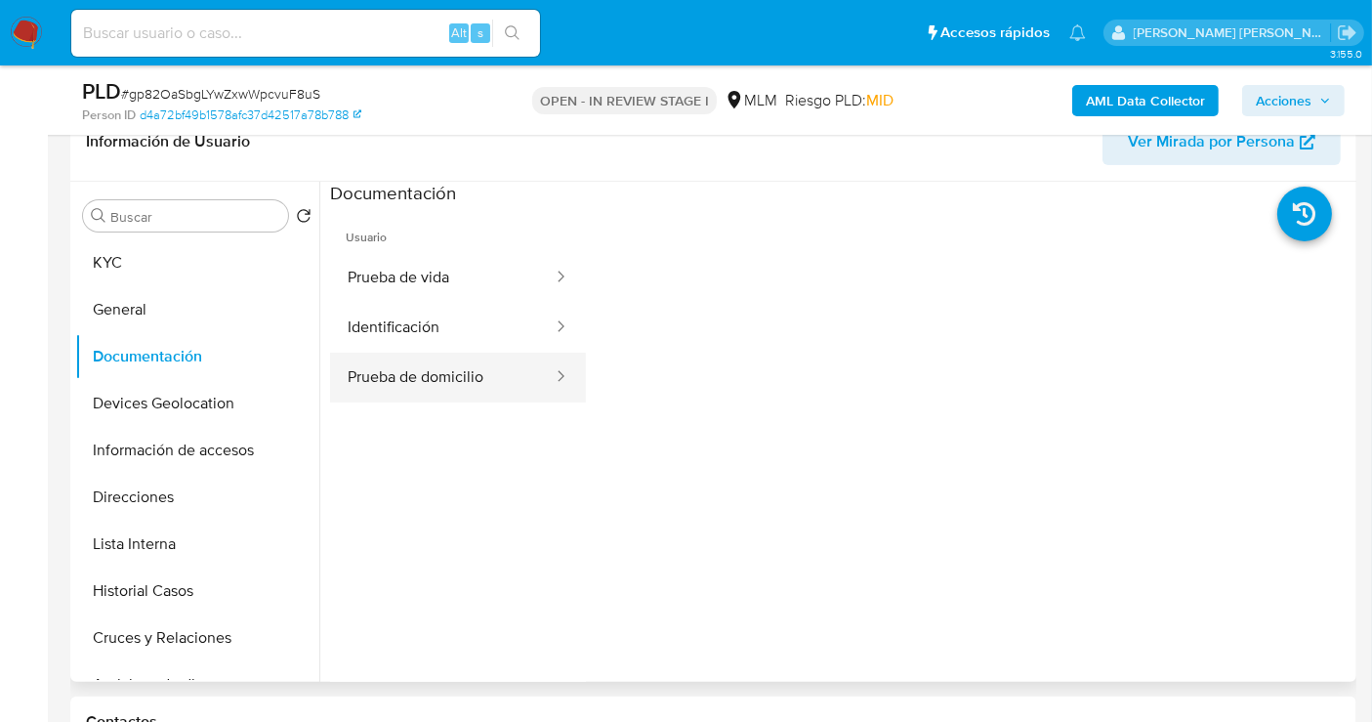
click at [368, 380] on button "Prueba de domicilio" at bounding box center [442, 378] width 225 height 50
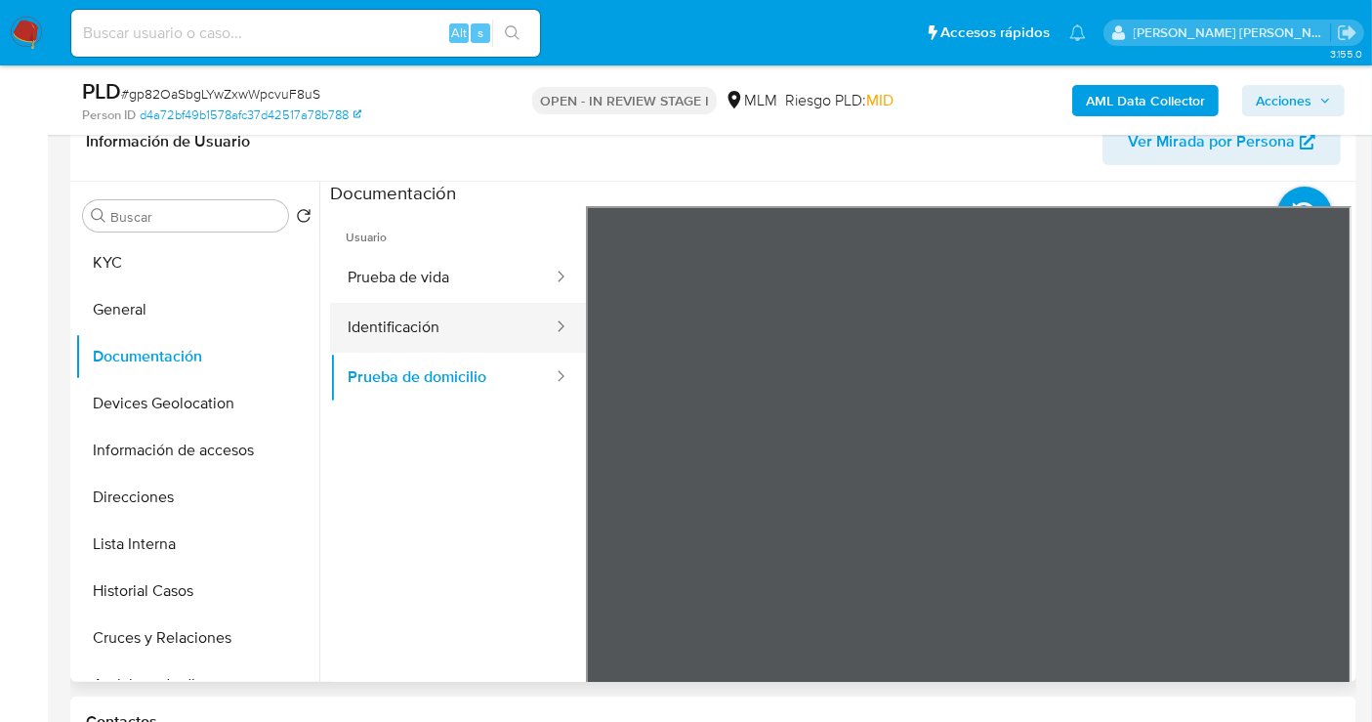
click at [446, 327] on button "Identificación" at bounding box center [442, 328] width 225 height 50
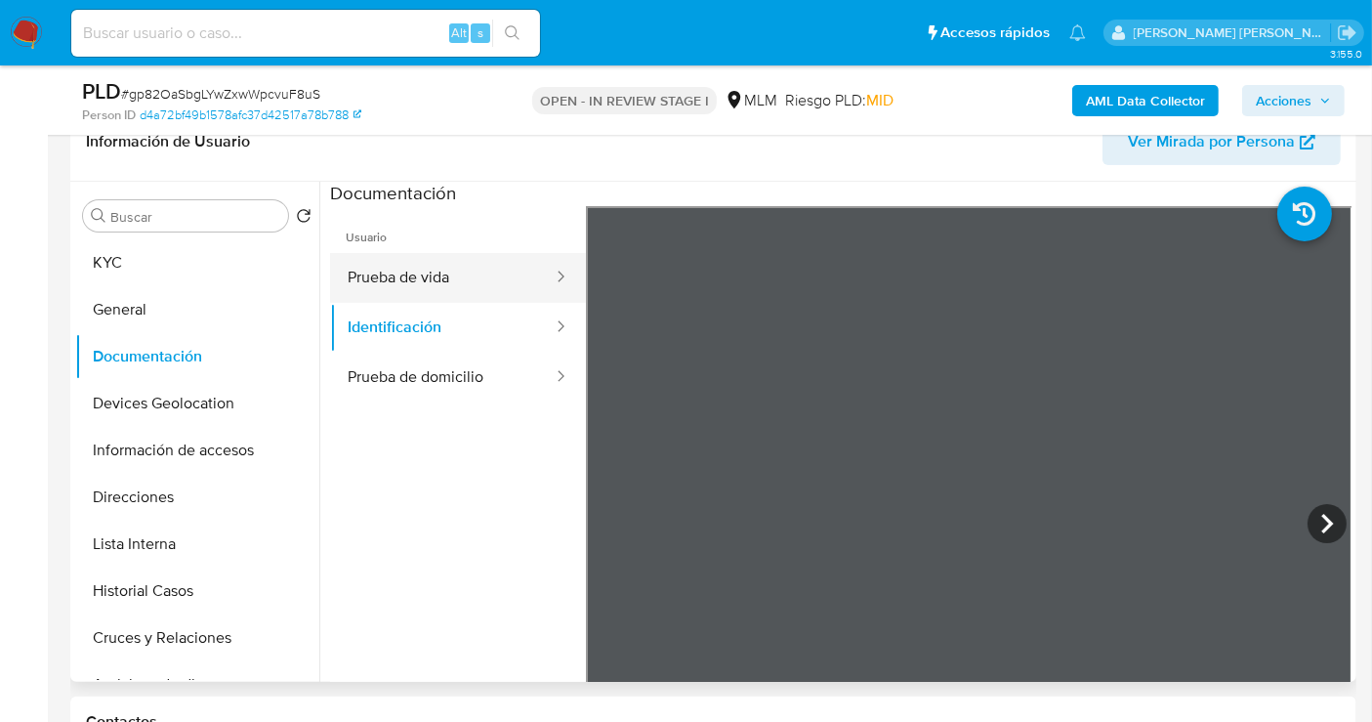
click at [397, 269] on button "Prueba de vida" at bounding box center [442, 278] width 225 height 50
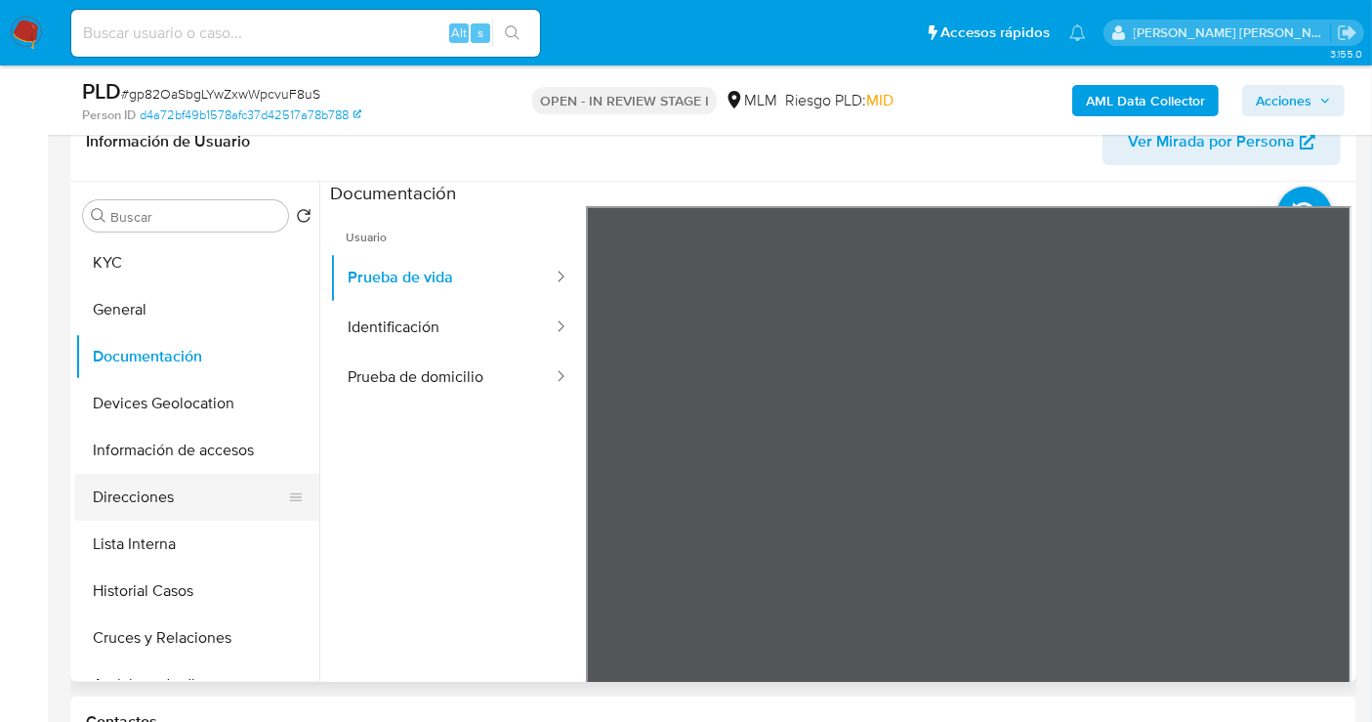
click at [152, 497] on button "Direcciones" at bounding box center [189, 497] width 229 height 47
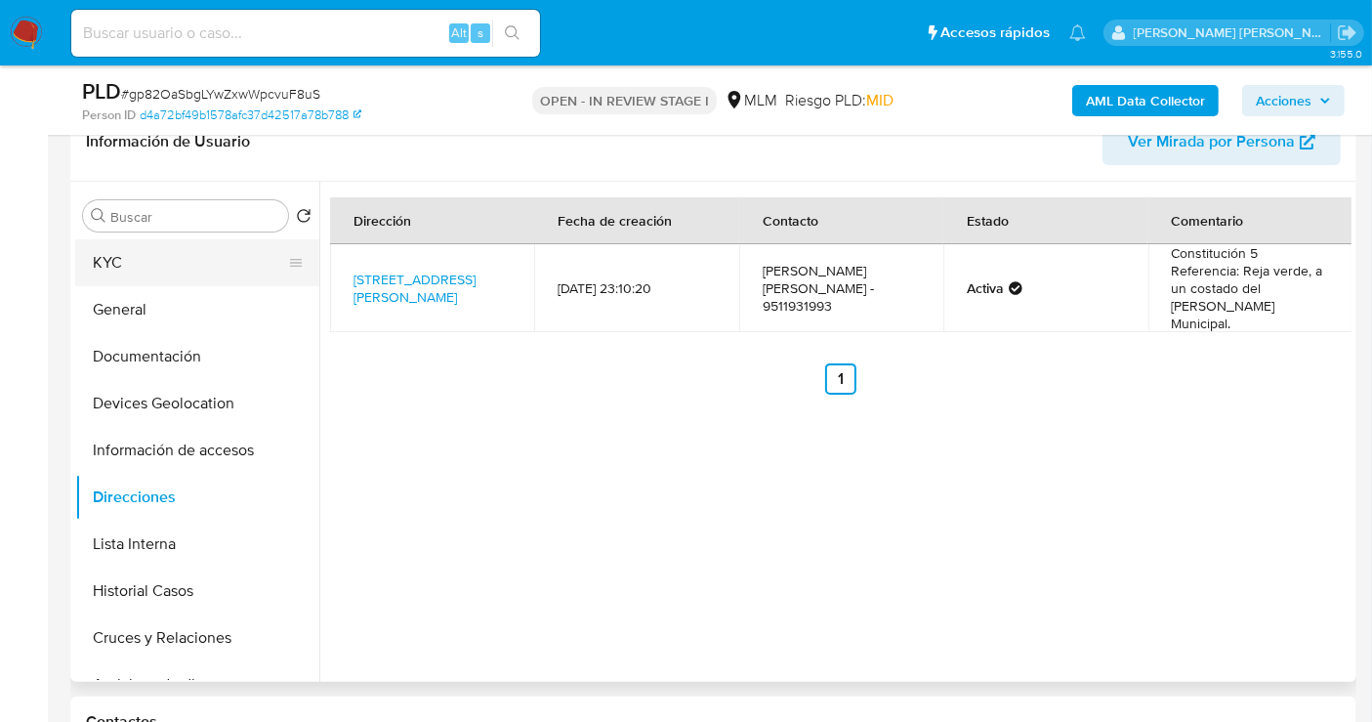
click at [140, 268] on button "KYC" at bounding box center [189, 262] width 229 height 47
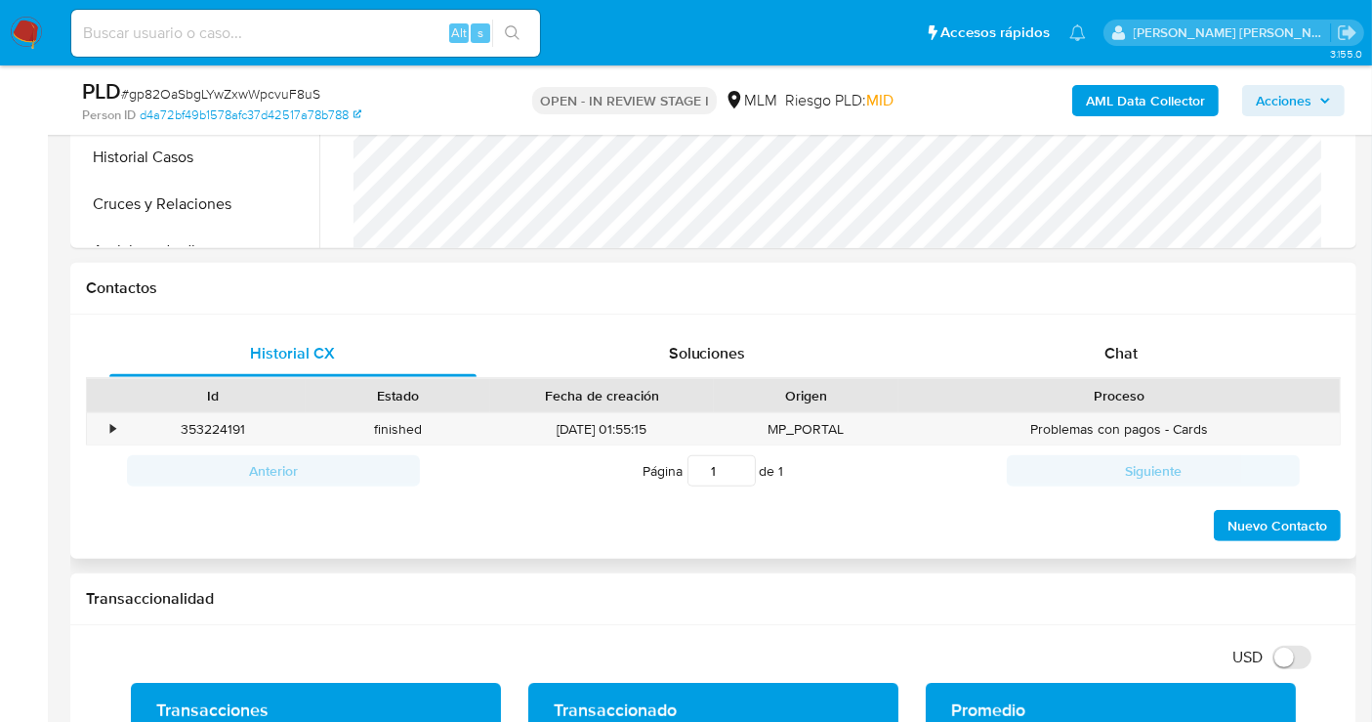
scroll to position [1194, 0]
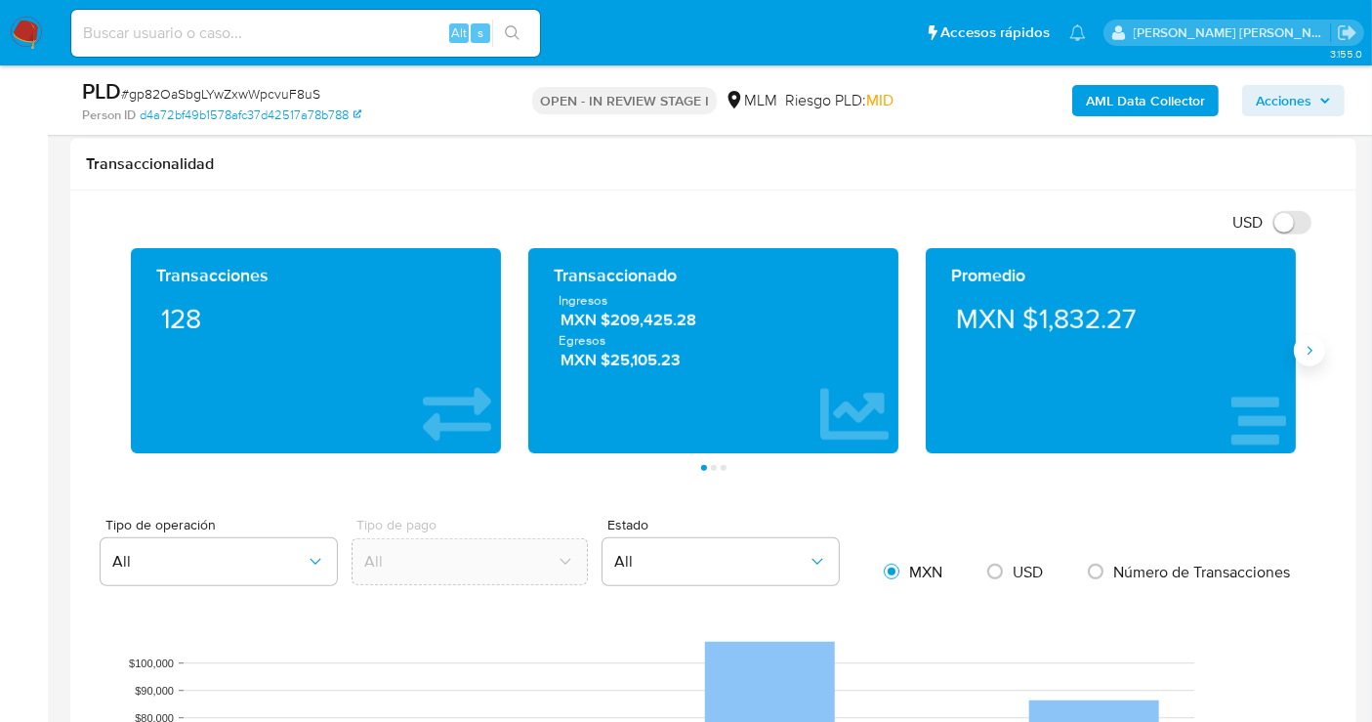
click at [1314, 343] on icon "Siguiente" at bounding box center [1310, 351] width 16 height 16
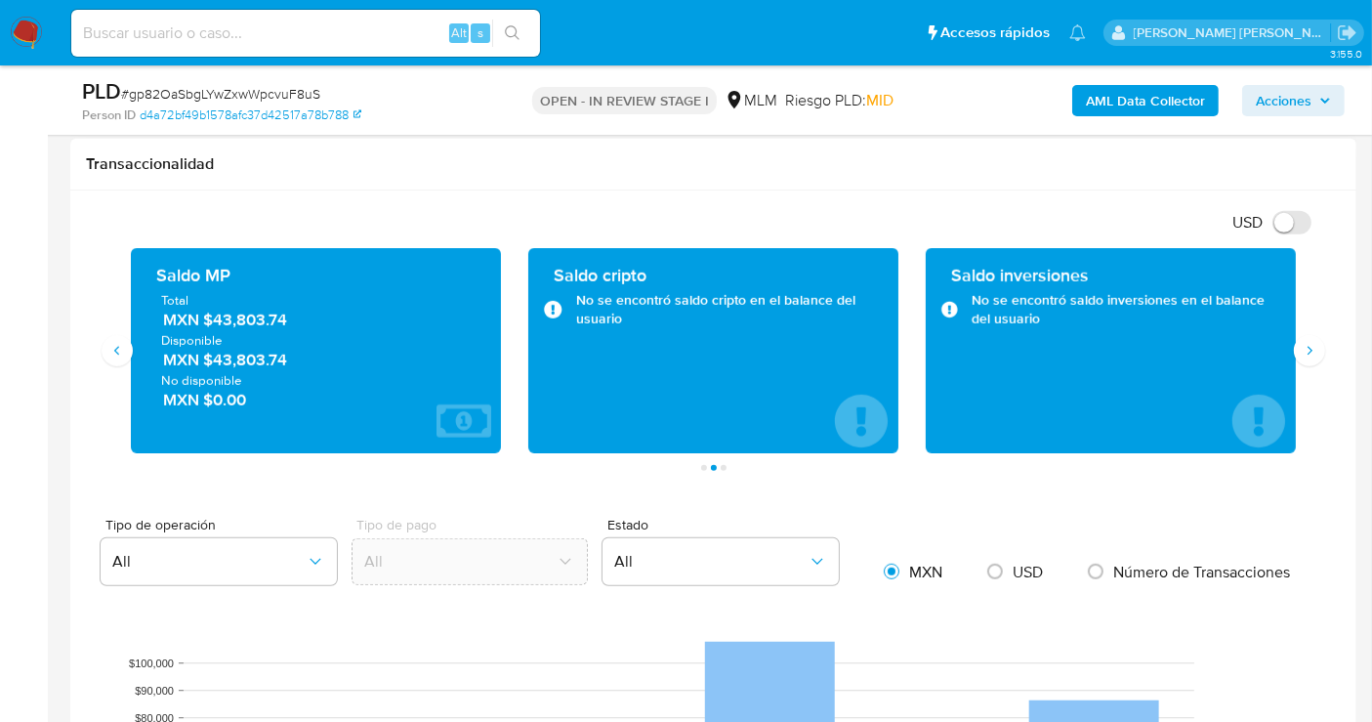
click at [242, 319] on span "MXN $43,803.74" at bounding box center [317, 321] width 308 height 22
click at [457, 465] on ul "Página 1 Página 2 Página 3" at bounding box center [713, 468] width 1193 height 6
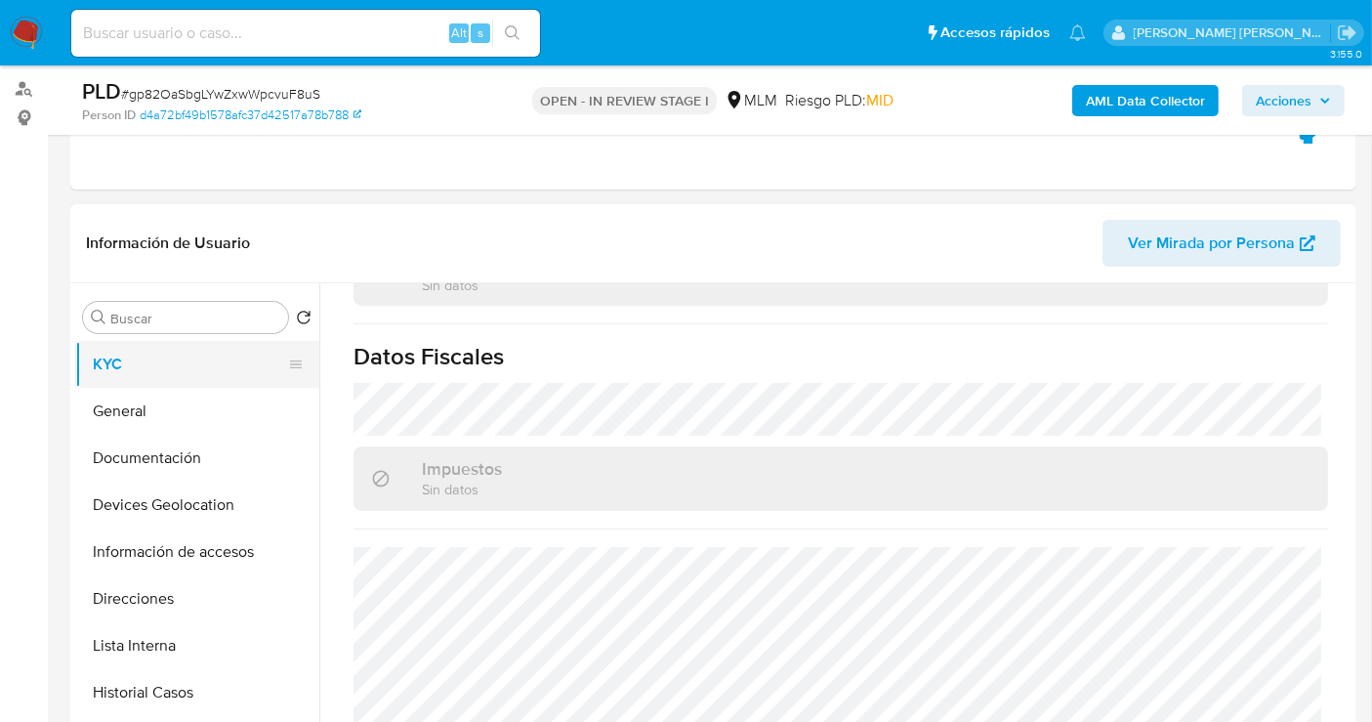
scroll to position [217, 0]
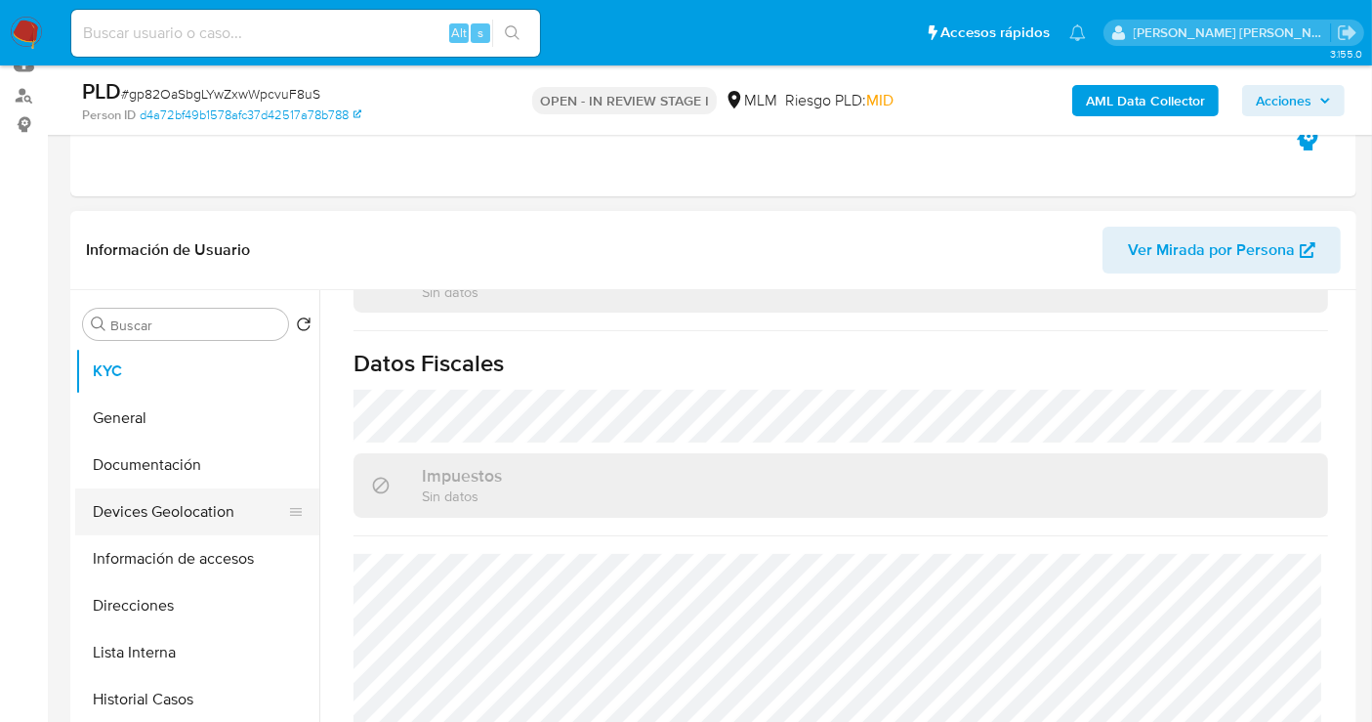
click at [171, 510] on button "Devices Geolocation" at bounding box center [189, 511] width 229 height 47
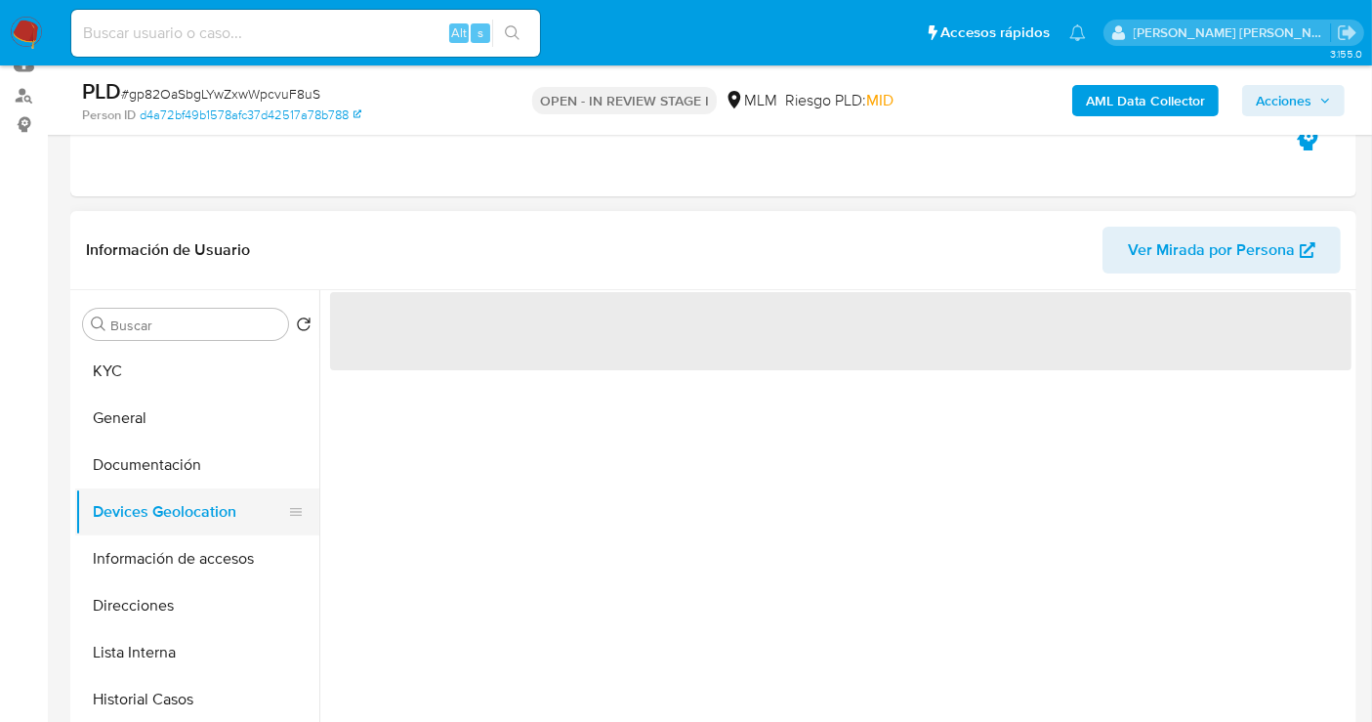
scroll to position [0, 0]
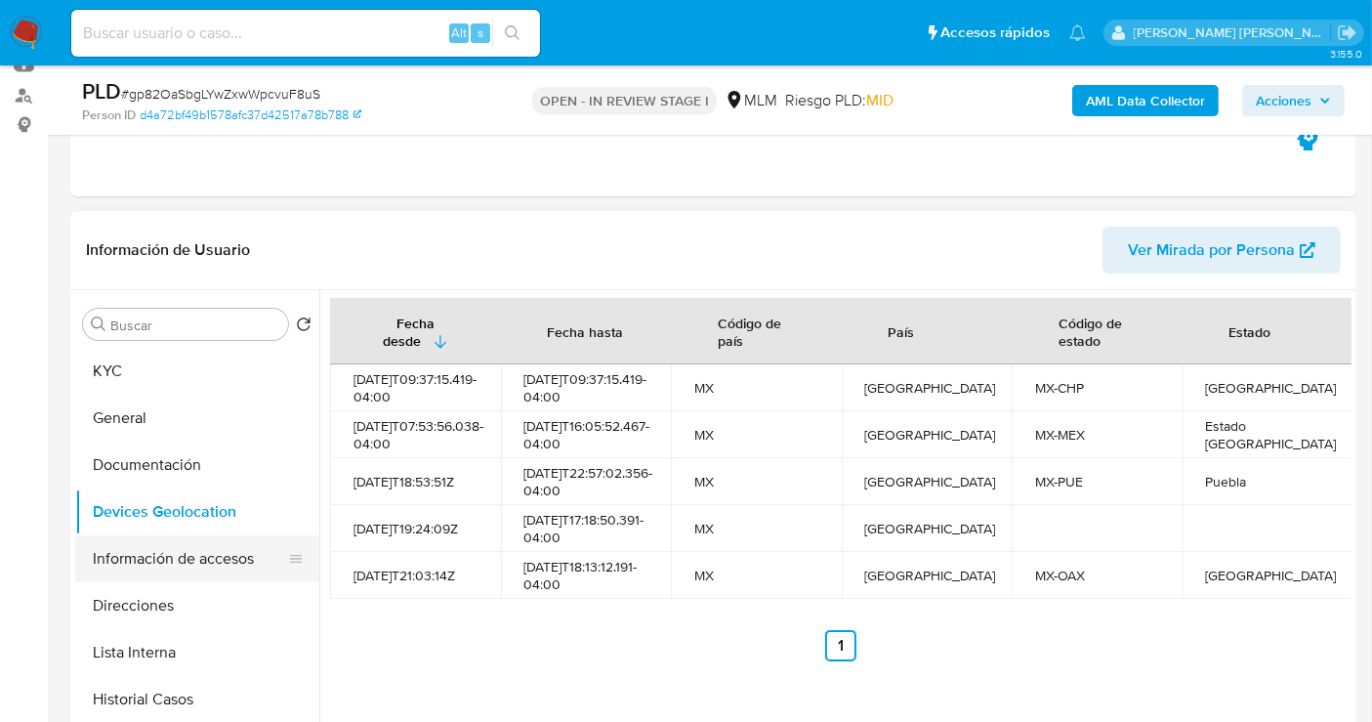
click at [154, 562] on button "Información de accesos" at bounding box center [189, 558] width 229 height 47
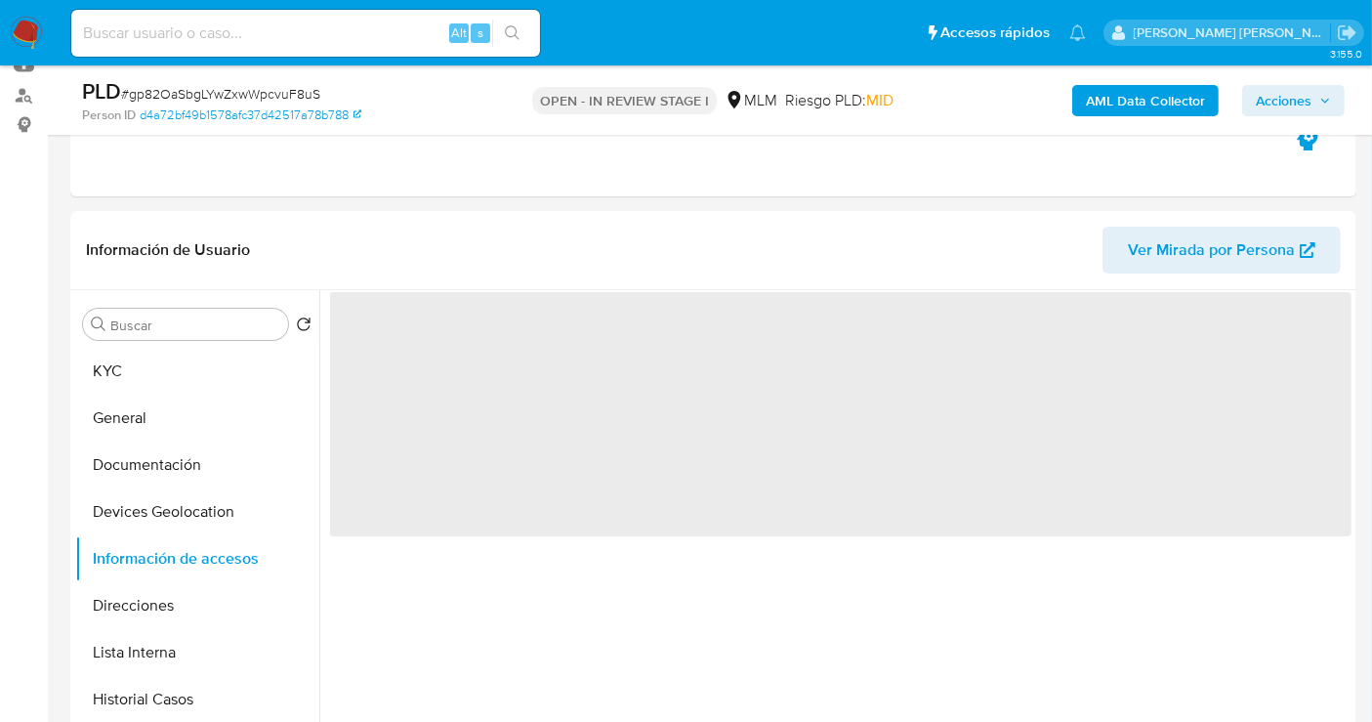
scroll to position [325, 0]
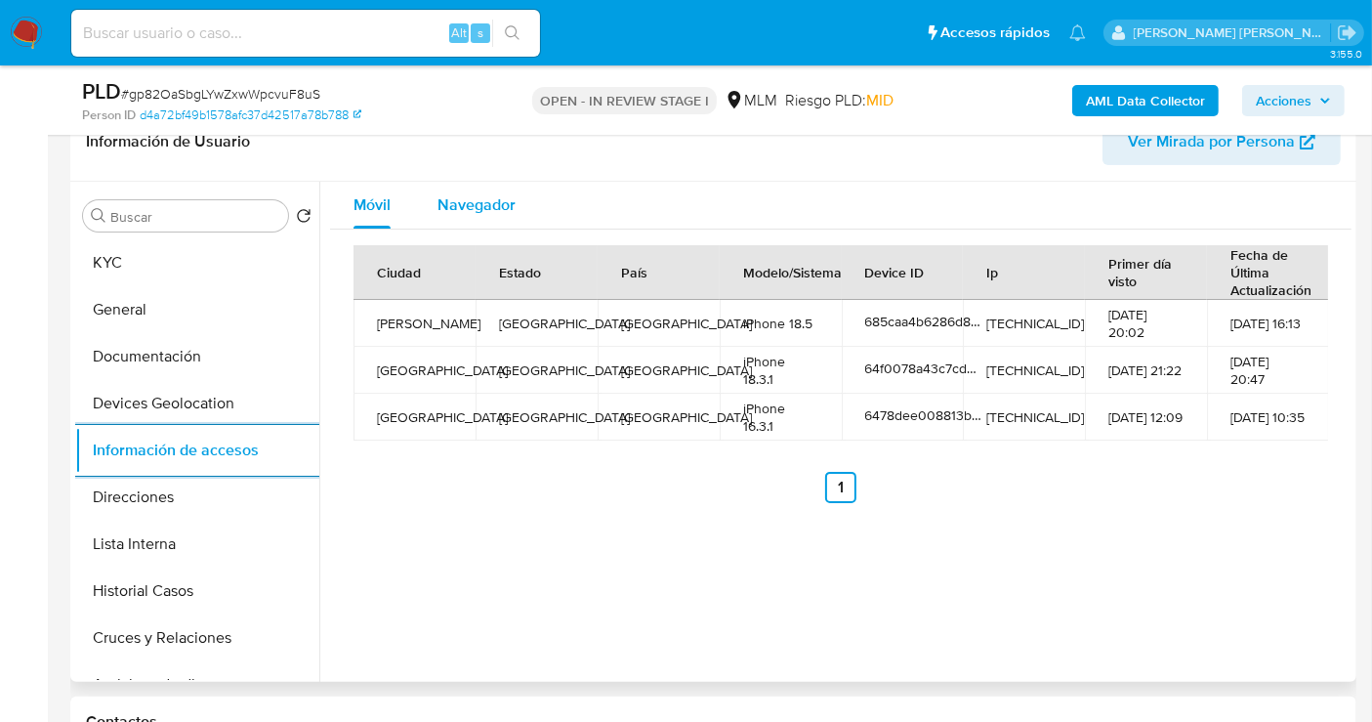
click at [477, 202] on span "Navegador" at bounding box center [477, 204] width 78 height 22
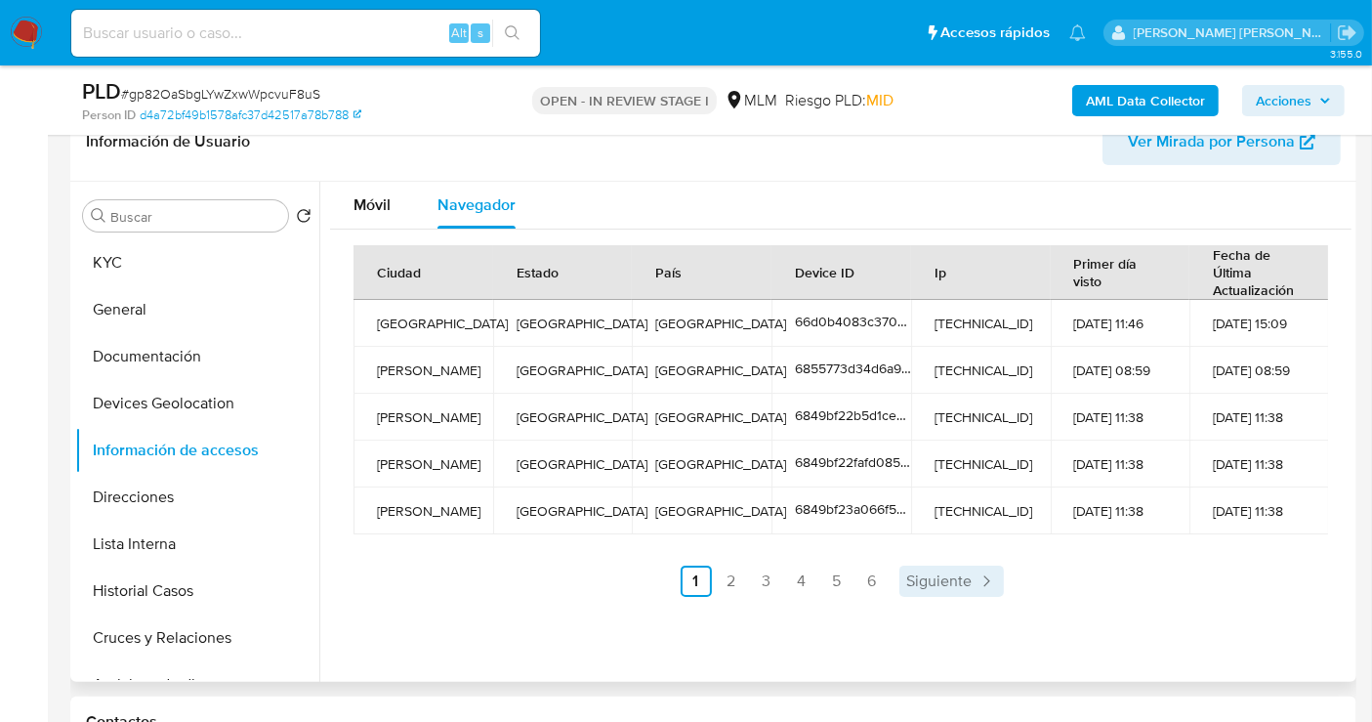
click at [960, 576] on span "Siguiente" at bounding box center [939, 581] width 65 height 16
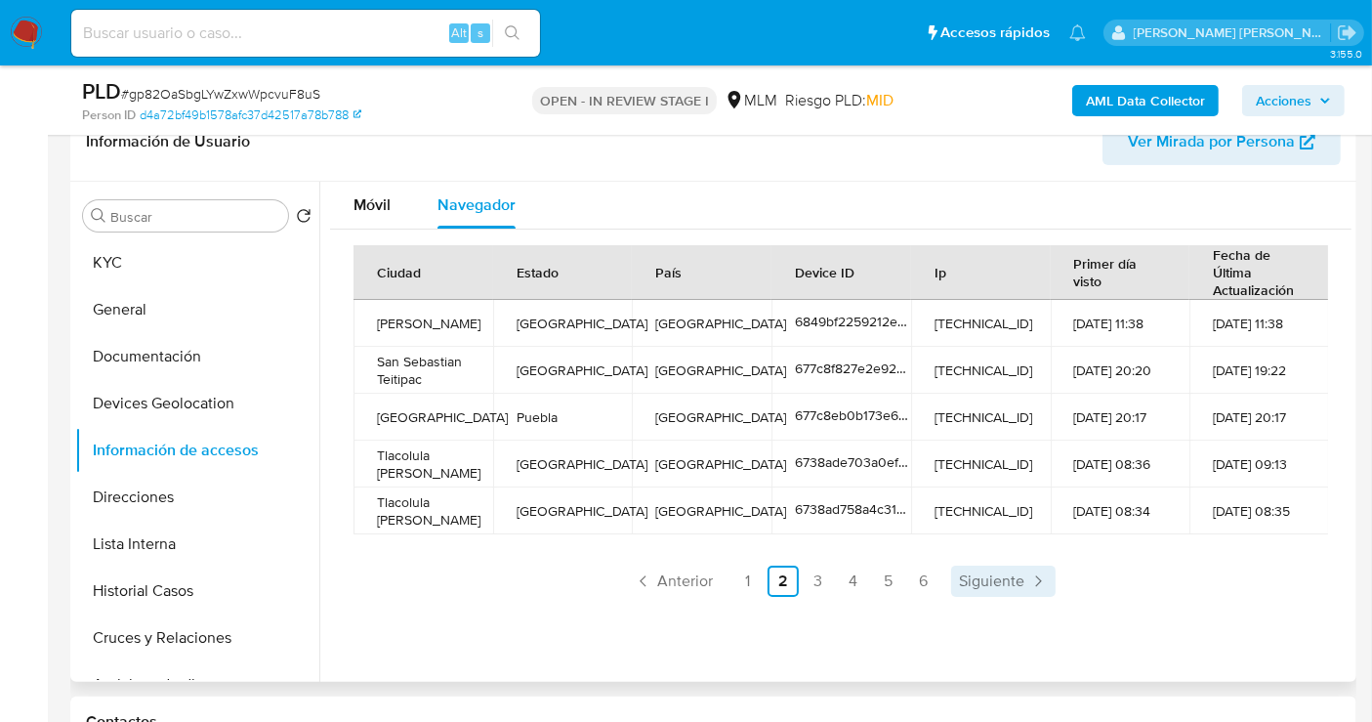
click at [1003, 574] on span "Siguiente" at bounding box center [991, 581] width 65 height 16
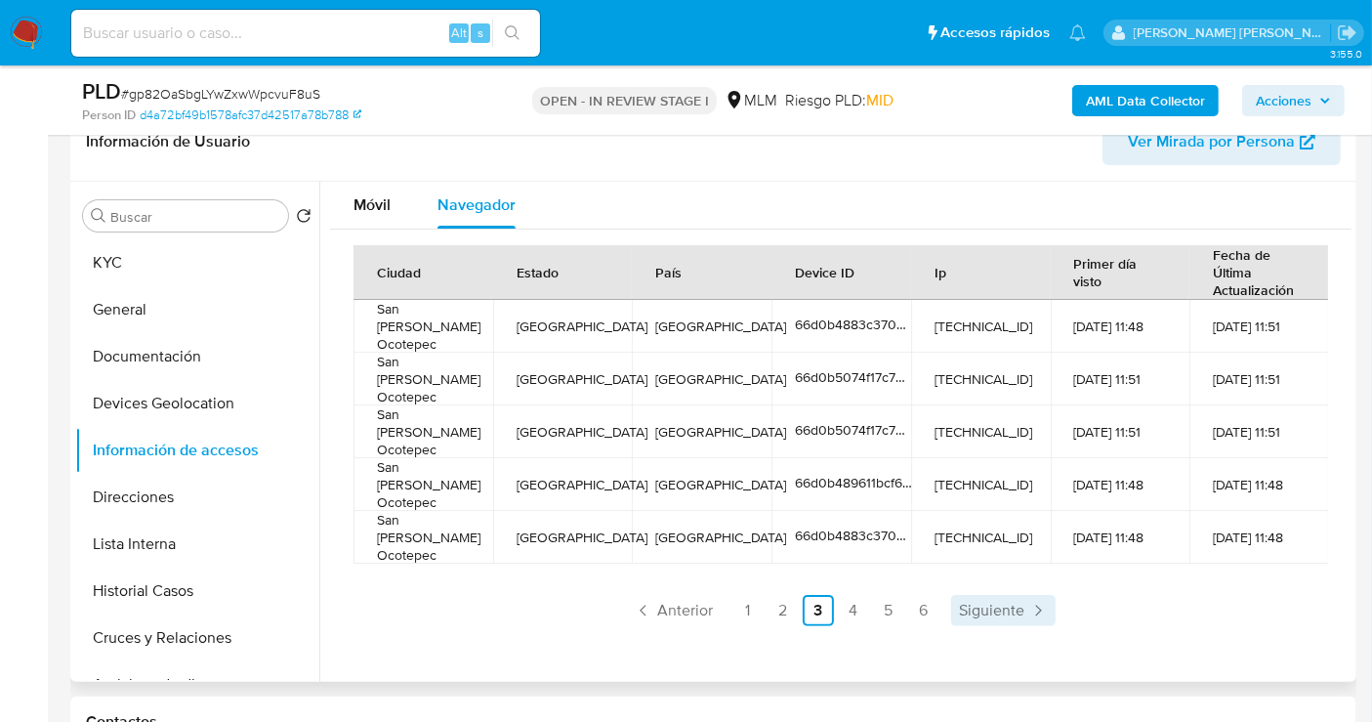
click at [1023, 595] on link "Siguiente" at bounding box center [1003, 610] width 105 height 31
click at [1022, 595] on link "Siguiente" at bounding box center [1003, 610] width 105 height 31
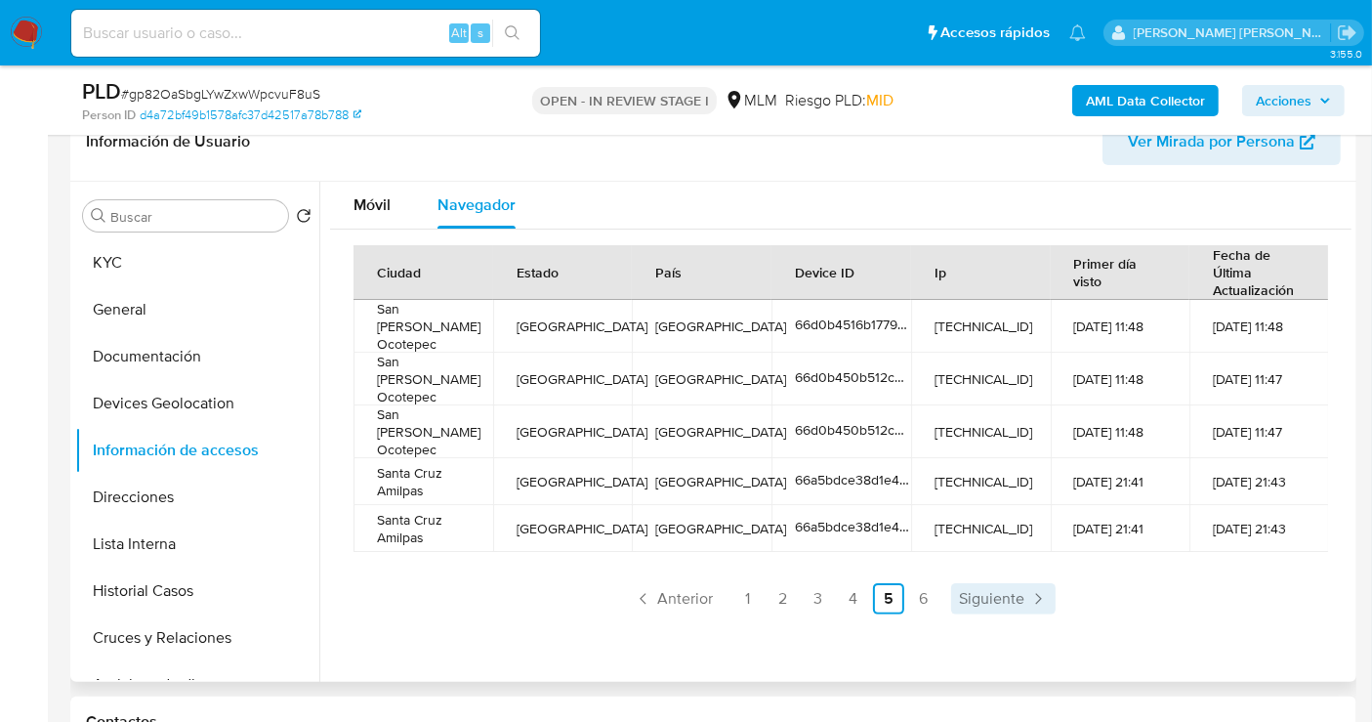
click at [1022, 583] on link "Siguiente" at bounding box center [1003, 598] width 105 height 31
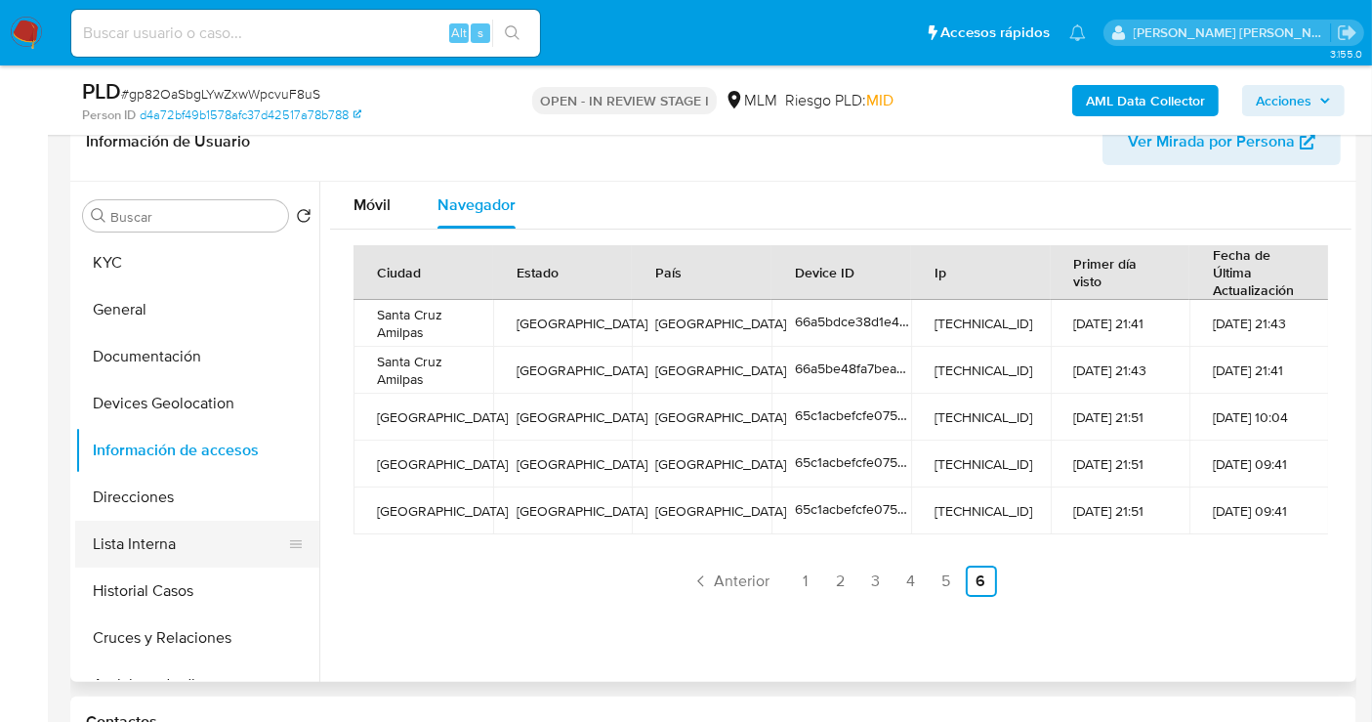
click at [134, 546] on button "Lista Interna" at bounding box center [189, 544] width 229 height 47
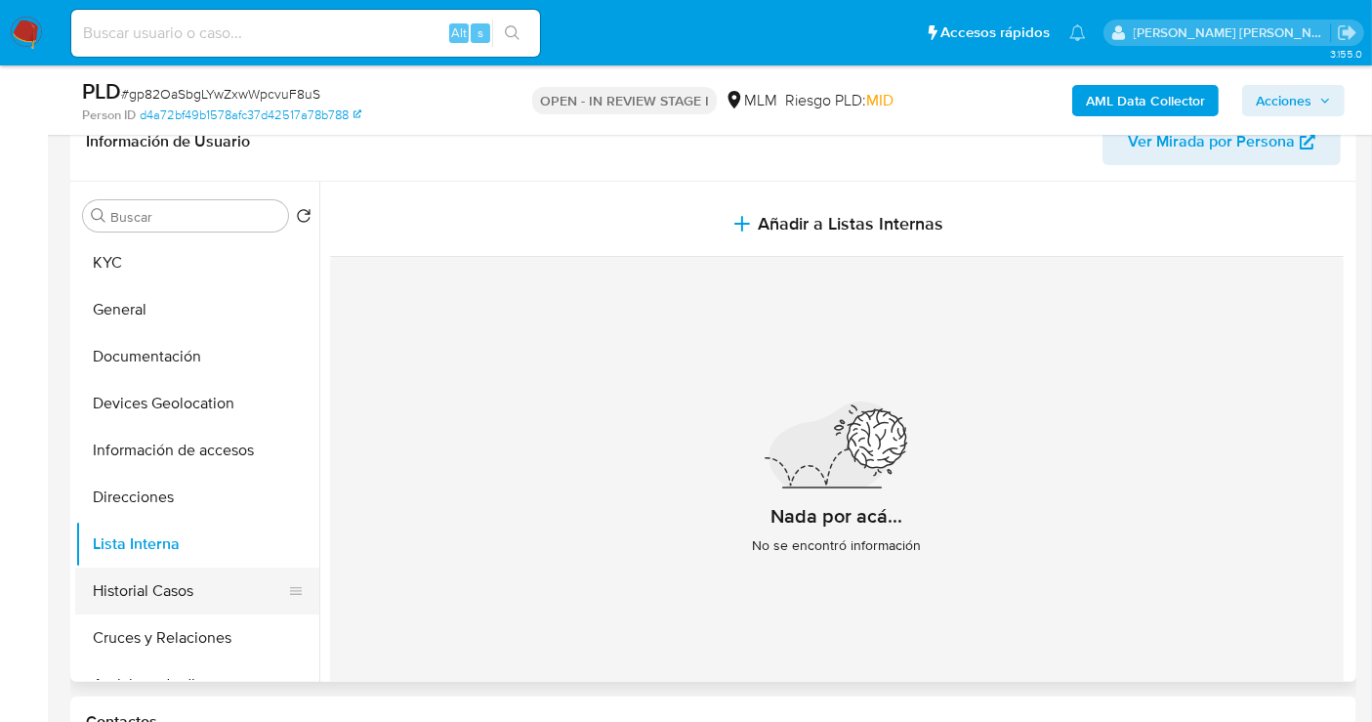
click at [172, 590] on button "Historial Casos" at bounding box center [189, 590] width 229 height 47
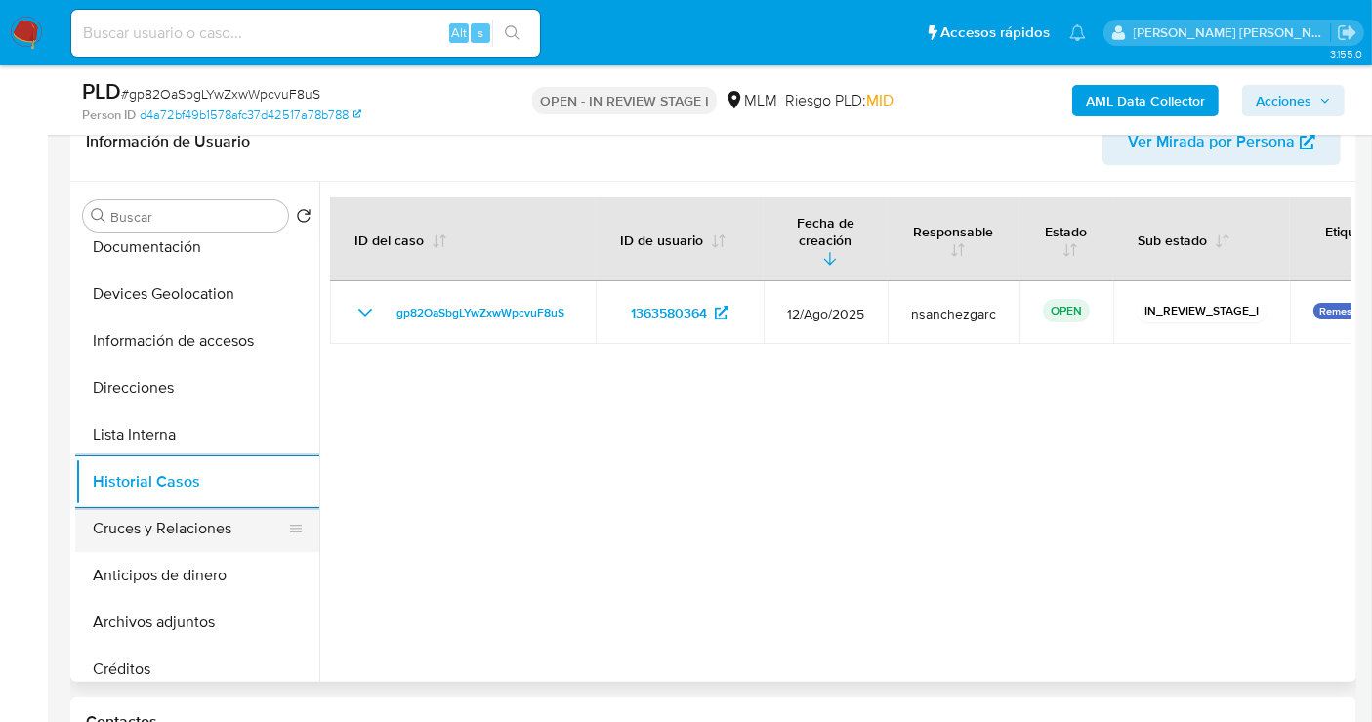
scroll to position [217, 0]
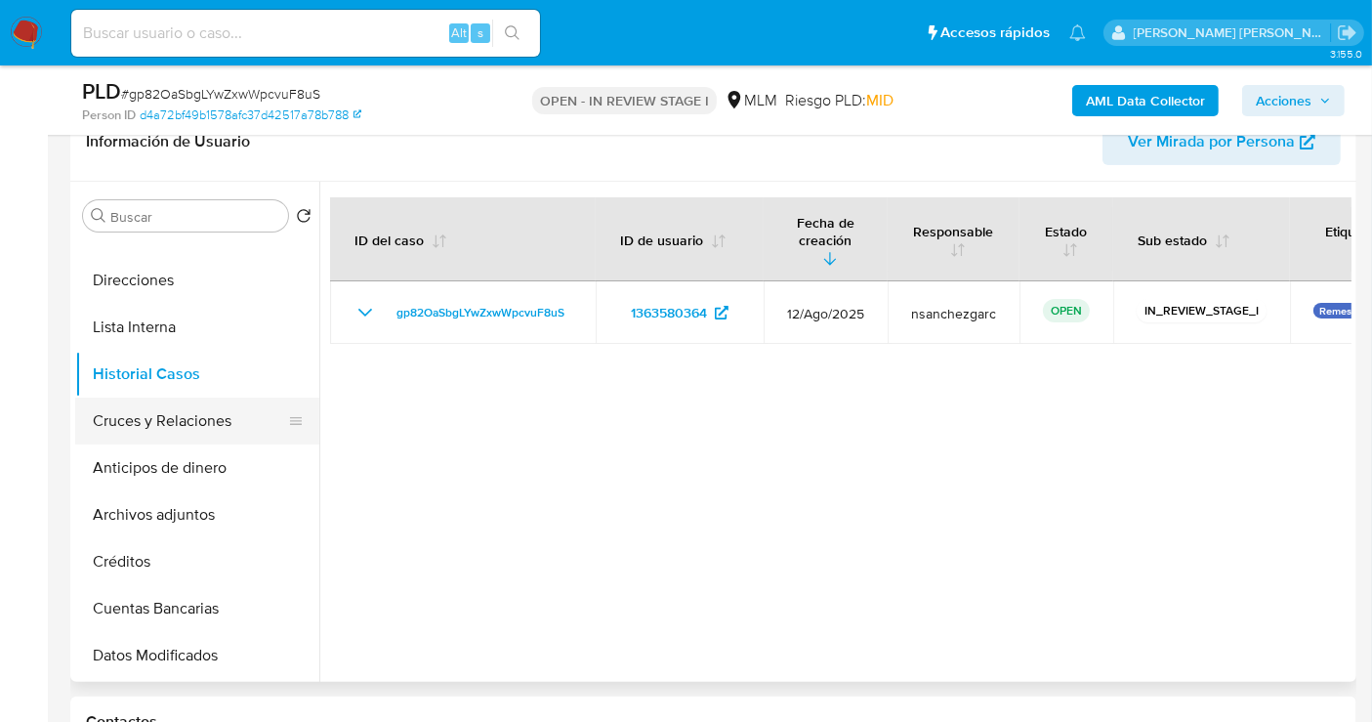
click at [182, 425] on button "Cruces y Relaciones" at bounding box center [189, 421] width 229 height 47
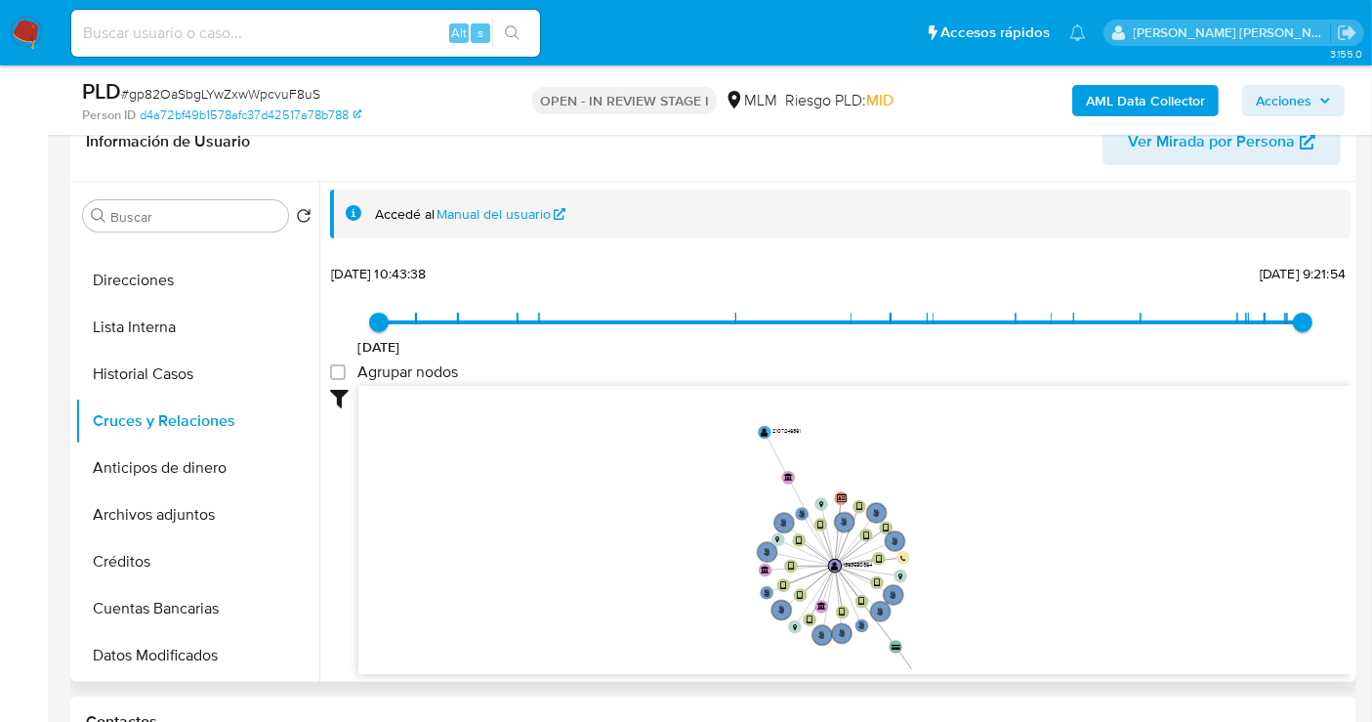
drag, startPoint x: 1000, startPoint y: 496, endPoint x: 1049, endPoint y: 548, distance: 71.2
click at [1045, 551] on icon "phone-f6ec0296c4d98ab4e9e5d76f8dedd418  user-1363580364  1363580364 person-d4…" at bounding box center [854, 527] width 993 height 283
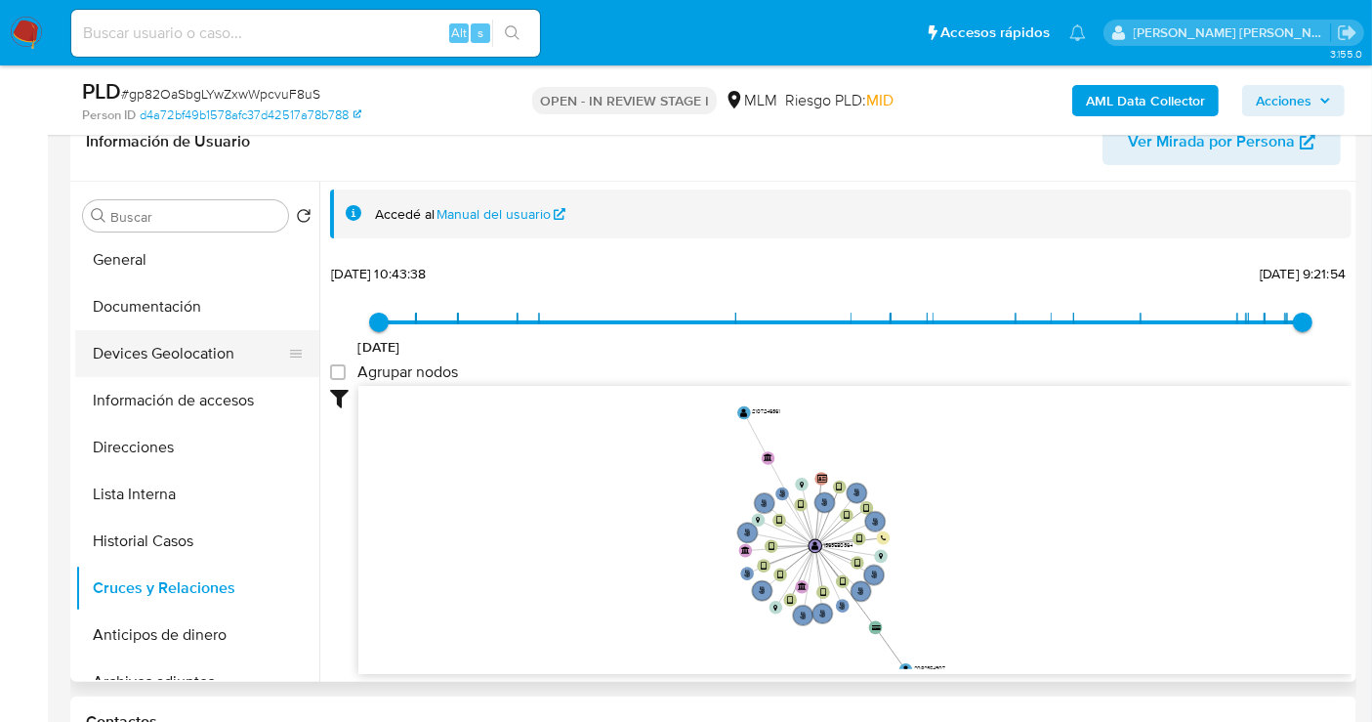
scroll to position [0, 0]
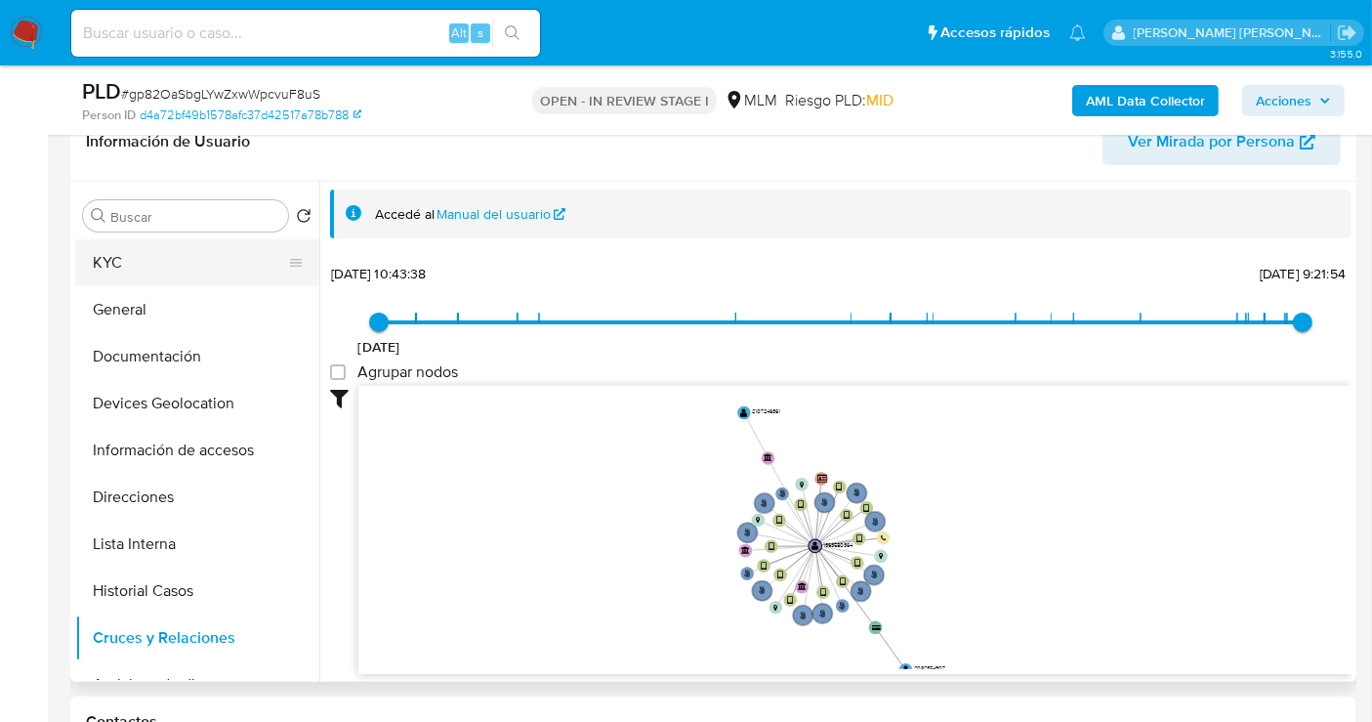
click at [137, 272] on button "KYC" at bounding box center [189, 262] width 229 height 47
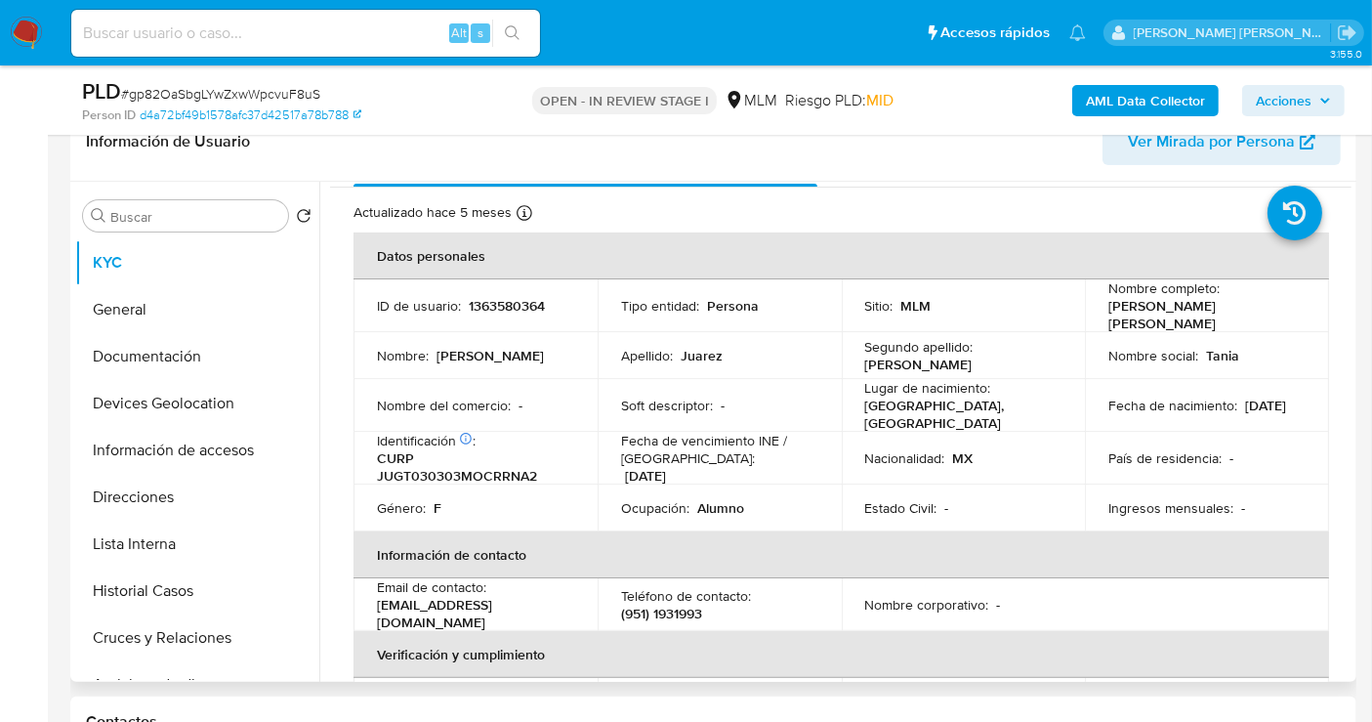
scroll to position [108, 0]
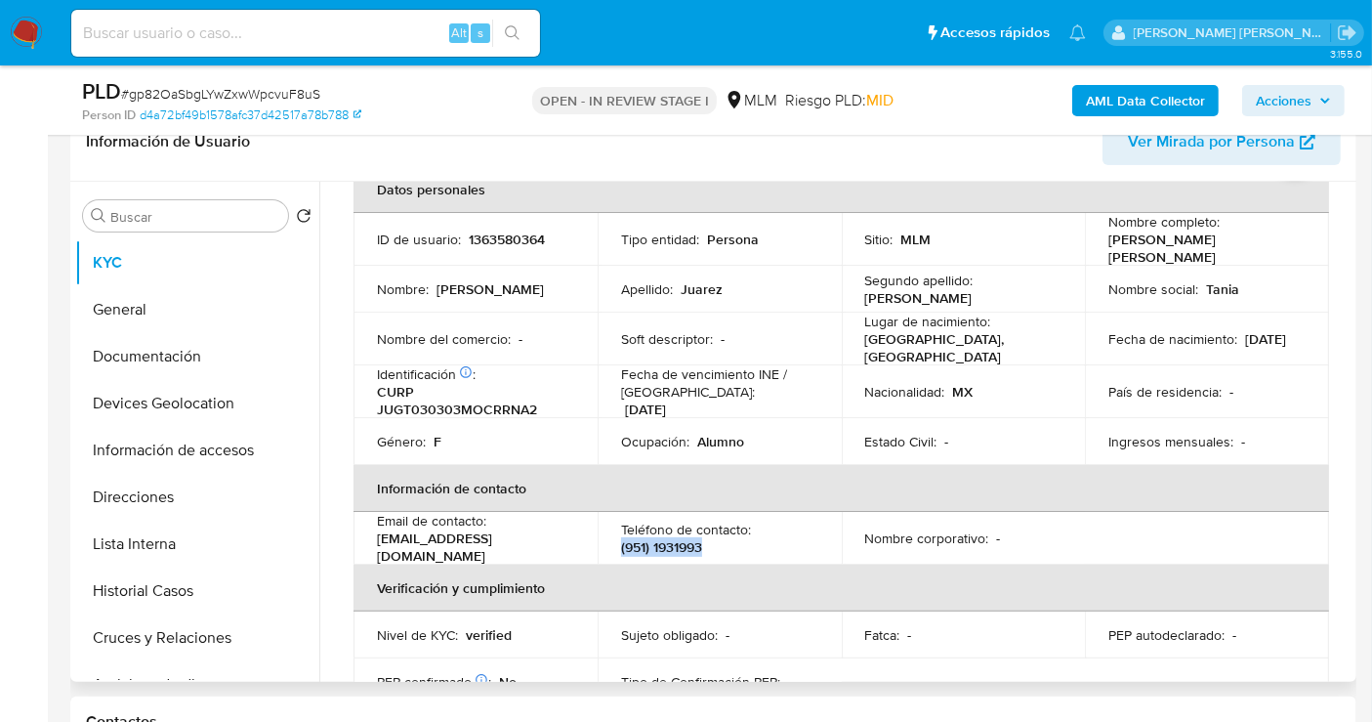
drag, startPoint x: 727, startPoint y: 533, endPoint x: 605, endPoint y: 536, distance: 122.1
click at [605, 536] on td "Teléfono de contacto : [PHONE_NUMBER]" at bounding box center [720, 538] width 244 height 53
copy p "(951) 1931993"
click at [126, 504] on button "Direcciones" at bounding box center [189, 497] width 229 height 47
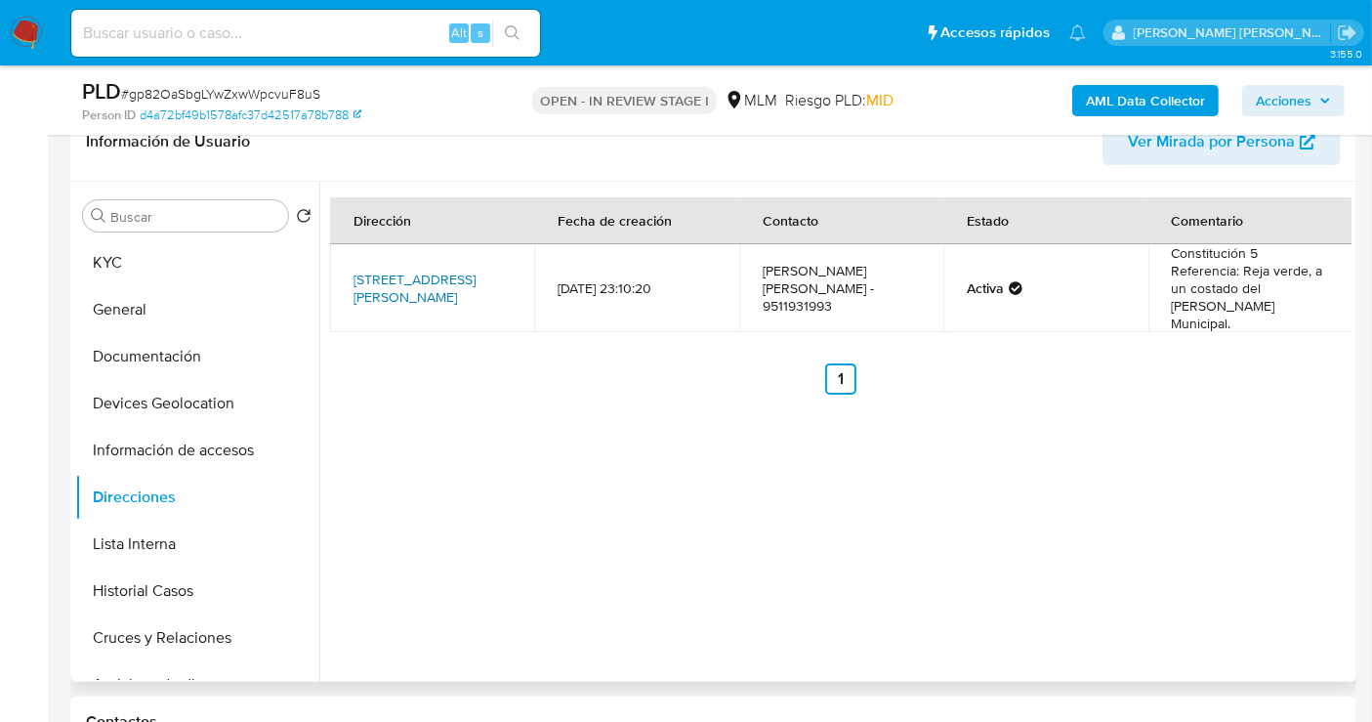
click at [371, 270] on link "[STREET_ADDRESS][PERSON_NAME]" at bounding box center [415, 288] width 122 height 37
